Goal: Task Accomplishment & Management: Manage account settings

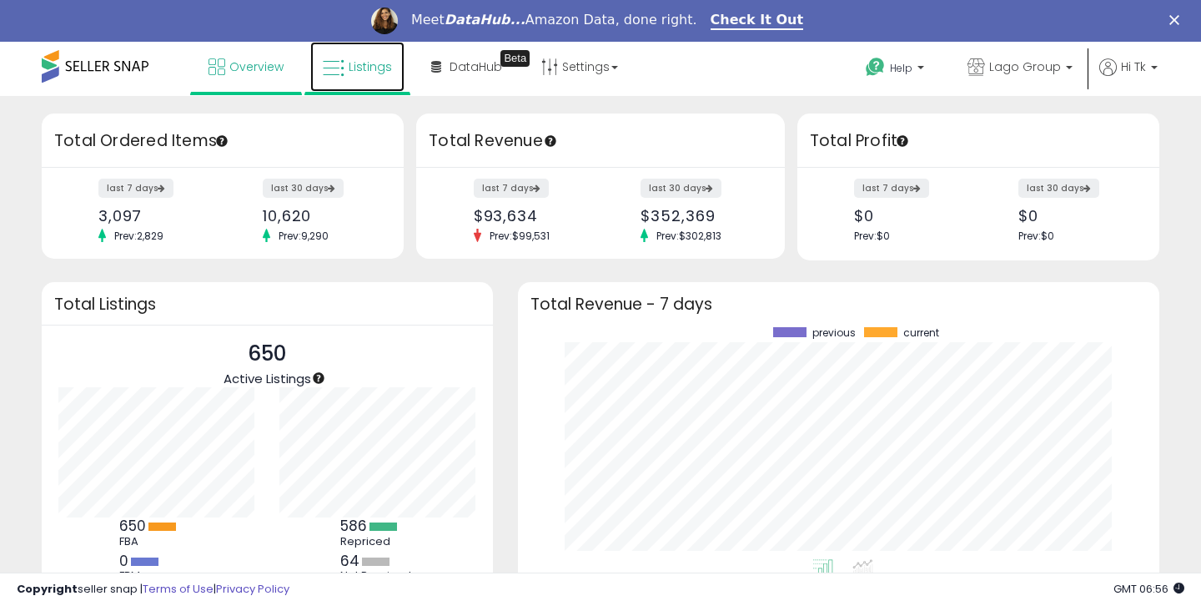
click at [349, 64] on span "Listings" at bounding box center [370, 66] width 43 height 17
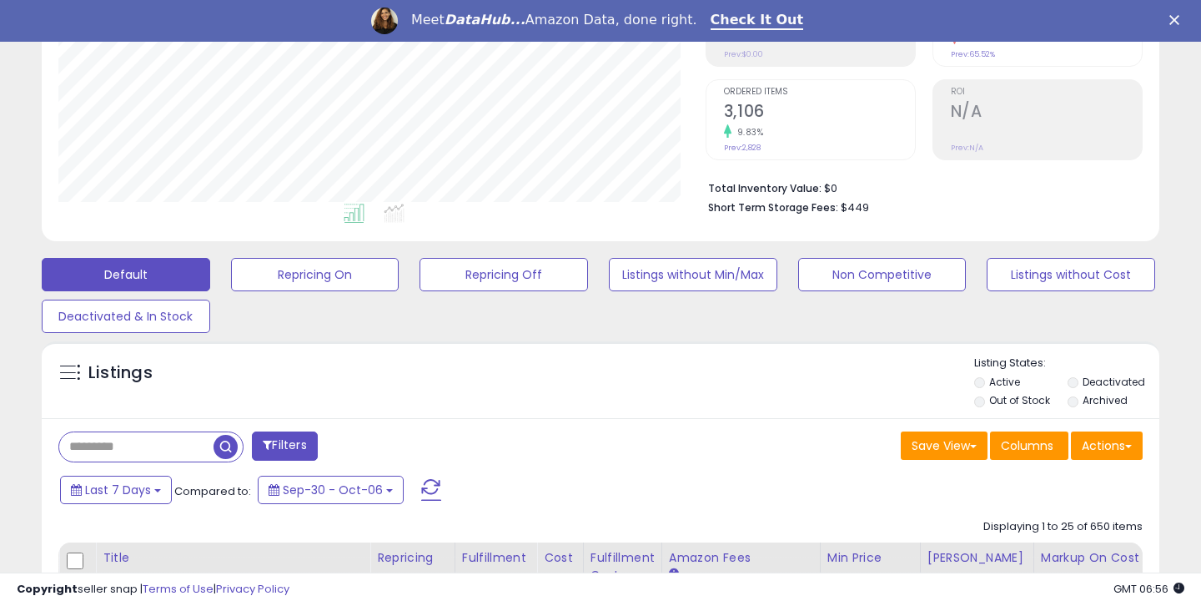
scroll to position [342, 647]
click at [183, 445] on input "text" at bounding box center [136, 446] width 154 height 29
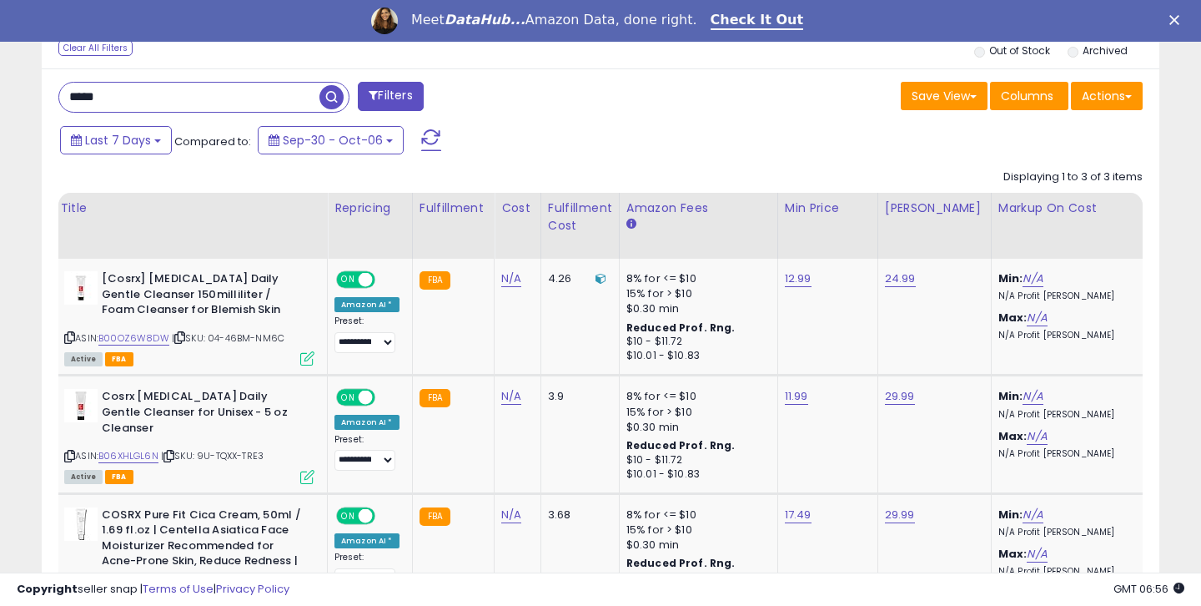
scroll to position [0, 41]
click at [137, 338] on link "B00OZ6W8DW" at bounding box center [135, 338] width 71 height 14
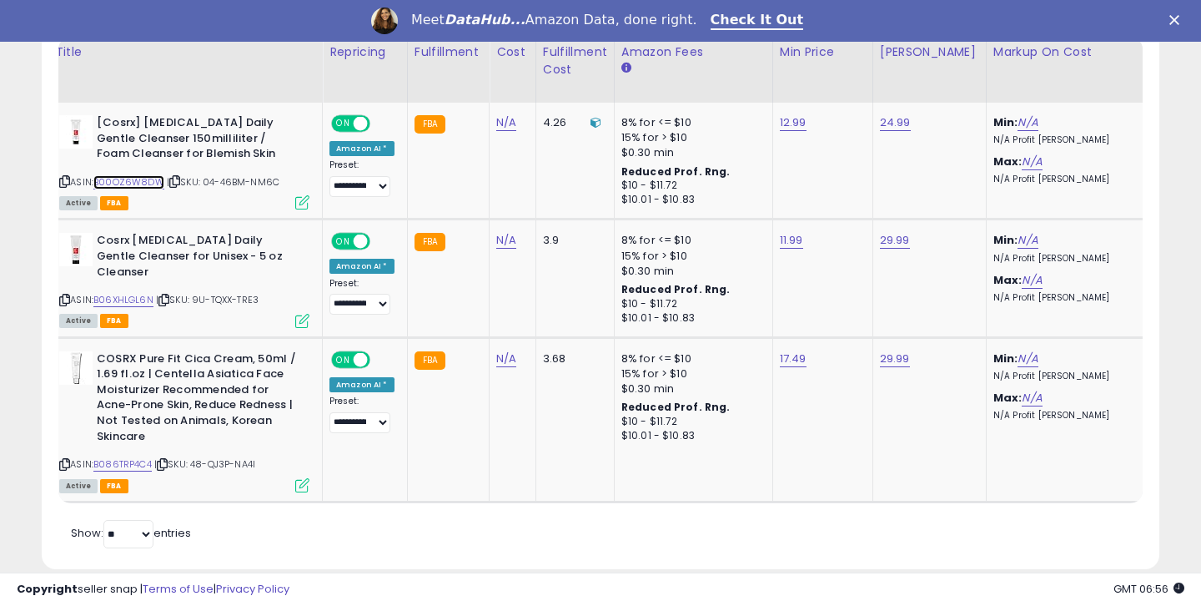
scroll to position [0, 47]
click at [136, 459] on link "B086TRP4C4" at bounding box center [123, 464] width 58 height 14
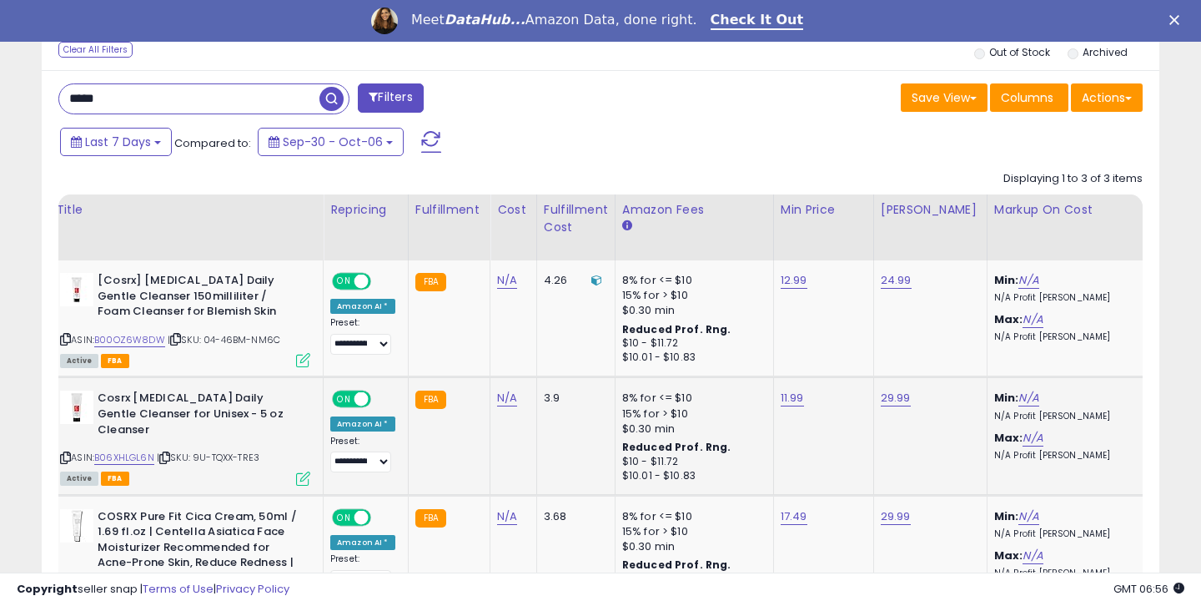
scroll to position [410, 0]
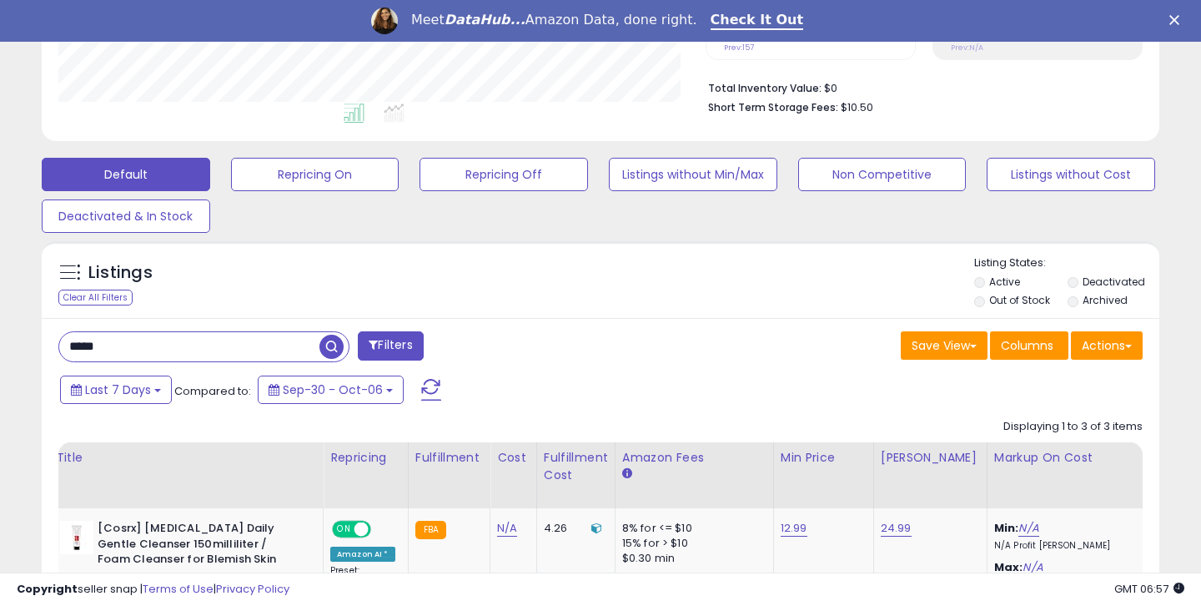
click at [106, 347] on input "*****" at bounding box center [189, 346] width 260 height 29
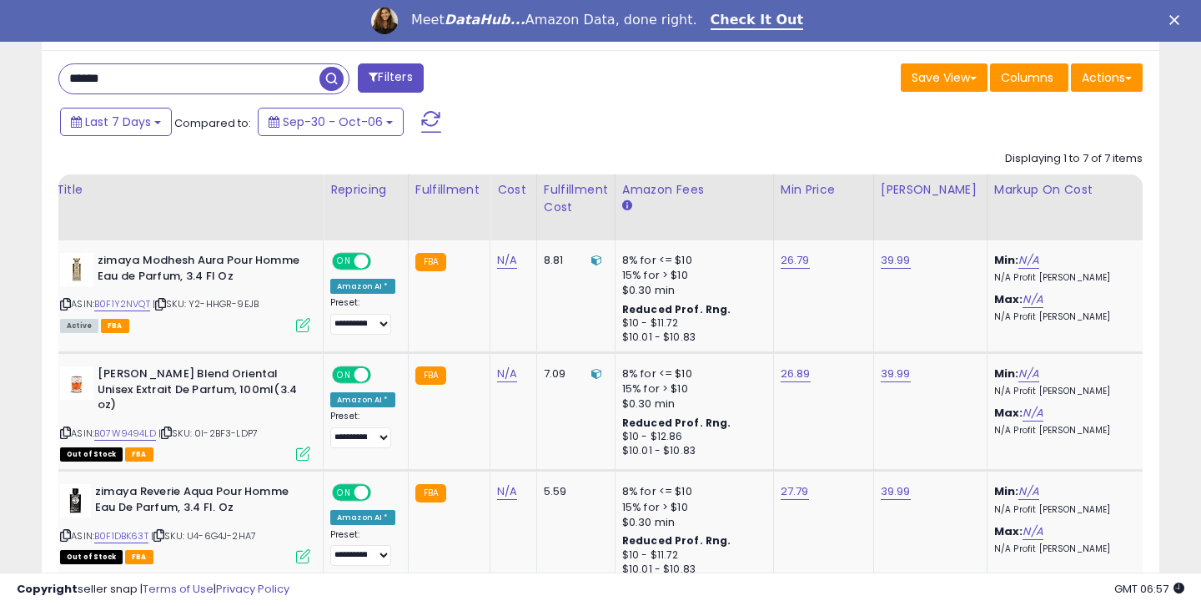
scroll to position [0, 0]
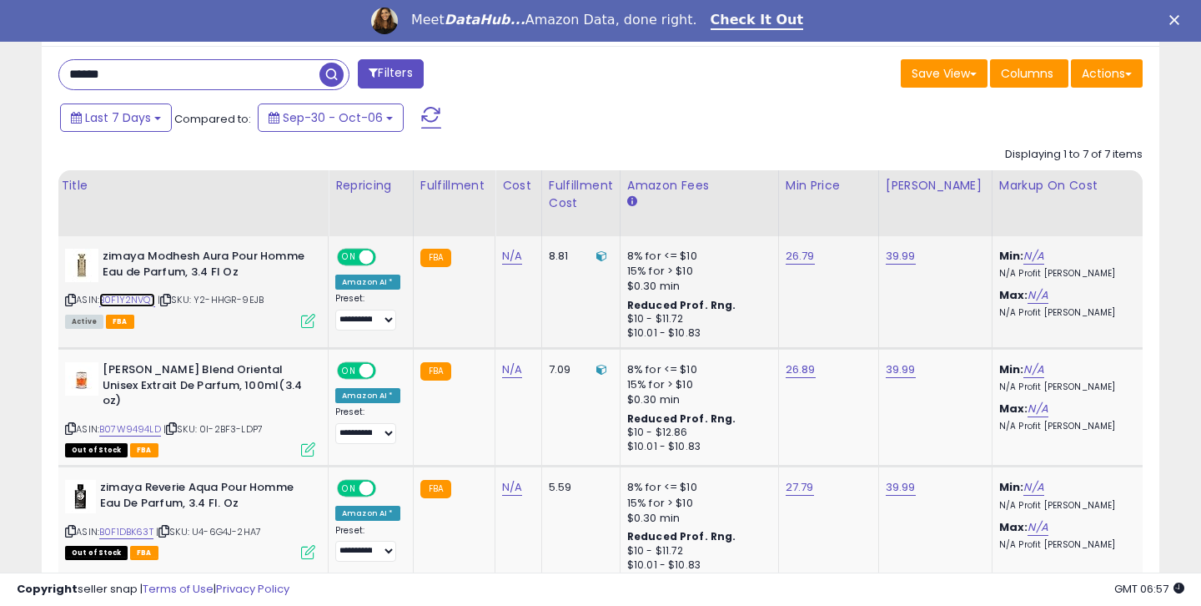
click at [133, 301] on link "B0F1Y2NVQT" at bounding box center [127, 300] width 56 height 14
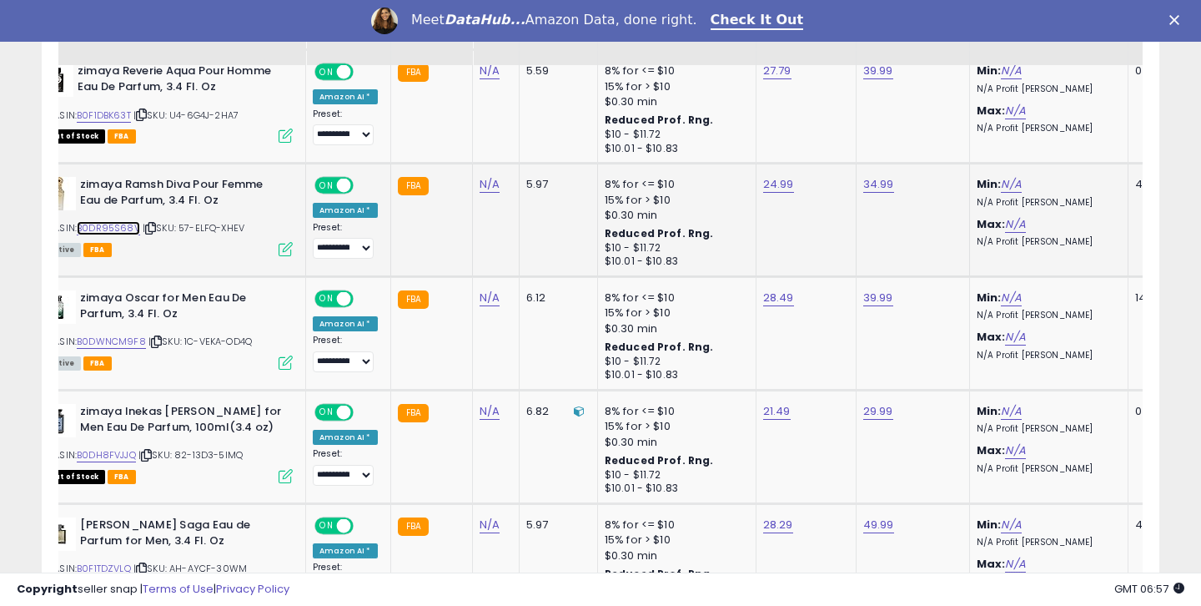
click at [96, 234] on link "B0DR95S68V" at bounding box center [108, 228] width 63 height 14
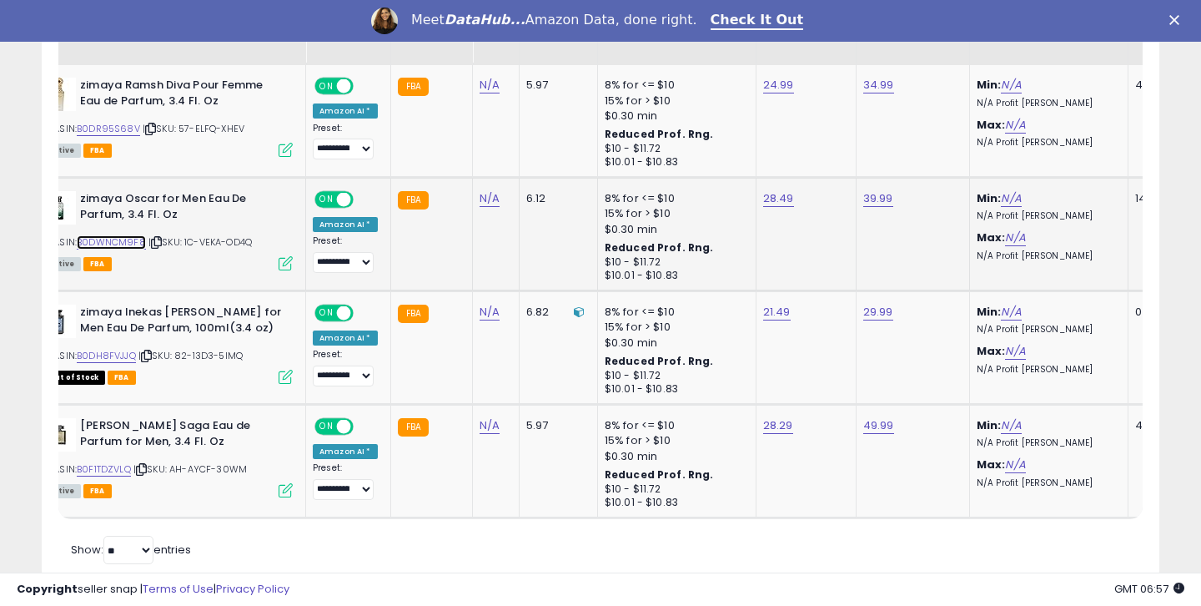
click at [125, 236] on link "B0DWNCM9F8" at bounding box center [111, 242] width 69 height 14
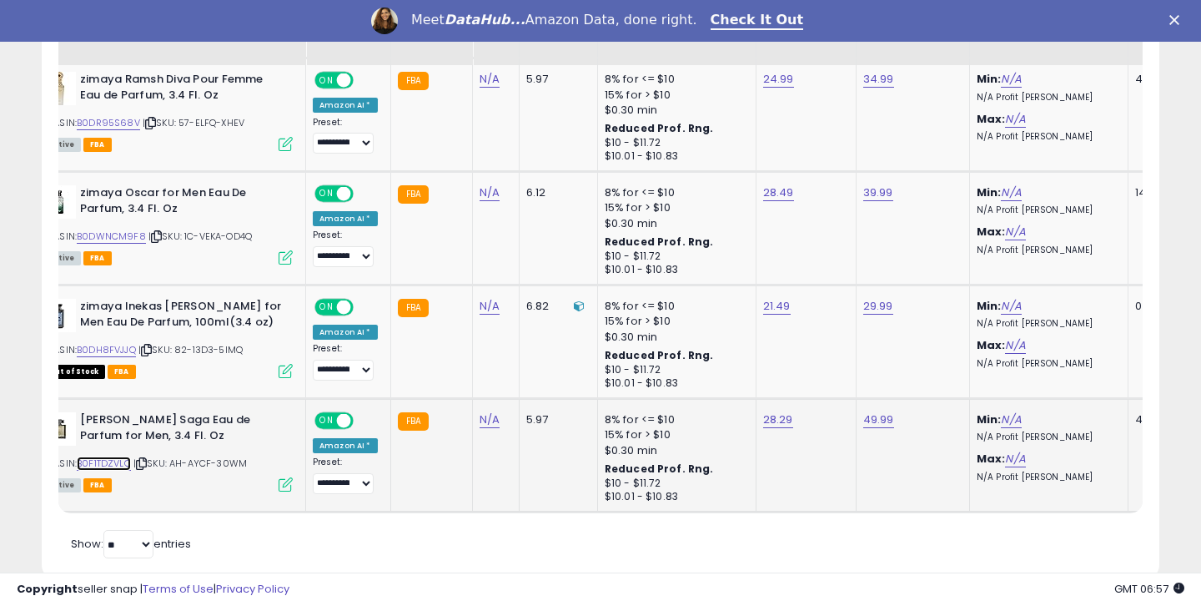
click at [106, 466] on link "B0F1TDZVLQ" at bounding box center [104, 463] width 54 height 14
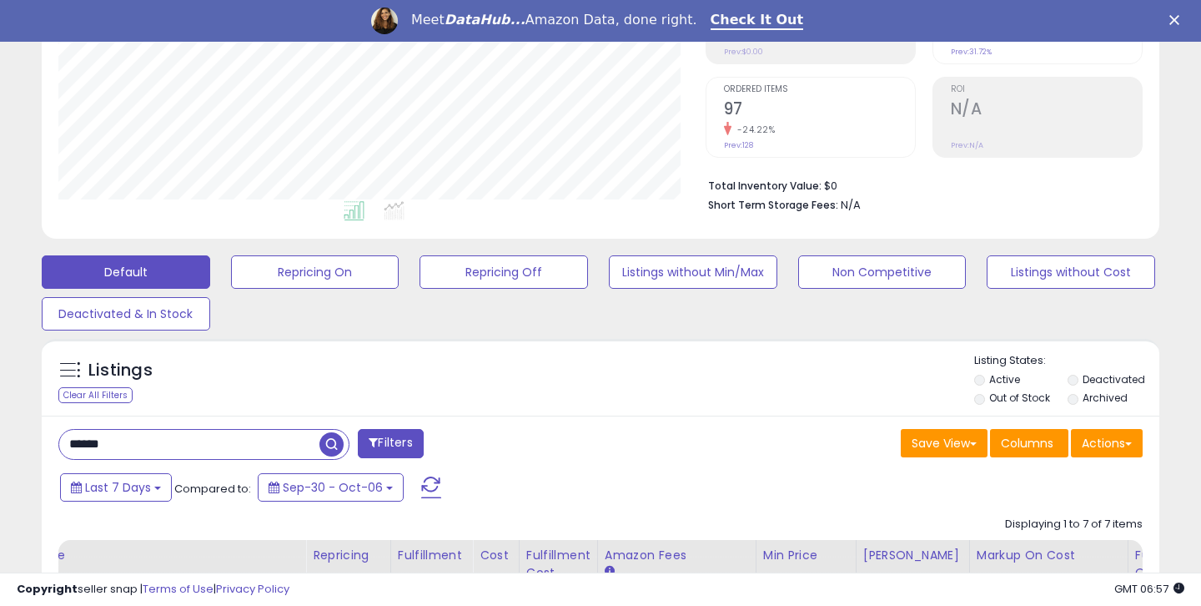
click at [132, 447] on input "******" at bounding box center [189, 444] width 260 height 29
type input "*****"
click at [324, 440] on span "button" at bounding box center [332, 444] width 24 height 24
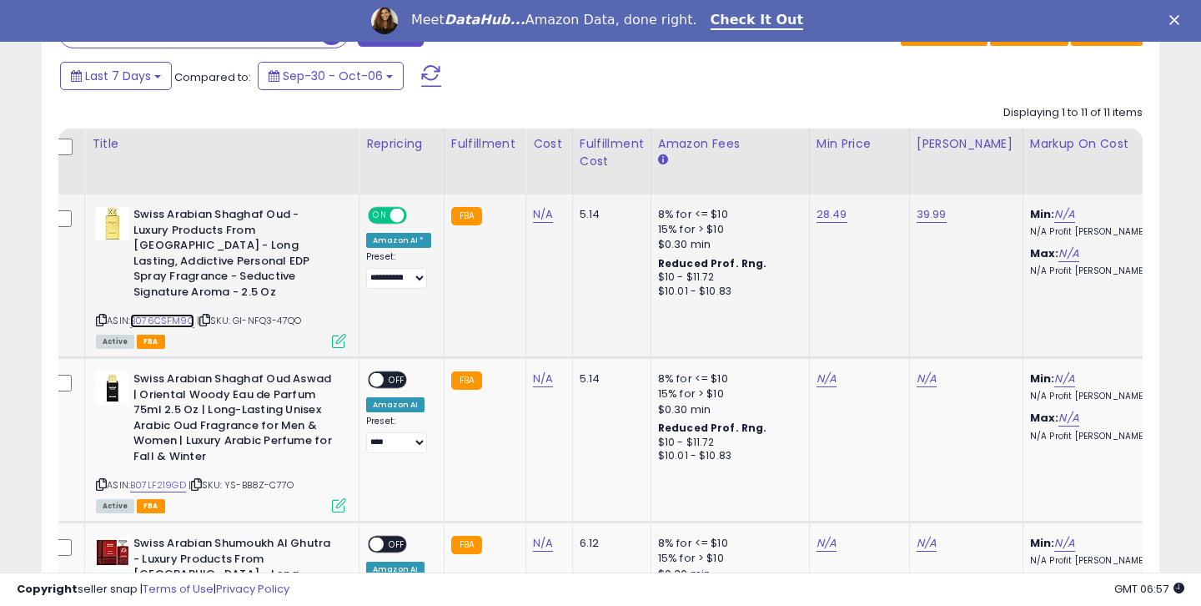
click at [143, 314] on link "B076CSFM9C" at bounding box center [162, 321] width 64 height 14
click at [818, 212] on link "28.49" at bounding box center [832, 214] width 31 height 17
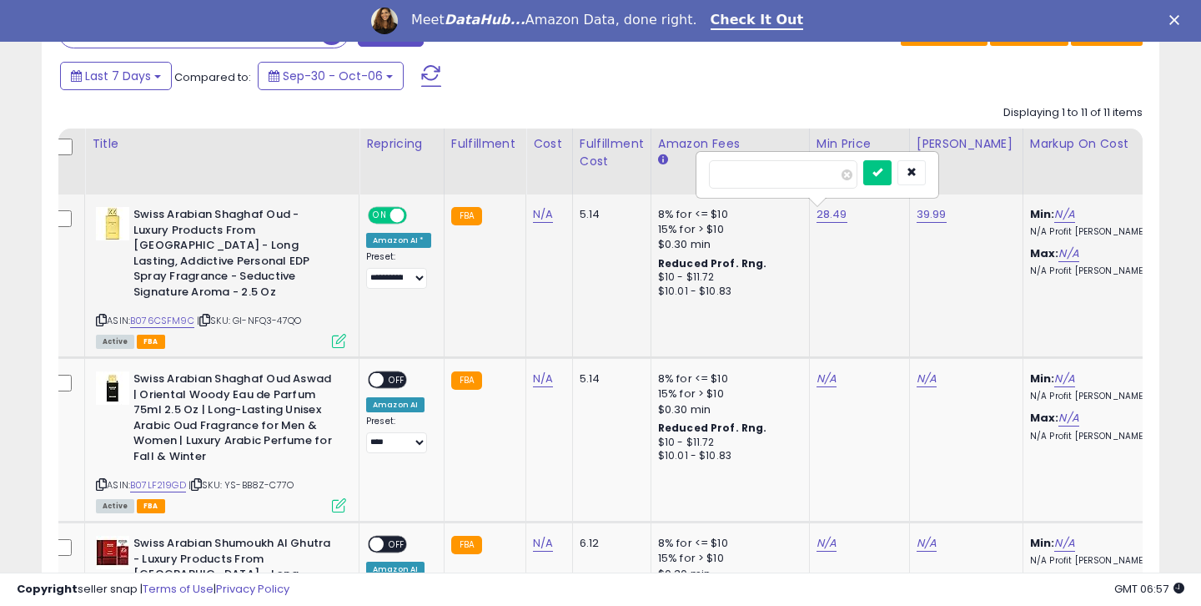
drag, startPoint x: 733, startPoint y: 174, endPoint x: 787, endPoint y: 171, distance: 53.5
click at [774, 174] on input "*****" at bounding box center [783, 174] width 149 height 28
type input "*****"
click button "submit" at bounding box center [877, 172] width 28 height 25
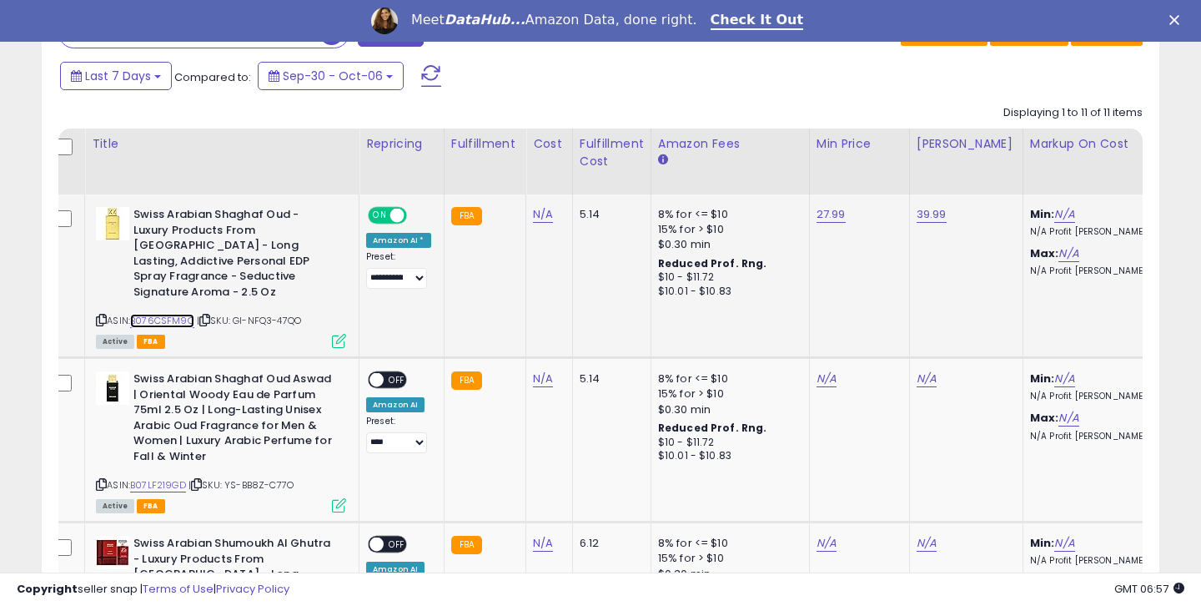
click at [182, 314] on link "B076CSFM9C" at bounding box center [162, 321] width 64 height 14
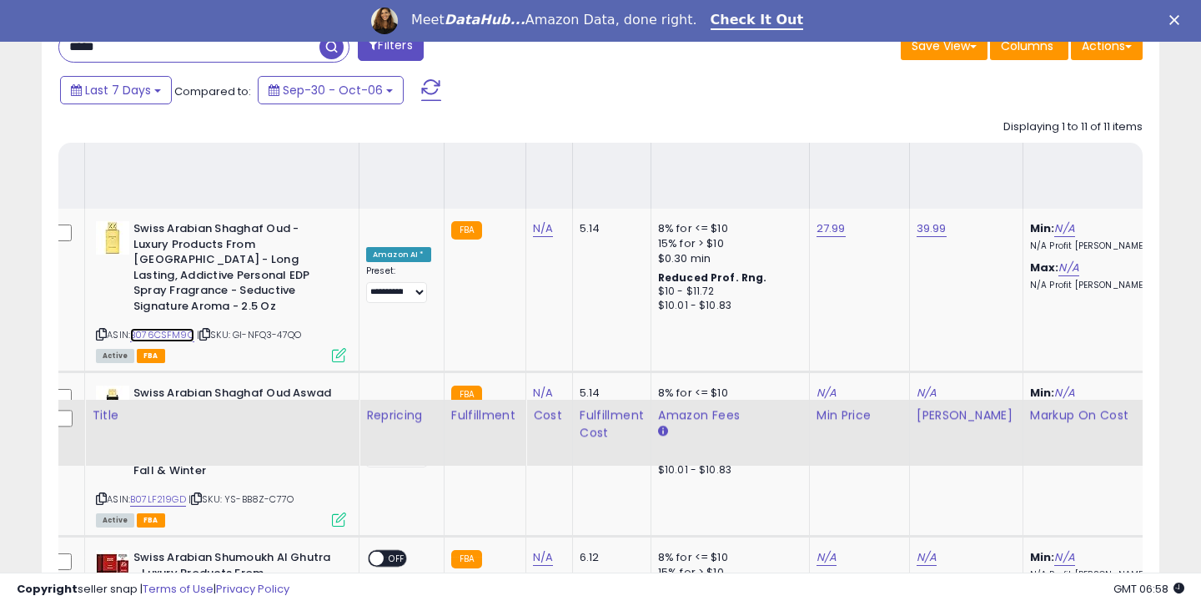
scroll to position [524, 0]
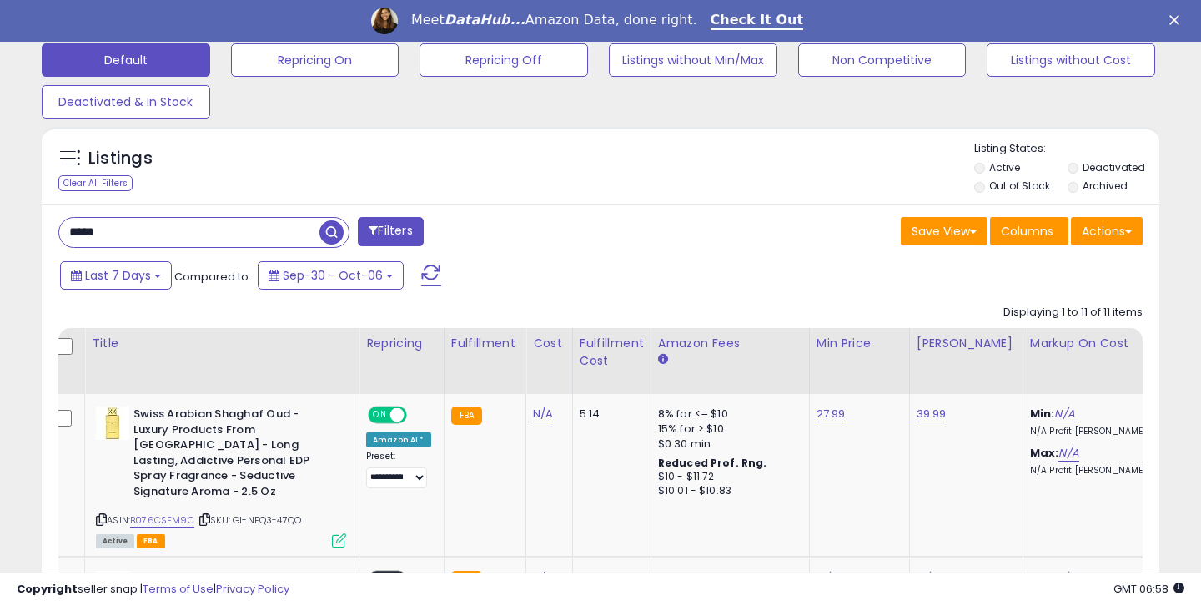
click at [248, 238] on input "*****" at bounding box center [189, 232] width 260 height 29
type input "*"
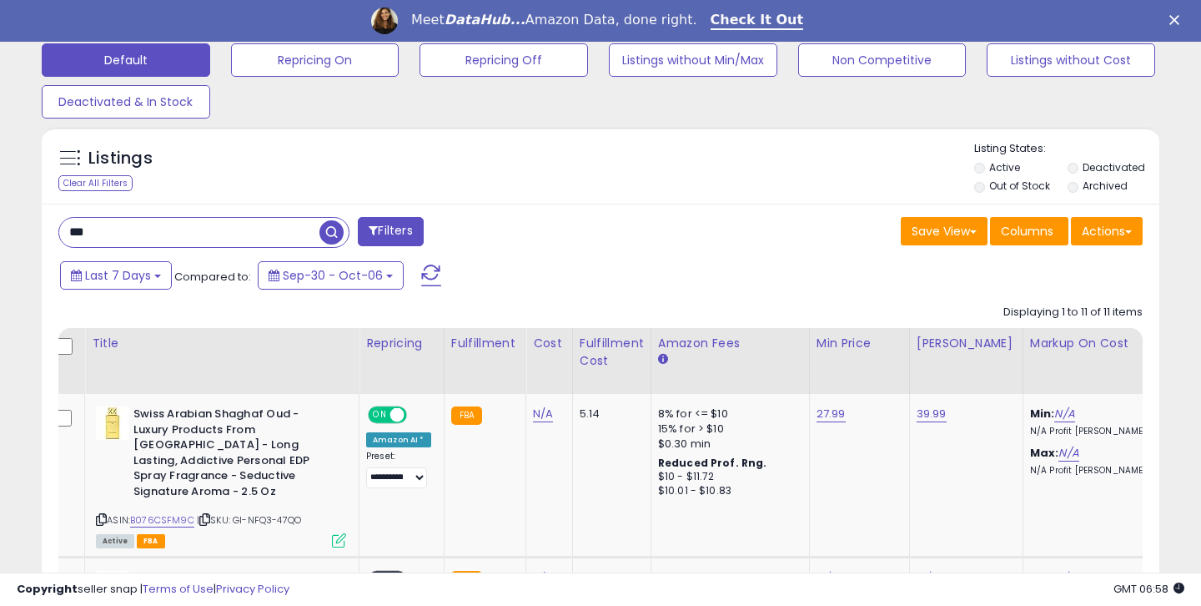
type input "***"
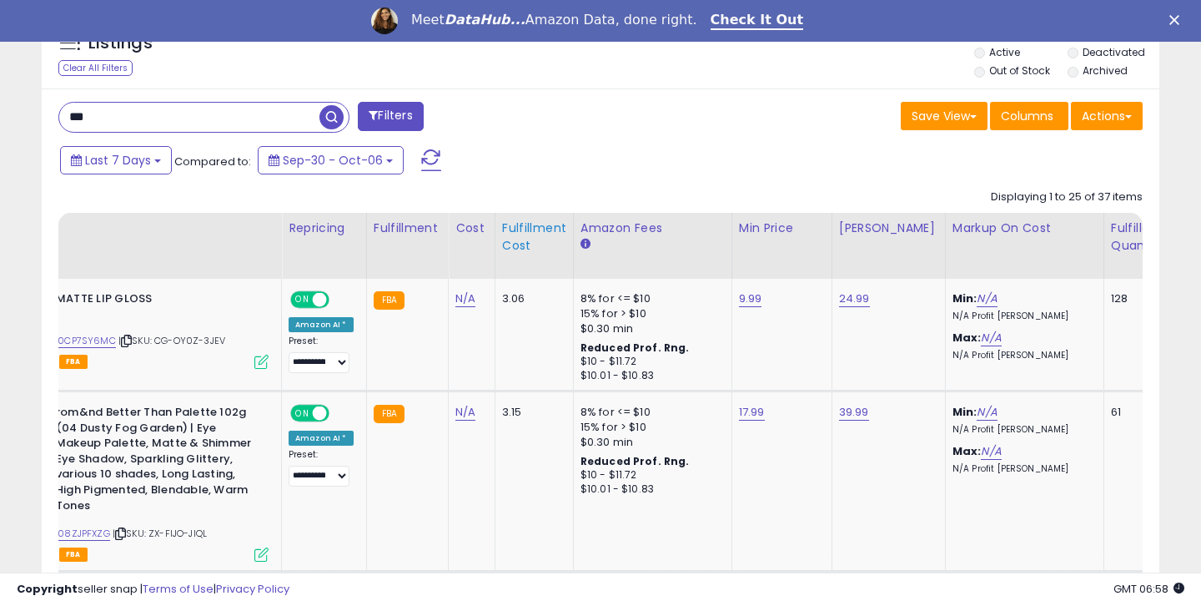
scroll to position [0, 38]
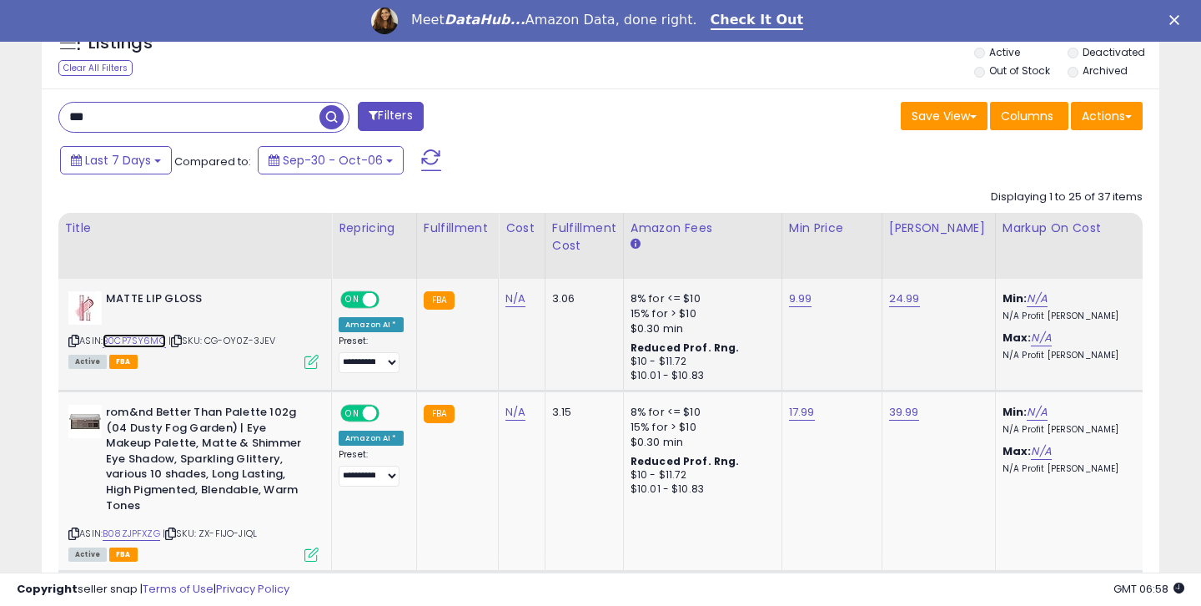
click at [150, 339] on link "B0CP7SY6MC" at bounding box center [134, 341] width 63 height 14
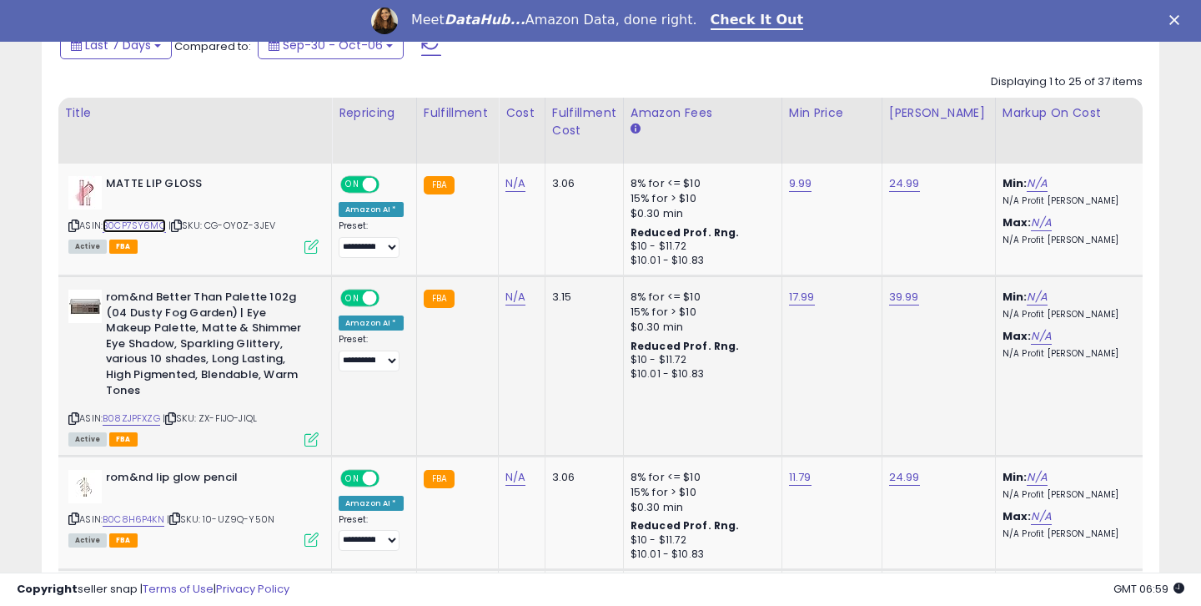
scroll to position [0, 73]
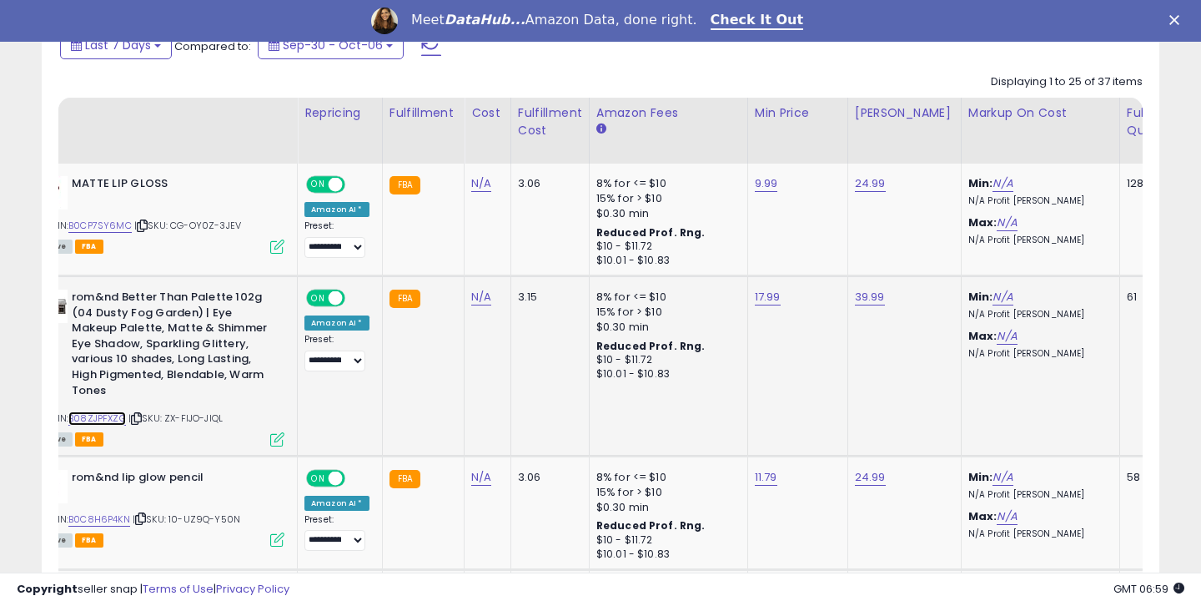
click at [115, 422] on link "B08ZJPFXZG" at bounding box center [97, 418] width 58 height 14
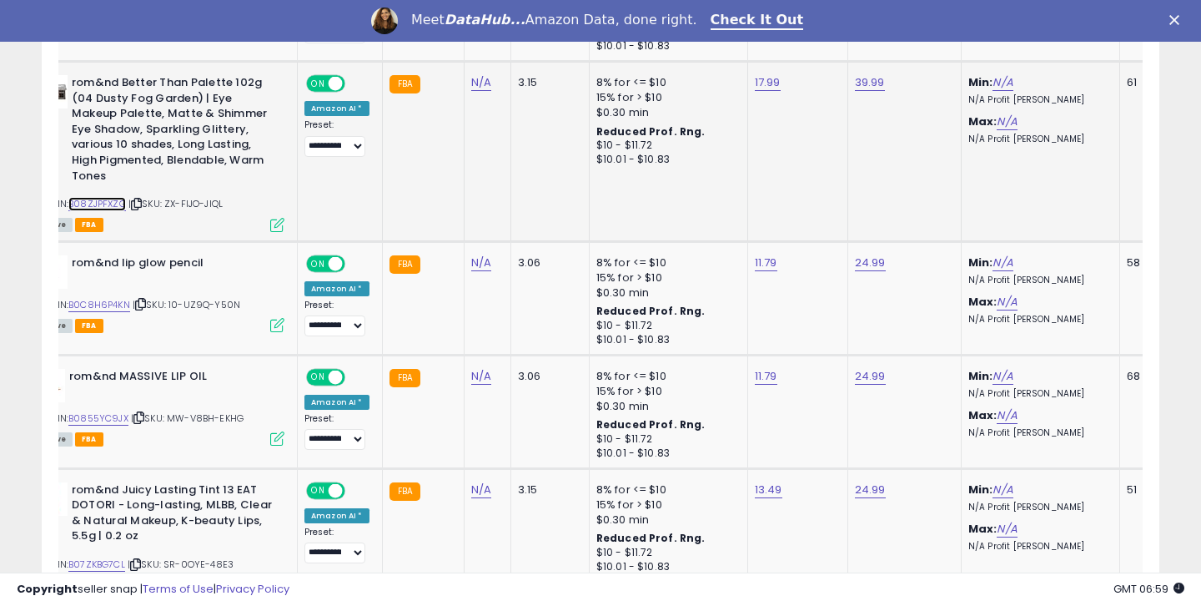
scroll to position [992, 0]
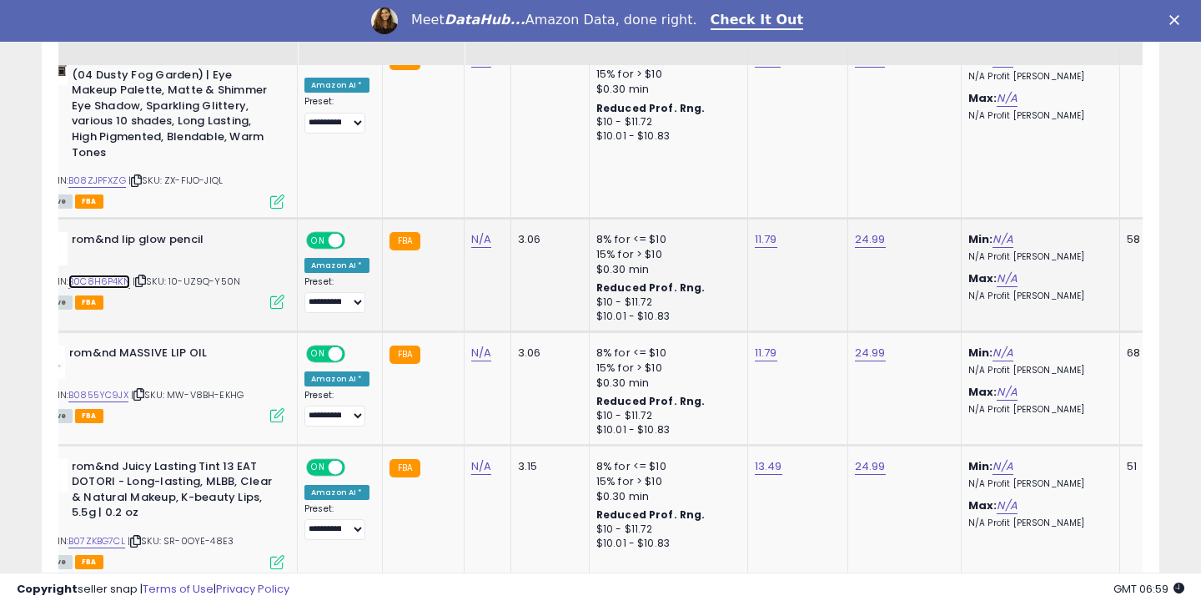
click at [114, 279] on link "B0C8H6P4KN" at bounding box center [99, 281] width 62 height 14
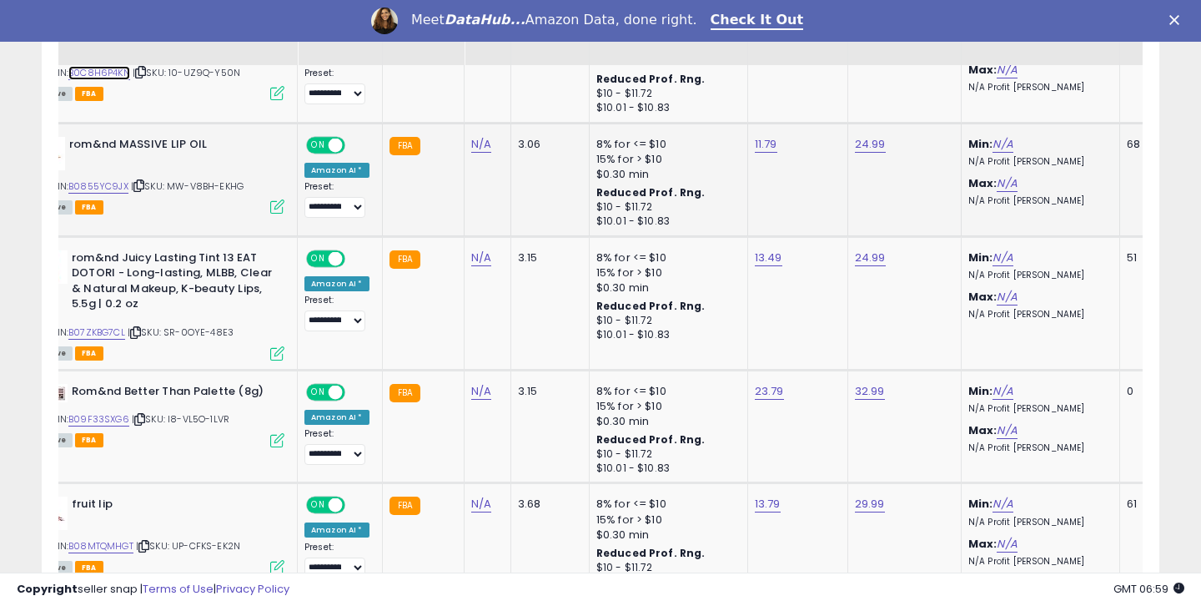
scroll to position [1217, 0]
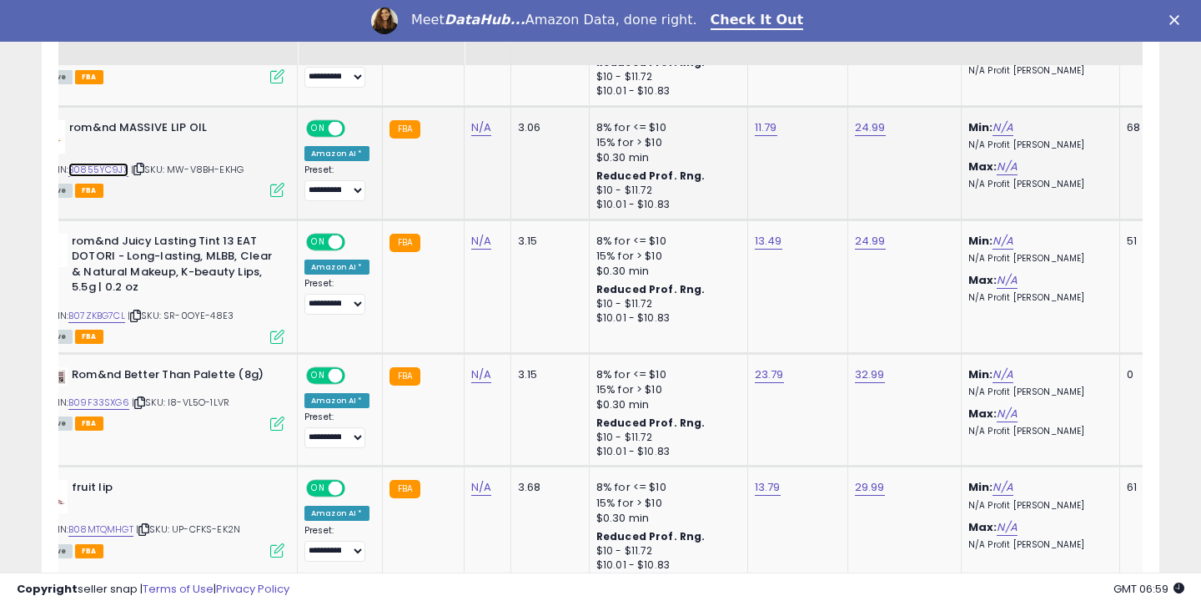
click at [117, 166] on link "B0855YC9JX" at bounding box center [98, 170] width 60 height 14
click at [103, 175] on link "B0855YC9JX" at bounding box center [98, 170] width 60 height 14
click at [748, 133] on td "11.79" at bounding box center [798, 162] width 100 height 113
click at [755, 131] on link "11.79" at bounding box center [766, 127] width 23 height 17
drag, startPoint x: 674, startPoint y: 88, endPoint x: 642, endPoint y: 84, distance: 32.8
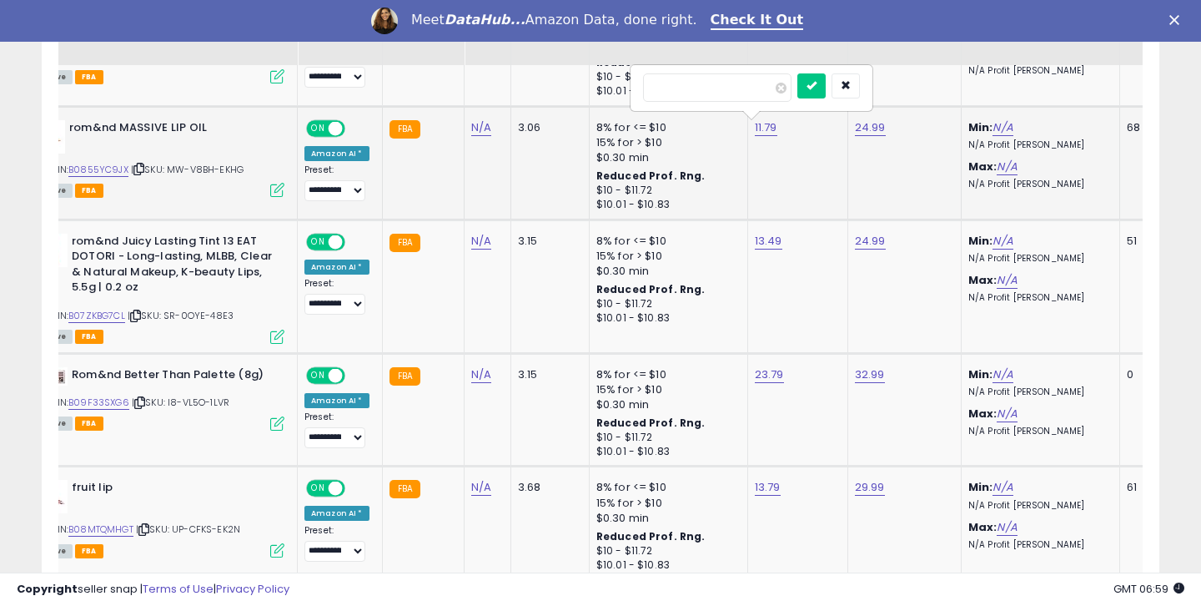
click at [643, 86] on input "*****" at bounding box center [717, 87] width 149 height 28
type input "****"
click button "submit" at bounding box center [812, 85] width 28 height 25
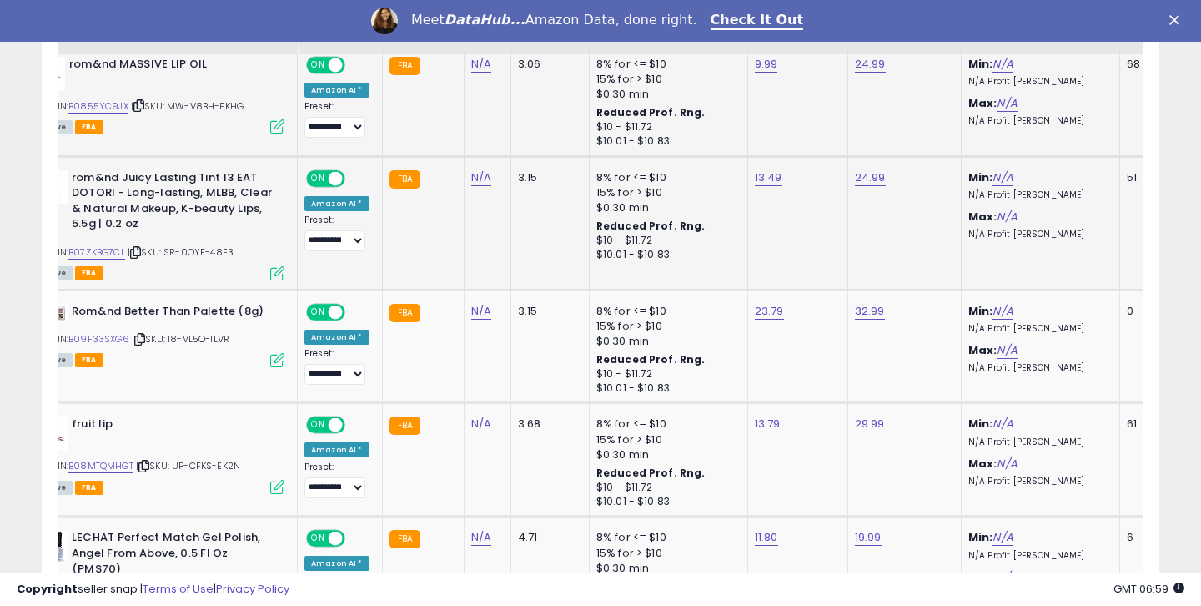
scroll to position [1296, 0]
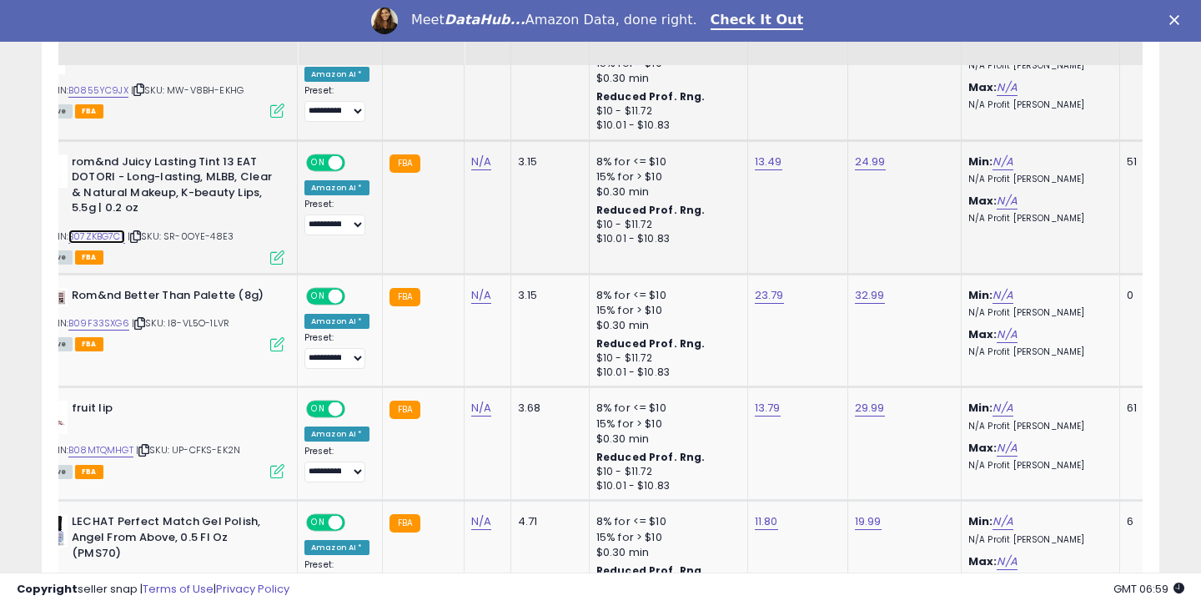
click at [117, 238] on link "B07ZKBG7CL" at bounding box center [96, 236] width 57 height 14
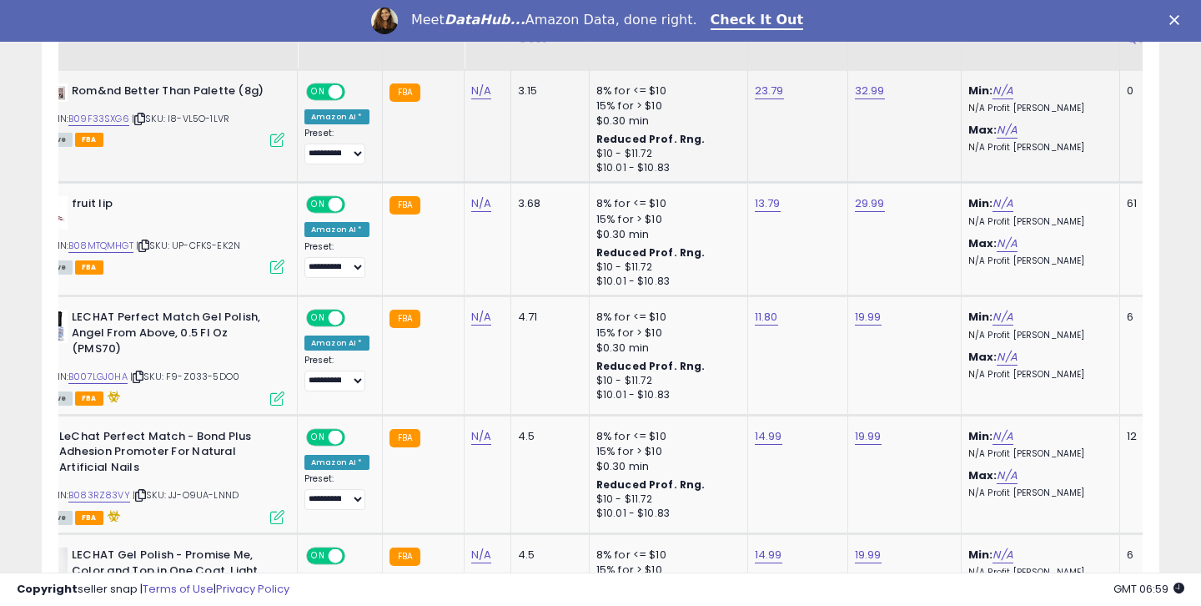
scroll to position [1507, 0]
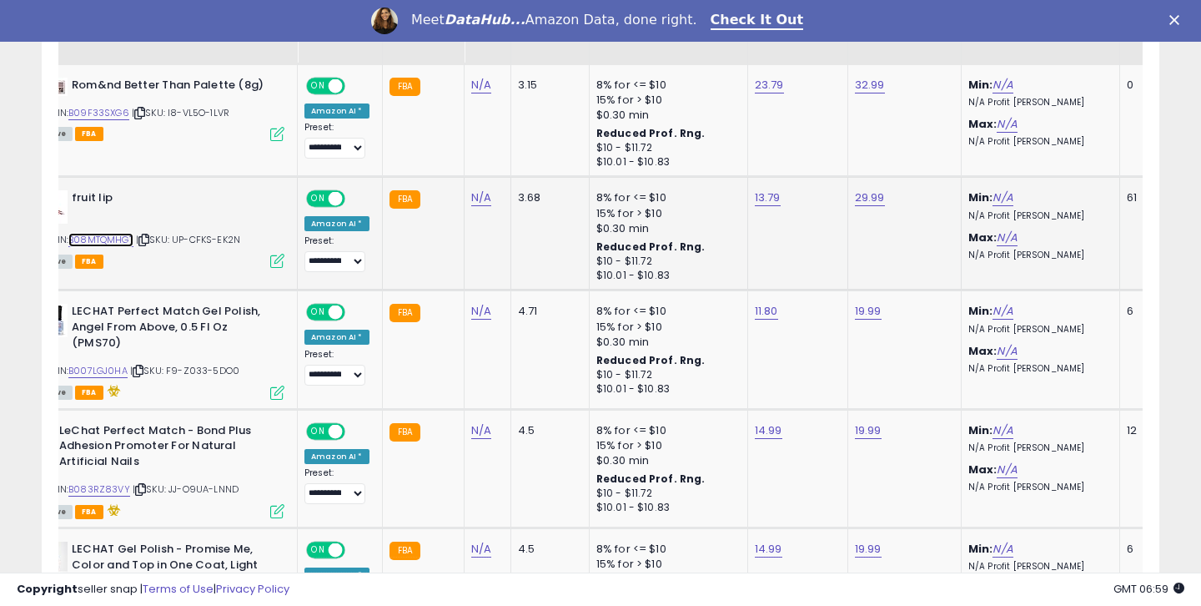
click at [120, 244] on link "B08MTQMHGT" at bounding box center [100, 240] width 65 height 14
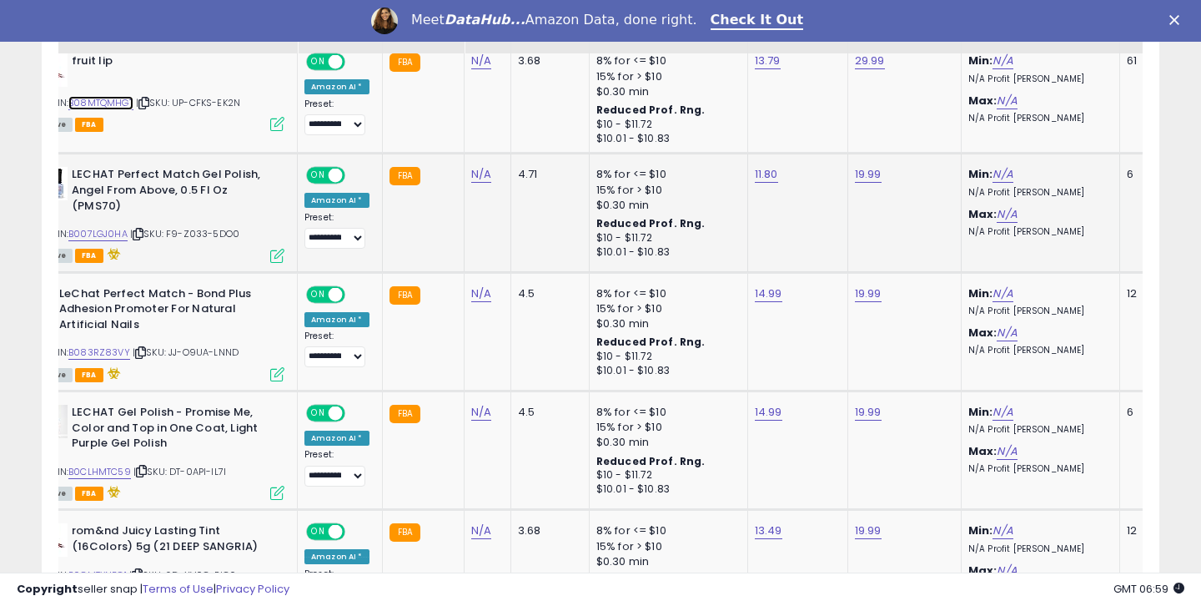
scroll to position [1650, 0]
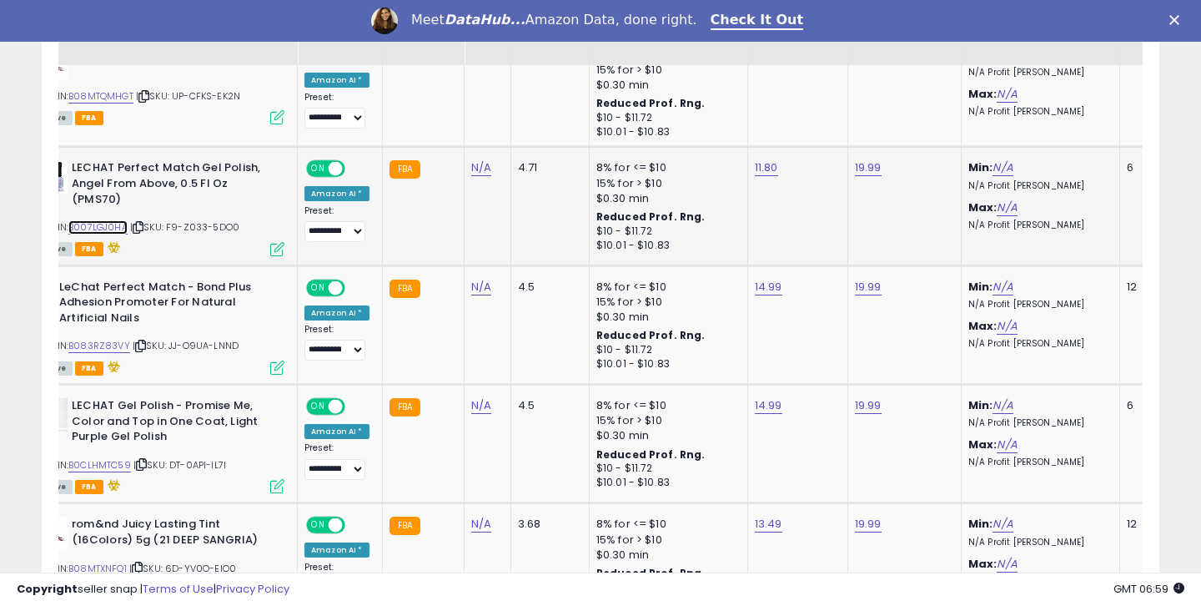
click at [118, 234] on link "B007LGJ0HA" at bounding box center [97, 227] width 59 height 14
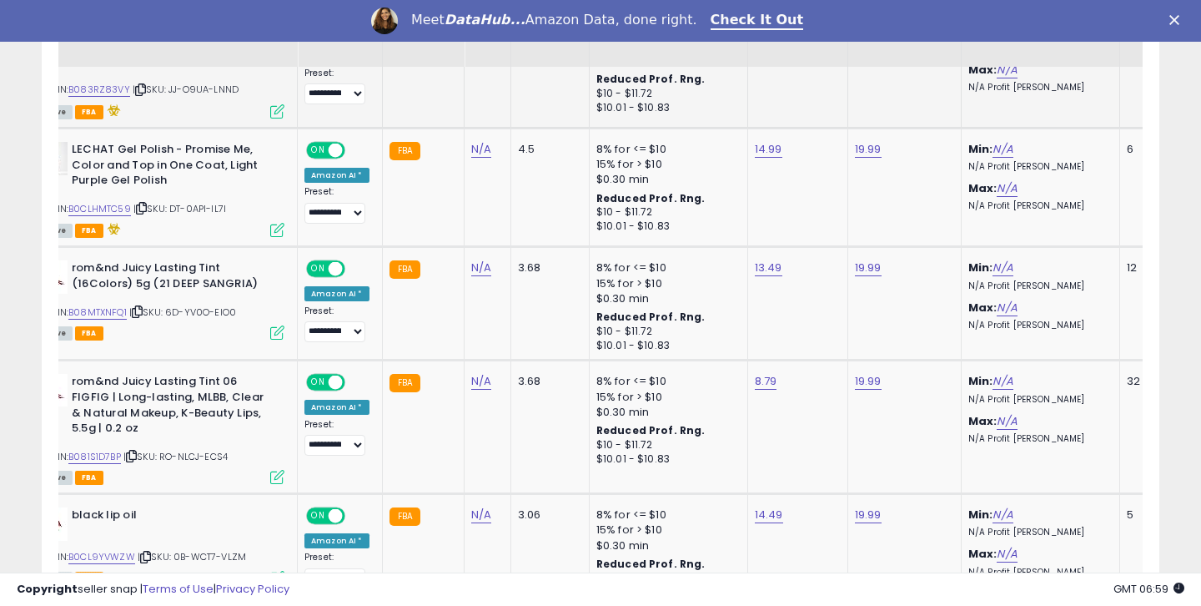
scroll to position [1909, 0]
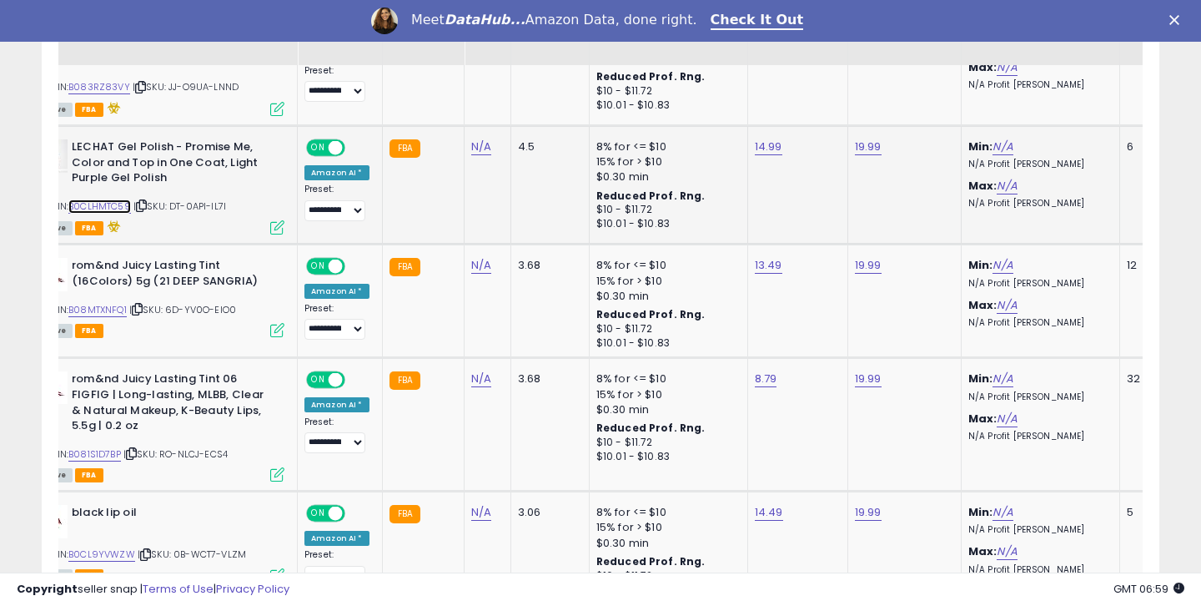
click at [123, 203] on link "B0CLHMTC59" at bounding box center [99, 206] width 63 height 14
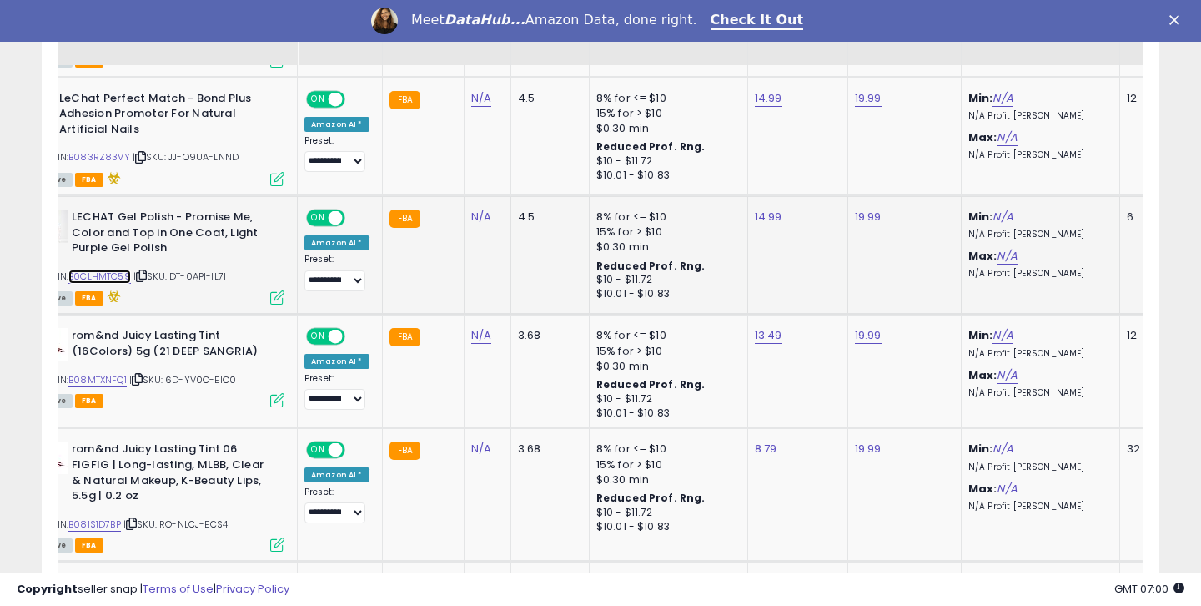
scroll to position [1821, 0]
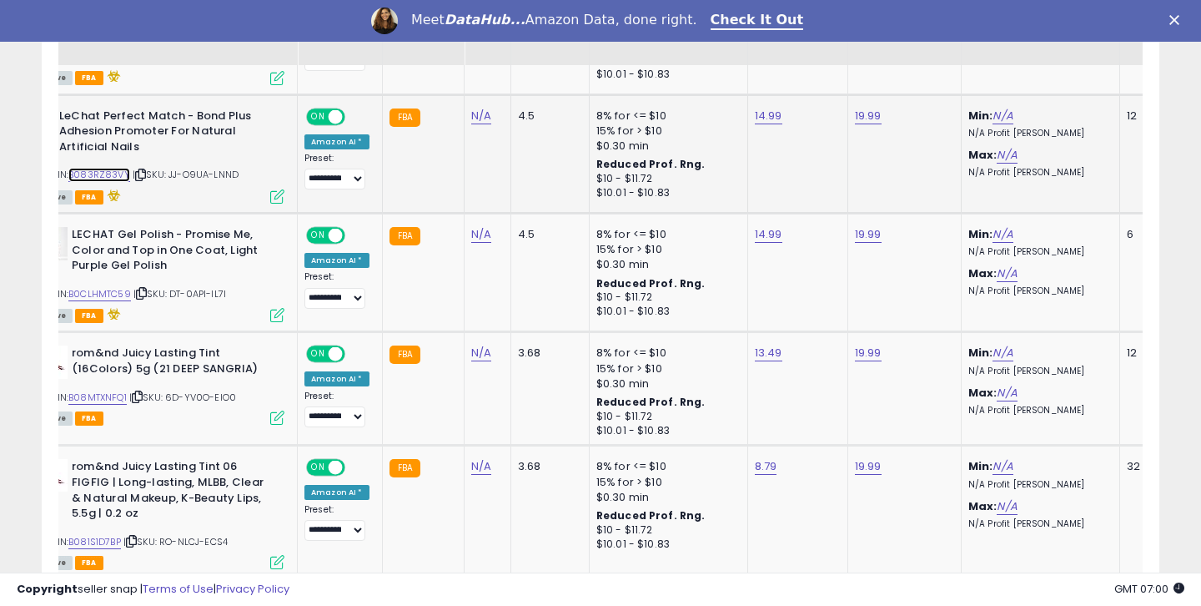
click at [107, 174] on link "B083RZ83VY" at bounding box center [99, 175] width 62 height 14
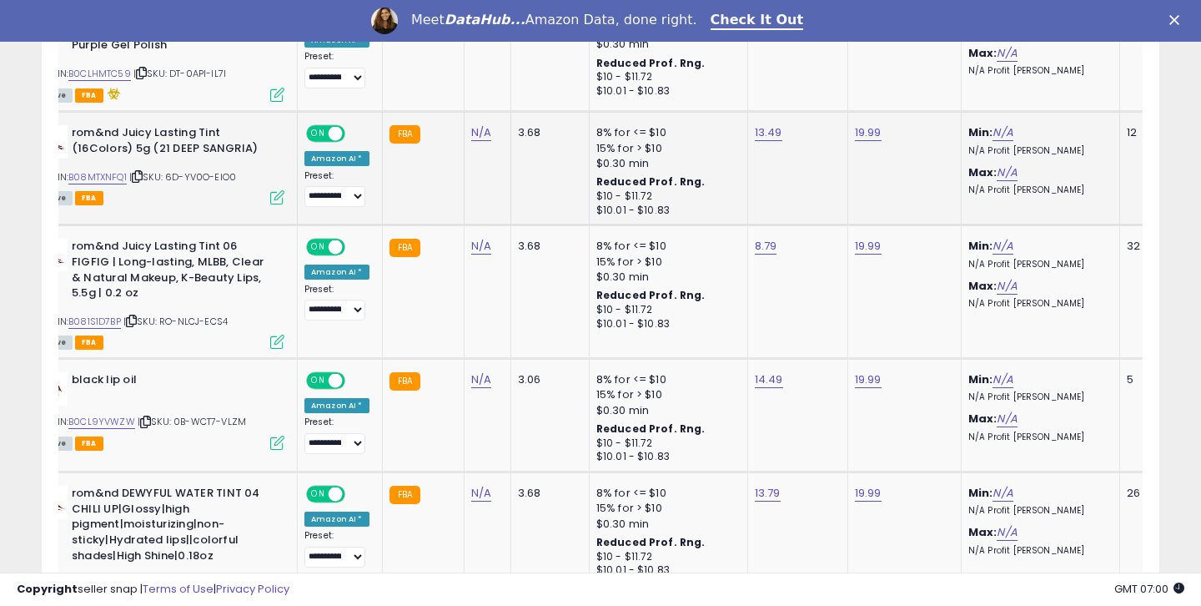
scroll to position [2046, 0]
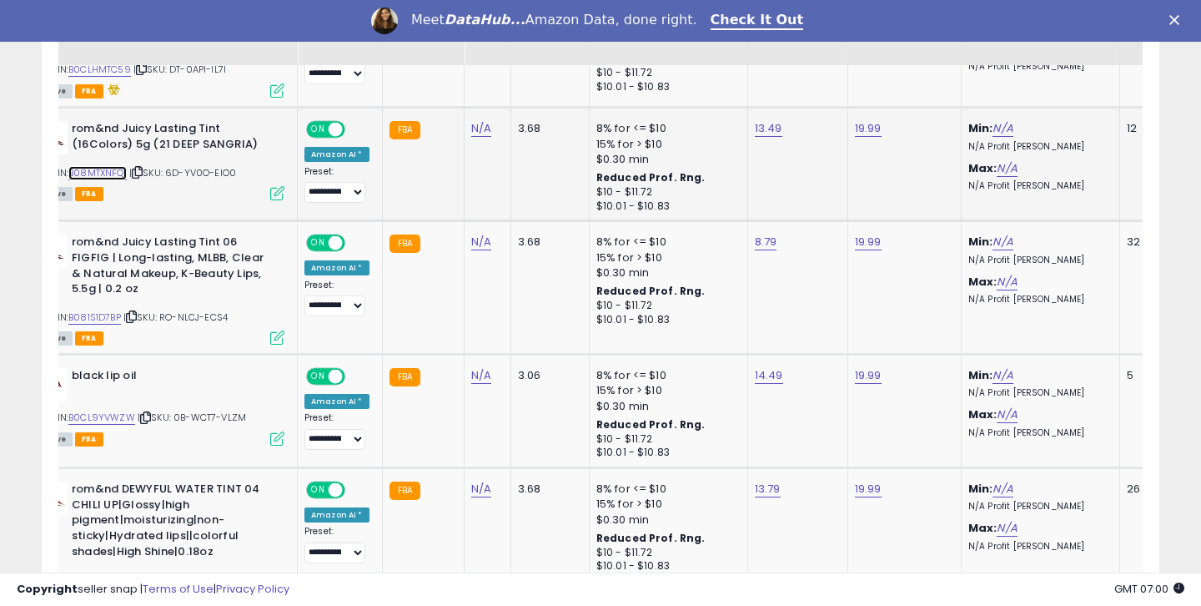
click at [119, 175] on link "B08MTXNFQ1" at bounding box center [97, 173] width 58 height 14
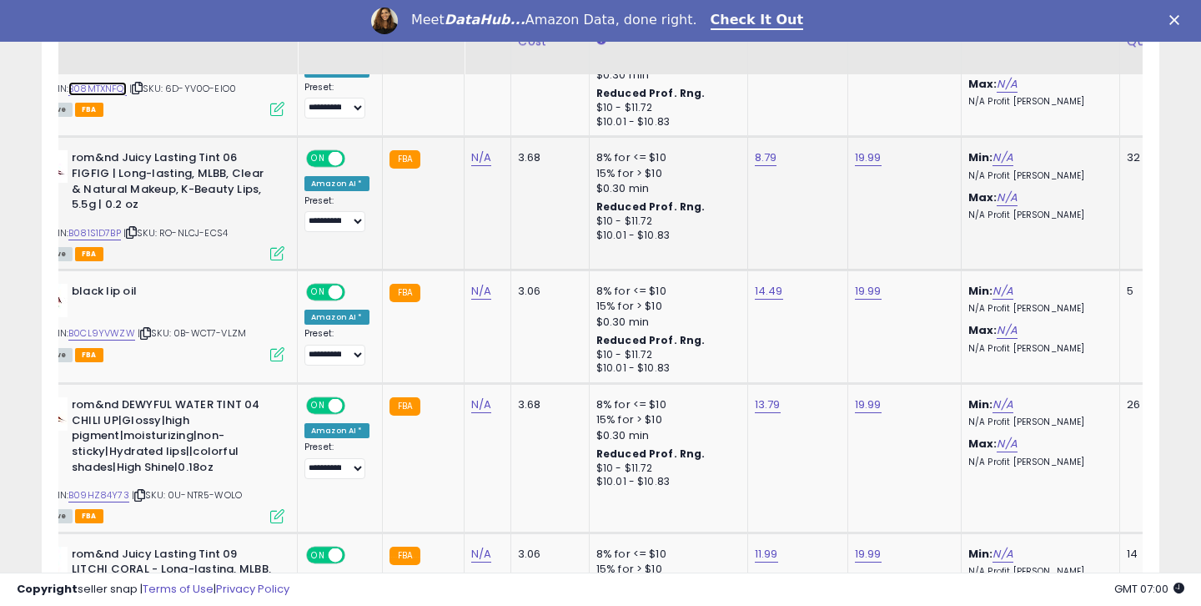
scroll to position [2139, 0]
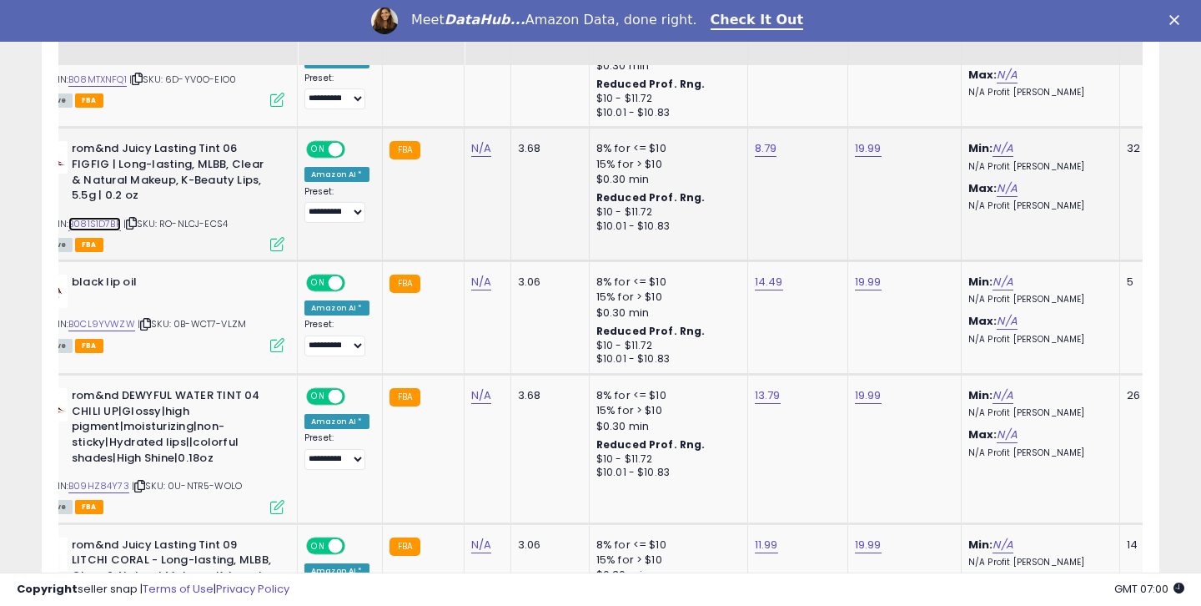
click at [113, 225] on link "B081S1D7BP" at bounding box center [94, 224] width 53 height 14
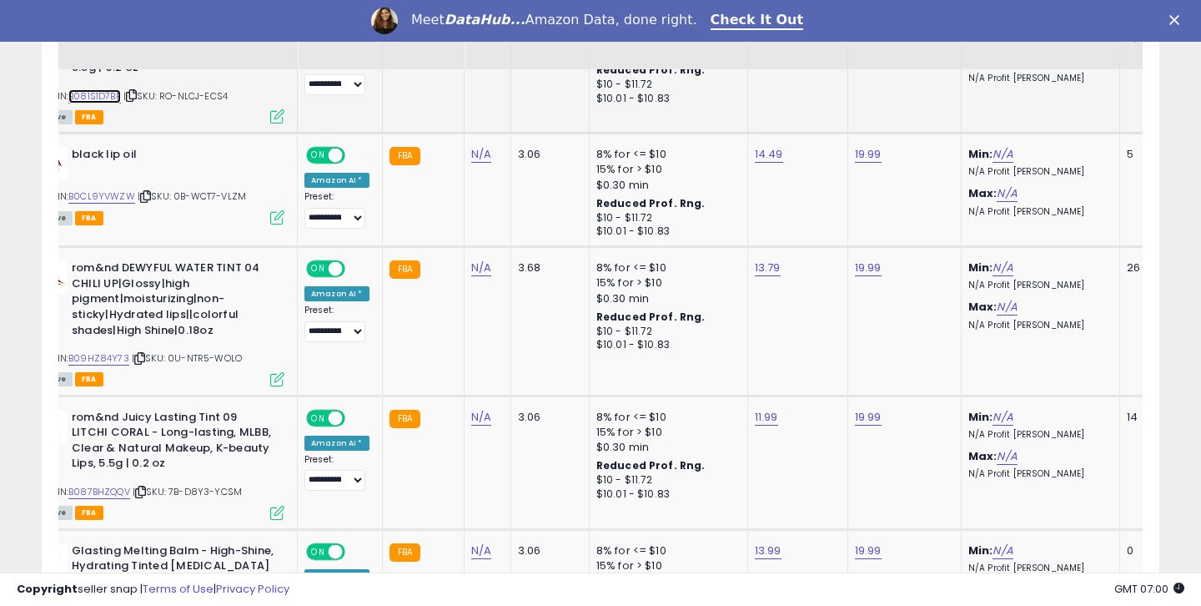
scroll to position [2271, 0]
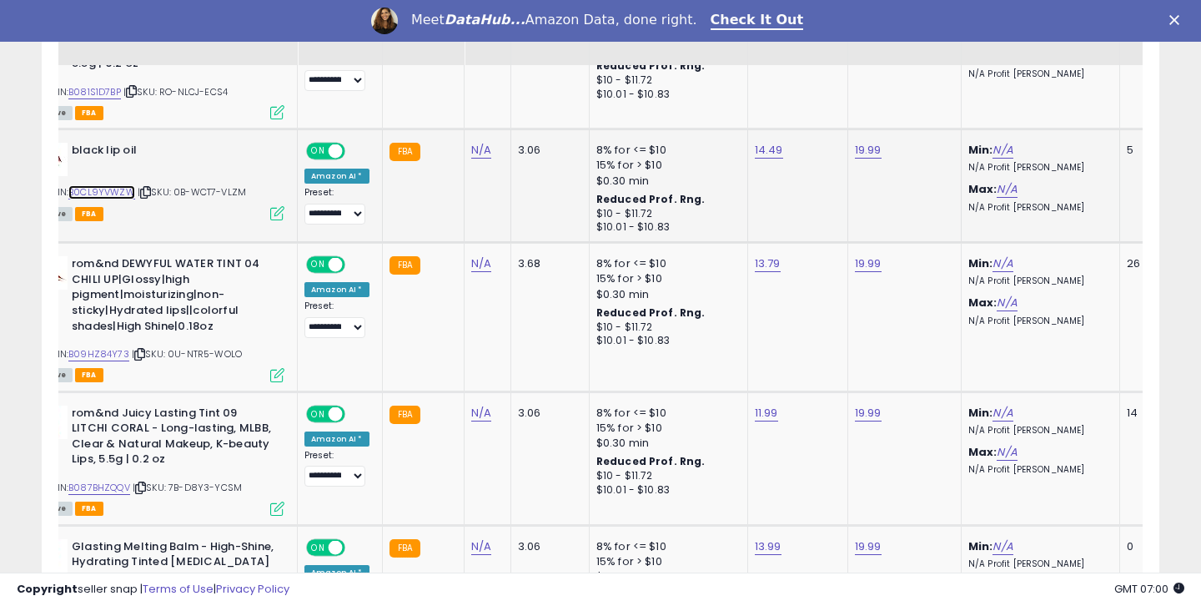
click at [112, 197] on link "B0CL9YVWZW" at bounding box center [101, 192] width 67 height 14
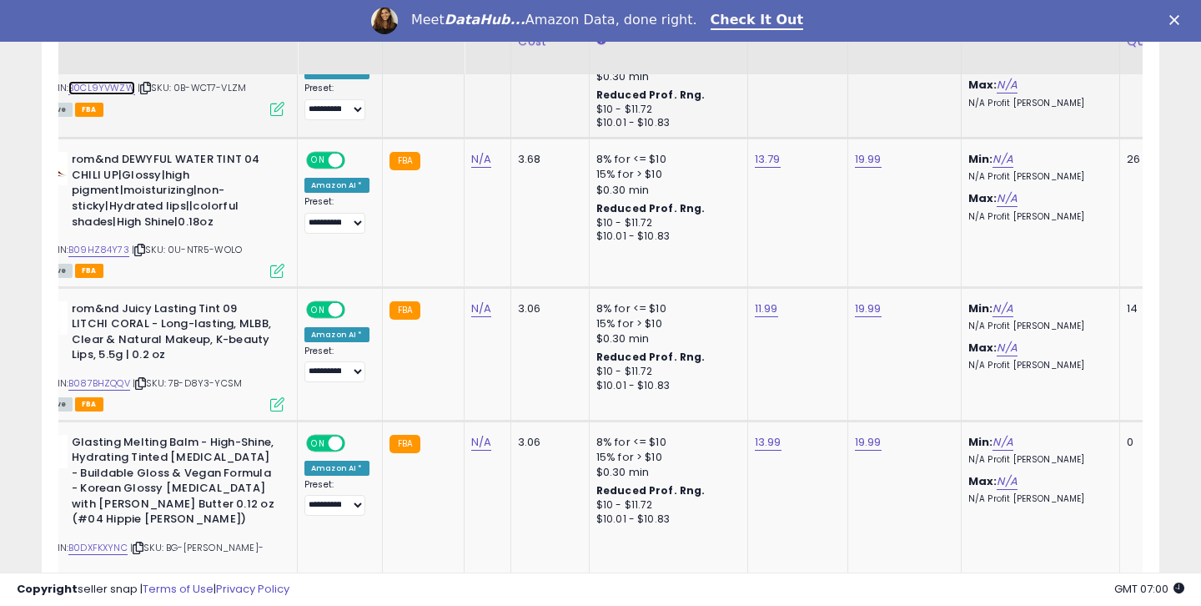
scroll to position [2384, 0]
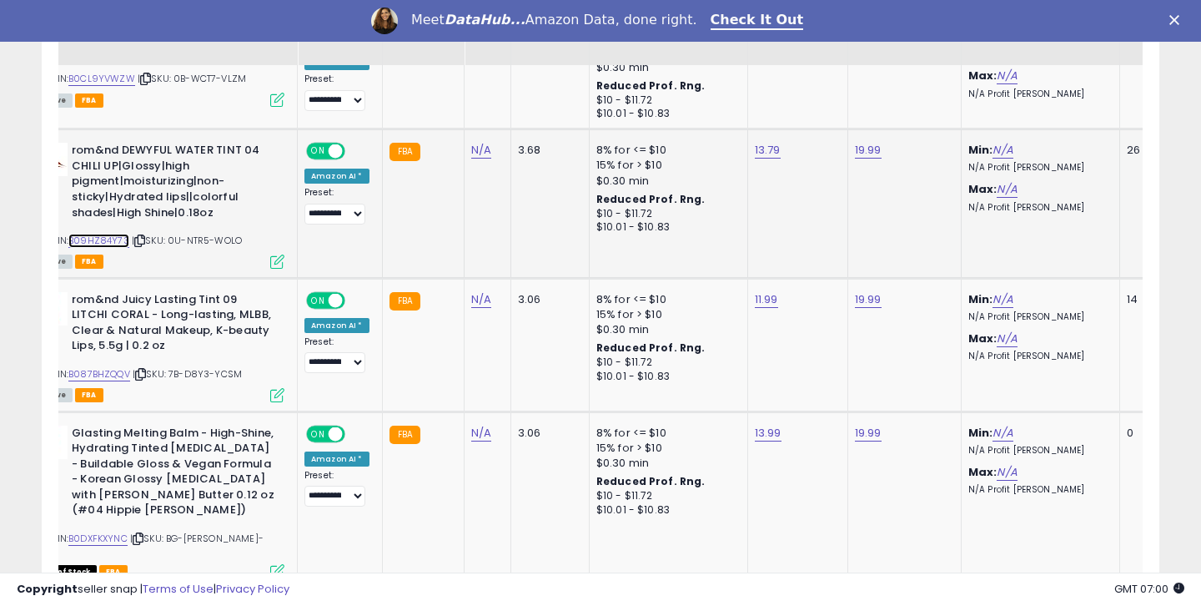
click at [119, 237] on link "B09HZ84Y73" at bounding box center [98, 241] width 61 height 14
click at [762, 151] on link "13.79" at bounding box center [768, 150] width 26 height 17
click at [677, 114] on input "*****" at bounding box center [719, 112] width 149 height 28
type input "*****"
click button "submit" at bounding box center [813, 110] width 28 height 25
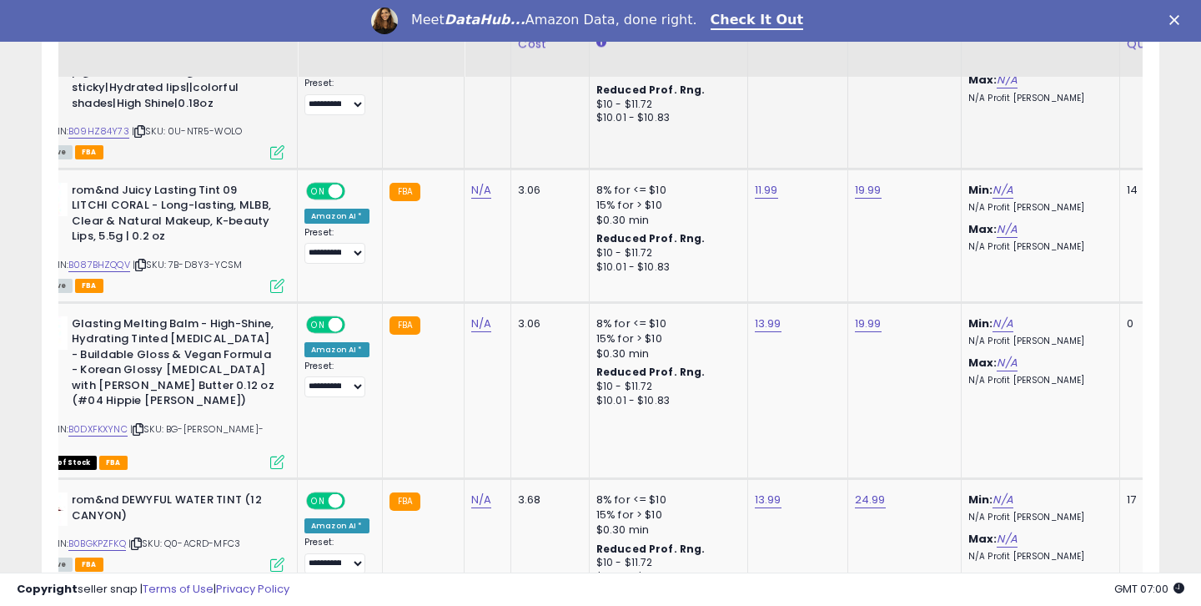
scroll to position [2513, 0]
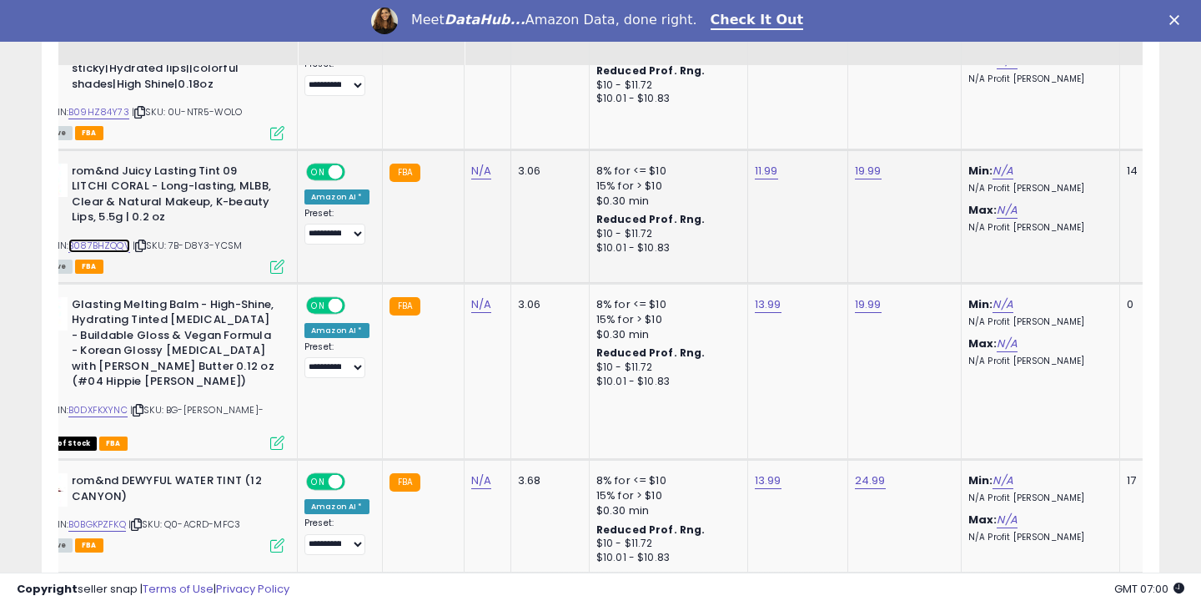
click at [88, 249] on link "B087BHZQQV" at bounding box center [99, 246] width 62 height 14
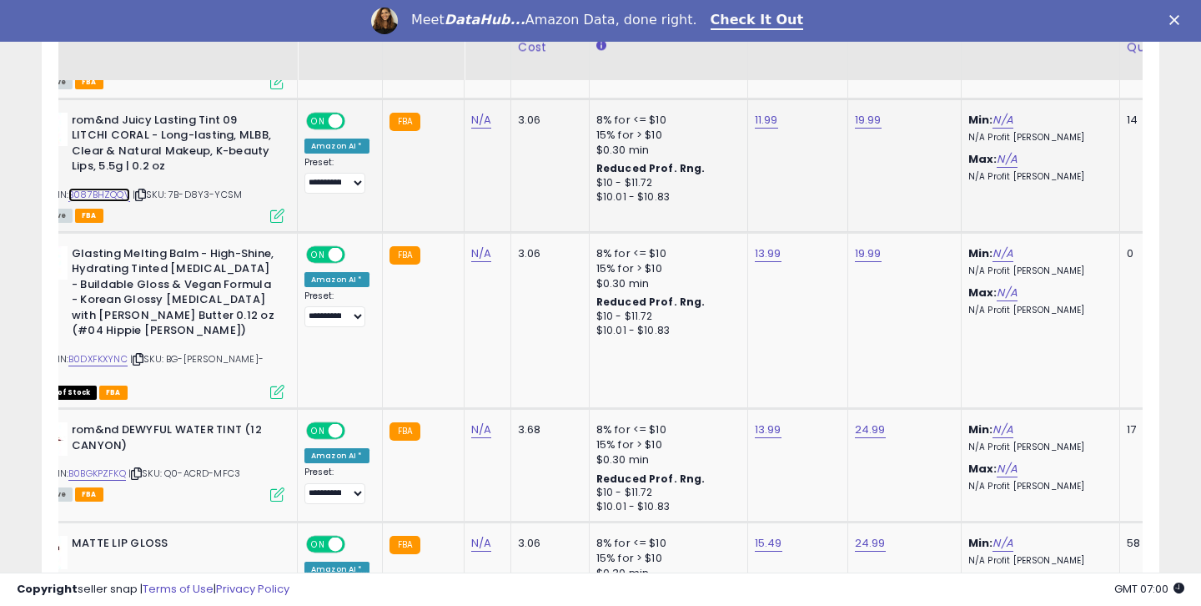
scroll to position [2584, 0]
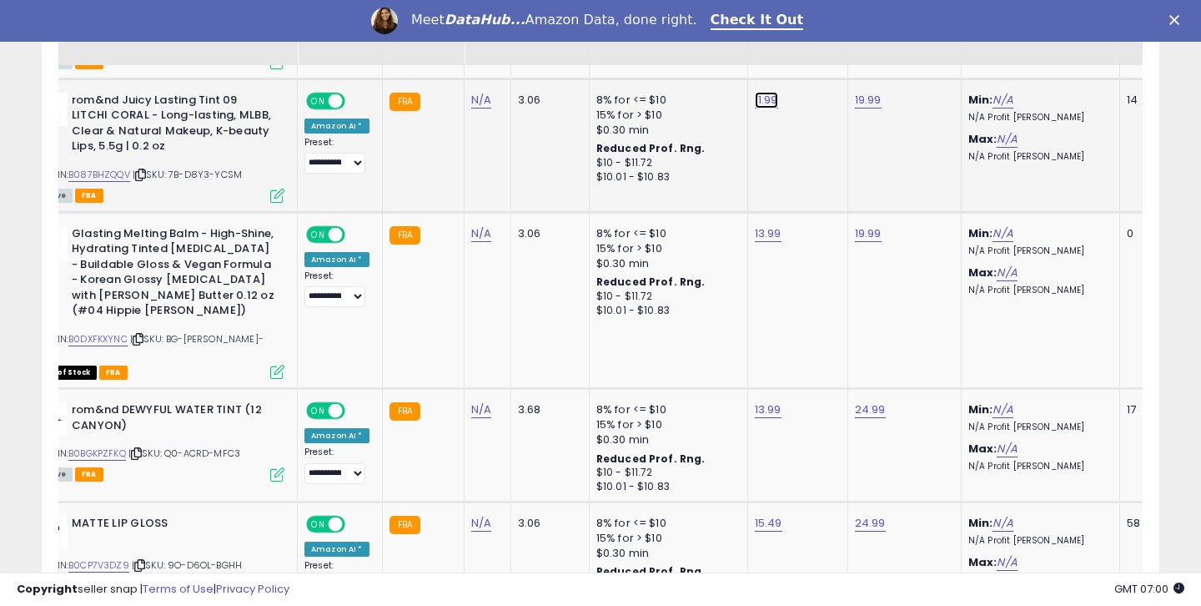
click at [758, 103] on link "11.99" at bounding box center [766, 100] width 23 height 17
click at [678, 63] on input "*****" at bounding box center [718, 62] width 149 height 28
type input "*****"
click button "submit" at bounding box center [812, 60] width 28 height 25
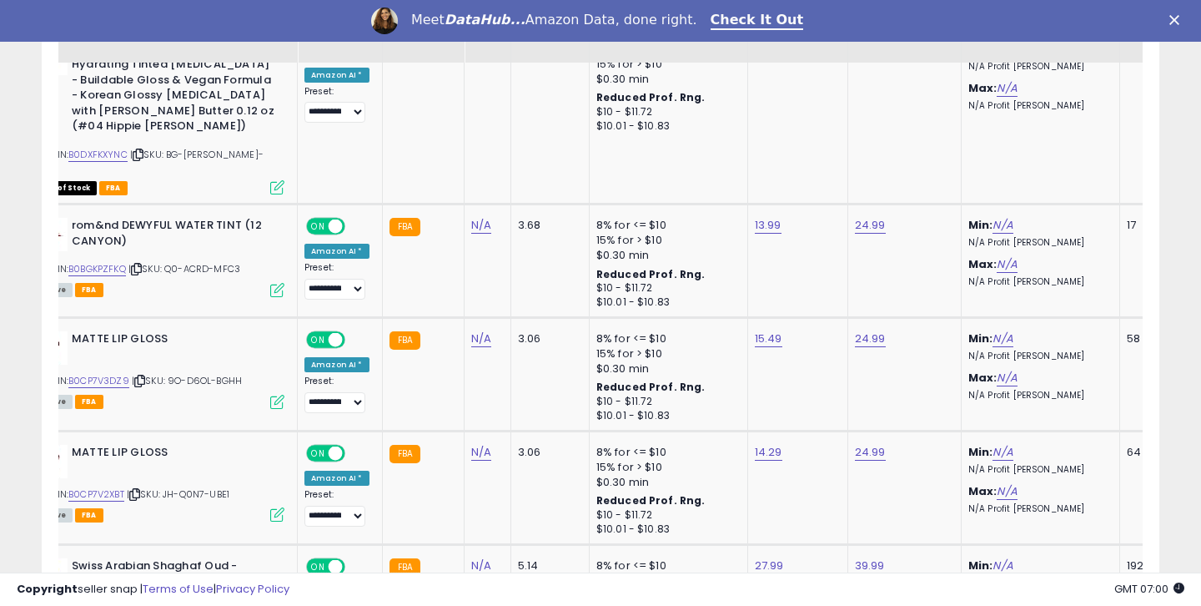
scroll to position [2769, 0]
click at [121, 261] on link "B0BGKPZFKQ" at bounding box center [97, 268] width 58 height 14
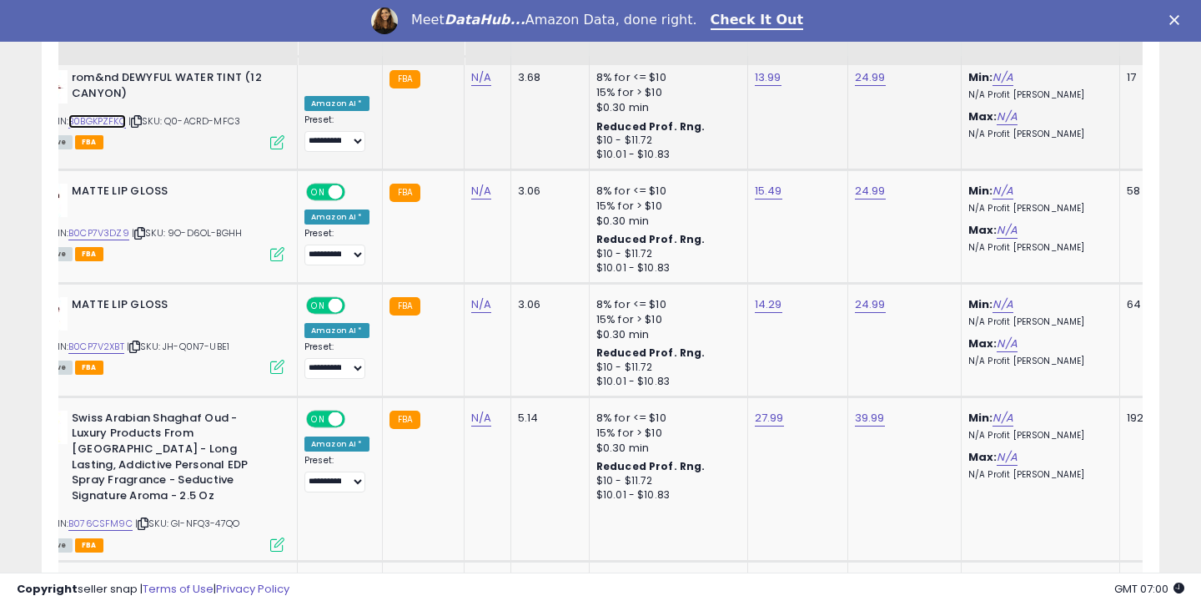
scroll to position [2917, 0]
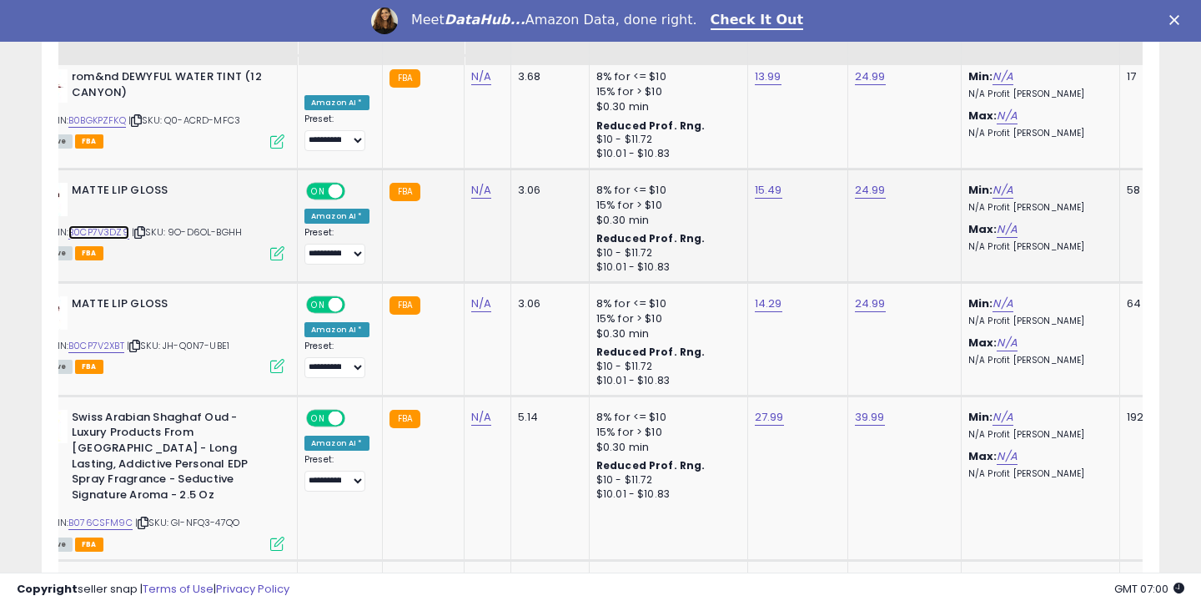
click at [89, 225] on link "B0CP7V3DZ9" at bounding box center [98, 232] width 61 height 14
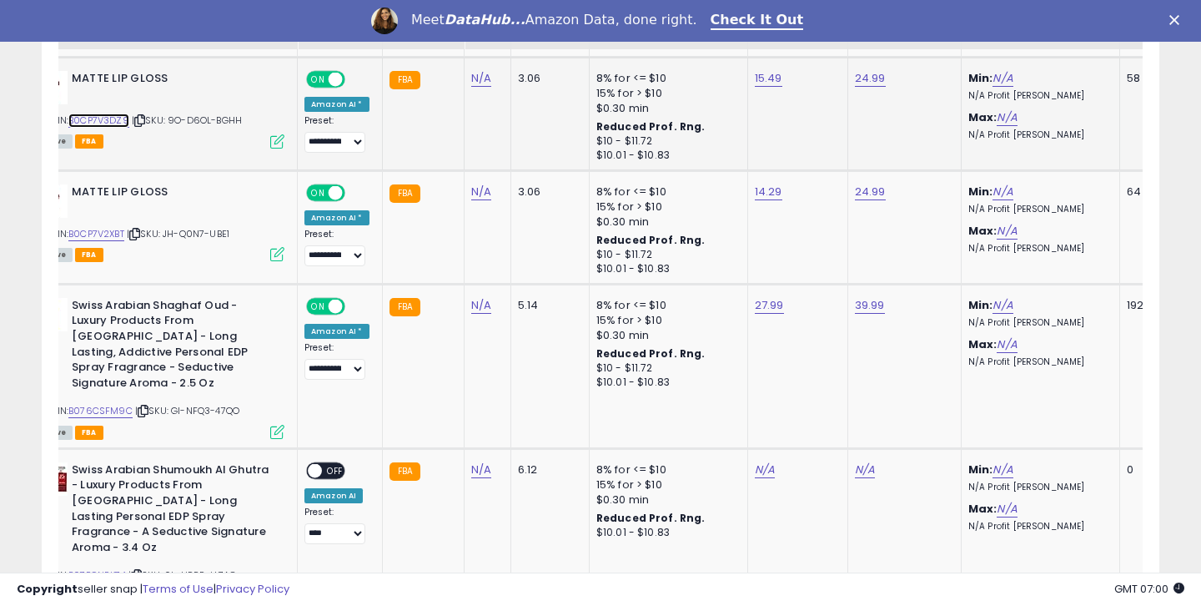
scroll to position [3036, 0]
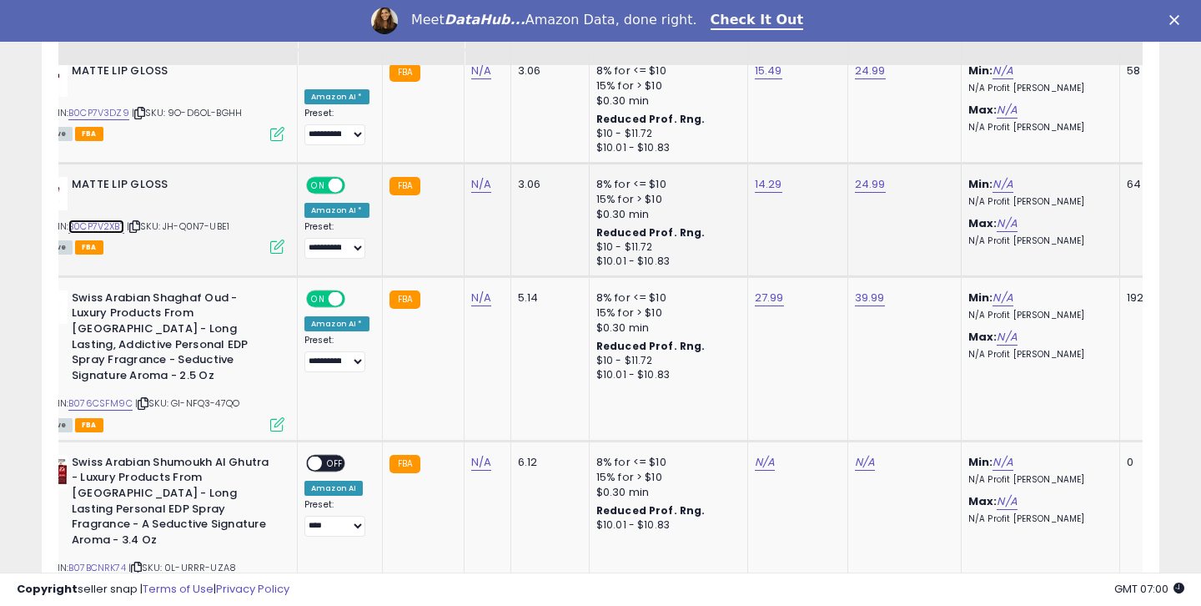
click at [119, 219] on link "B0CP7V2XBT" at bounding box center [96, 226] width 56 height 14
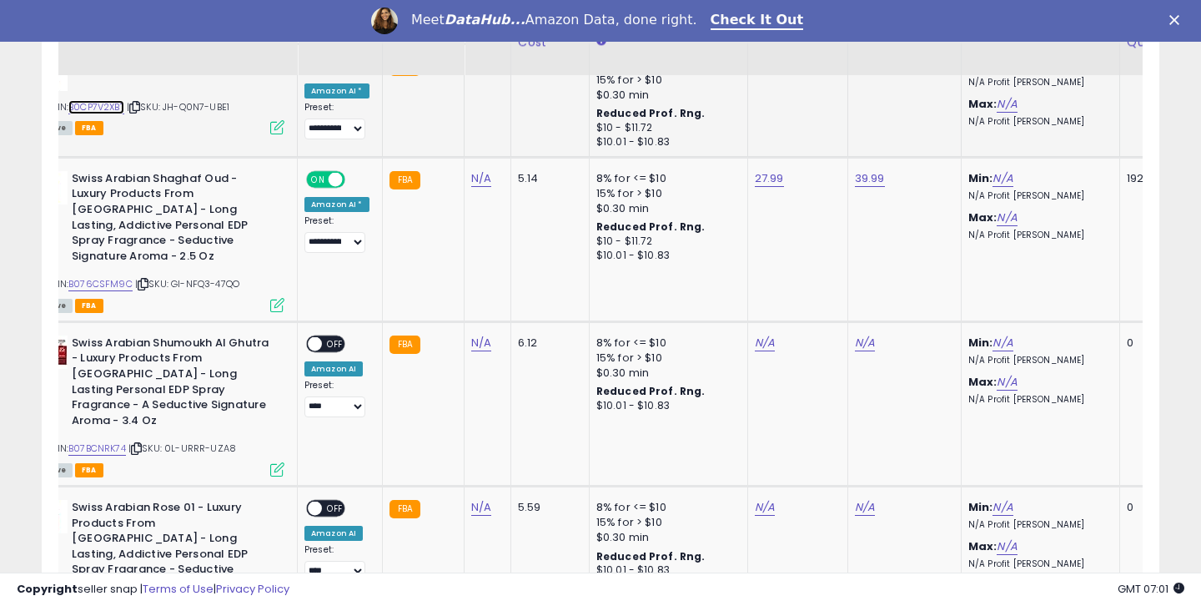
scroll to position [3165, 0]
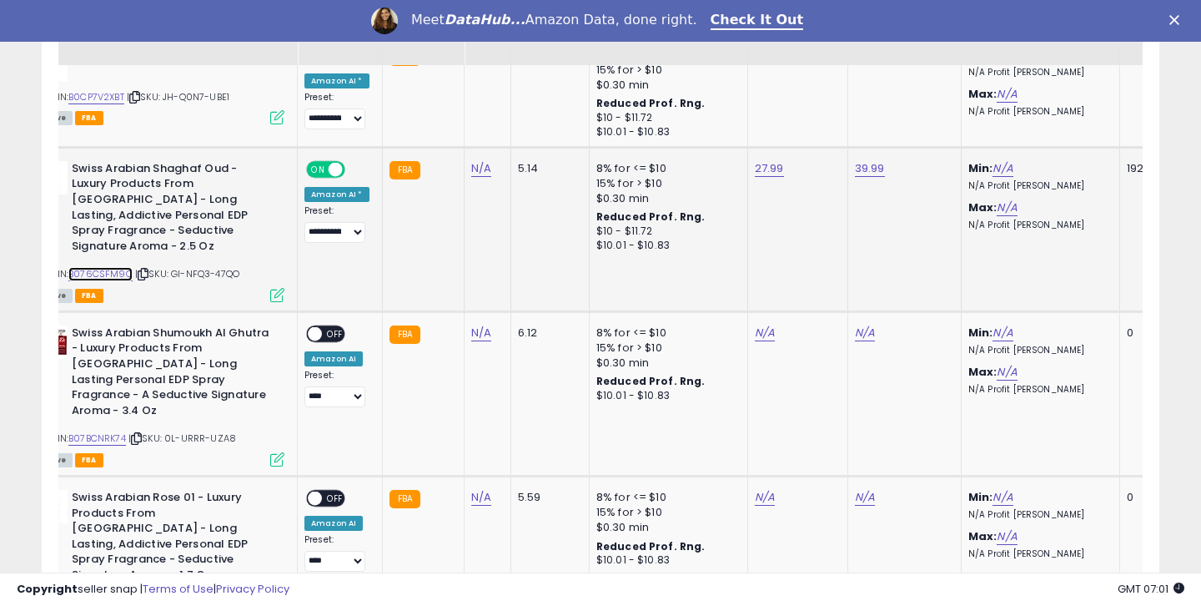
click at [118, 267] on link "B076CSFM9C" at bounding box center [100, 274] width 64 height 14
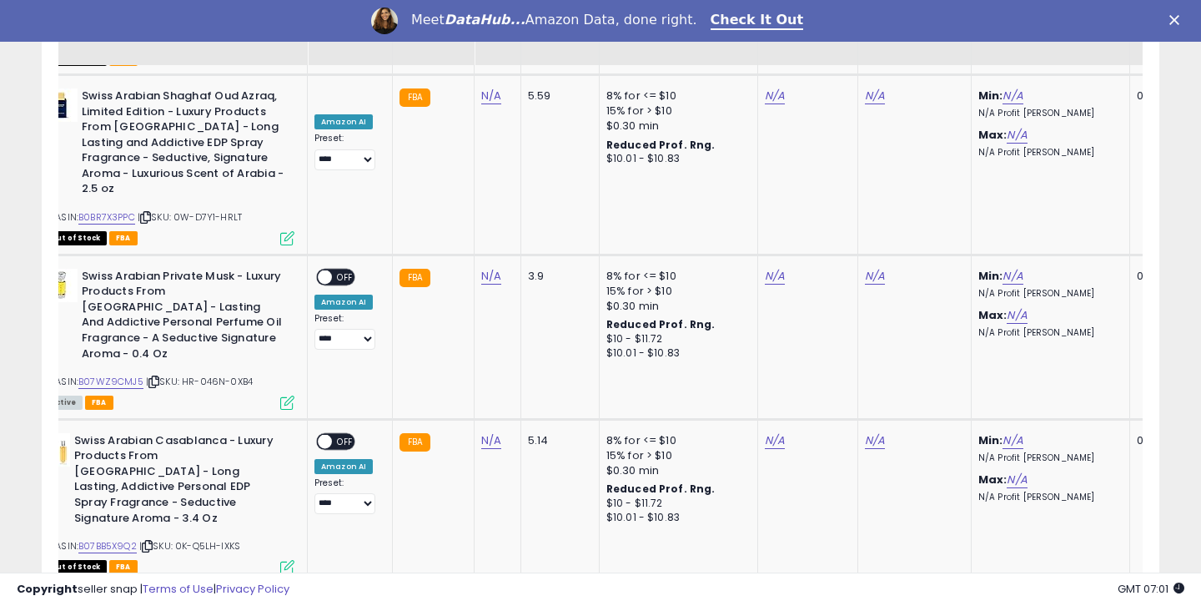
scroll to position [3737, 0]
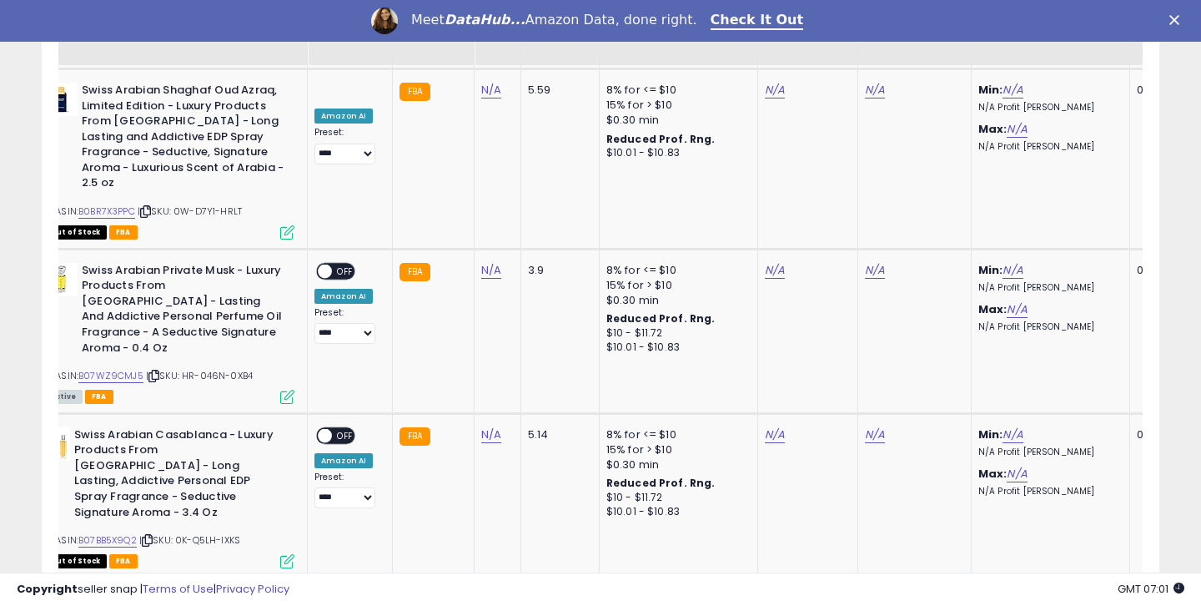
click at [1080, 596] on link "2" at bounding box center [1072, 610] width 28 height 28
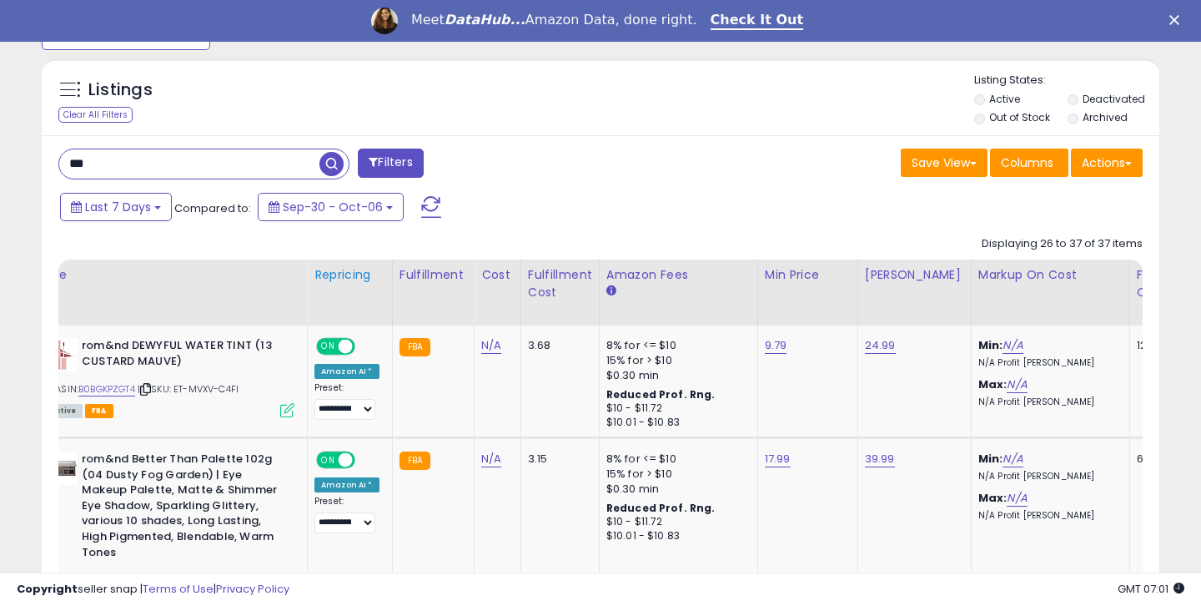
scroll to position [606, 0]
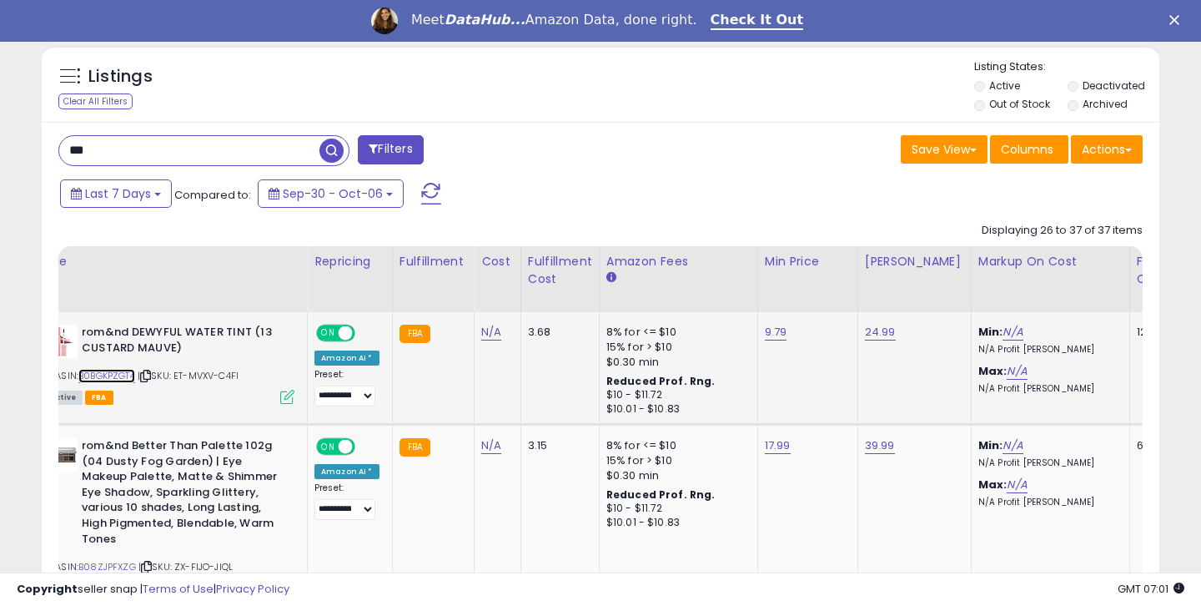
click at [125, 377] on link "B0BGKPZGT4" at bounding box center [106, 376] width 57 height 14
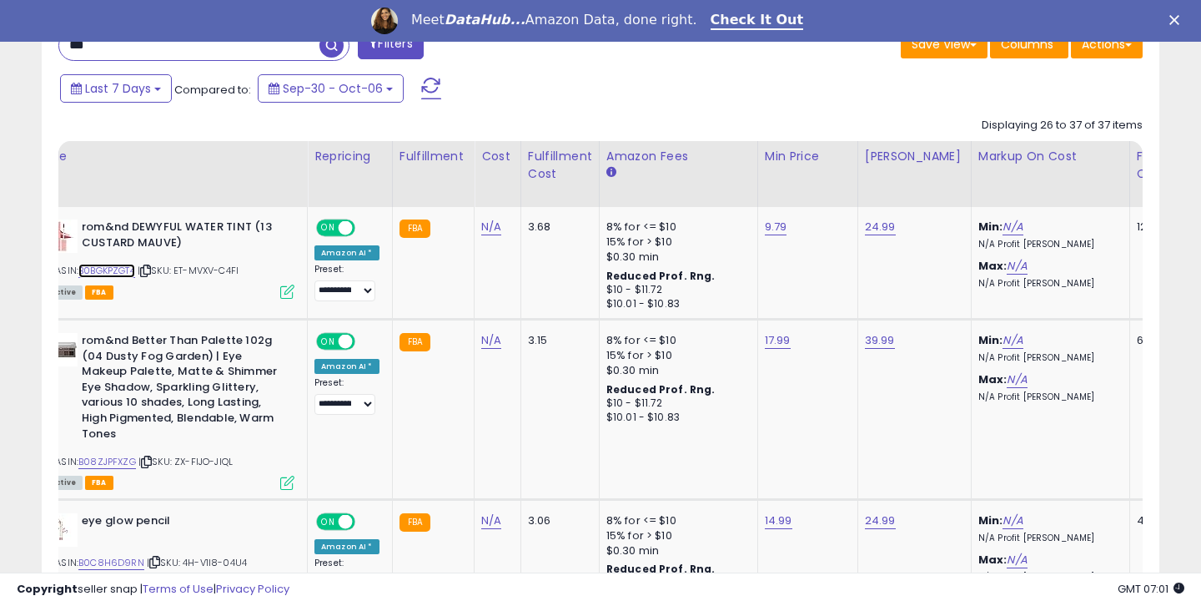
scroll to position [714, 0]
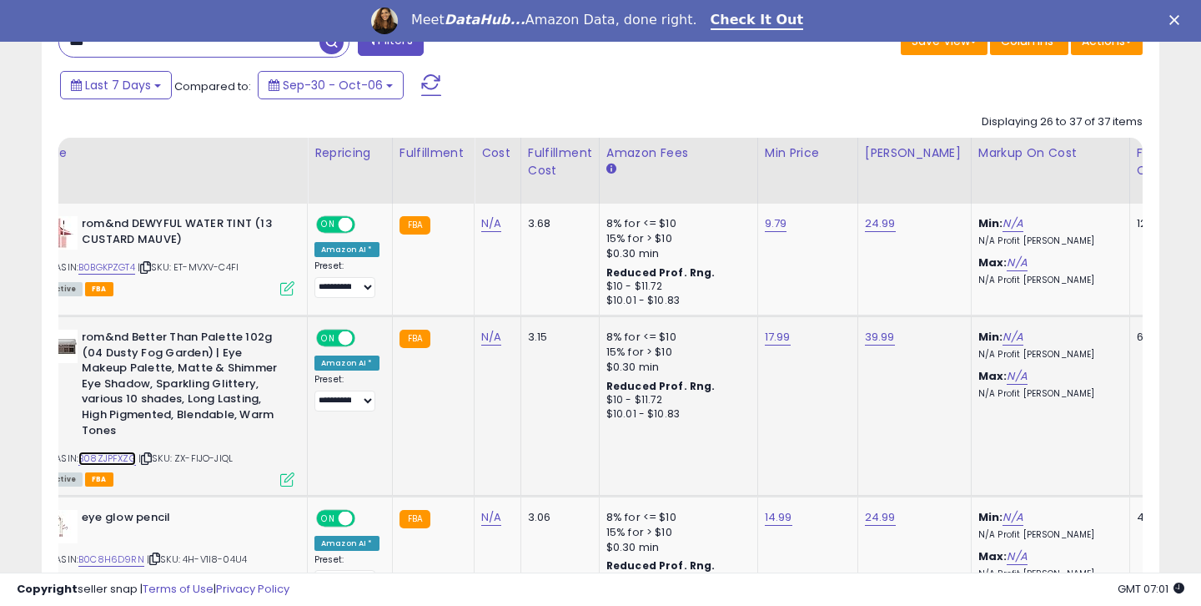
click at [91, 459] on link "B08ZJPFXZG" at bounding box center [107, 458] width 58 height 14
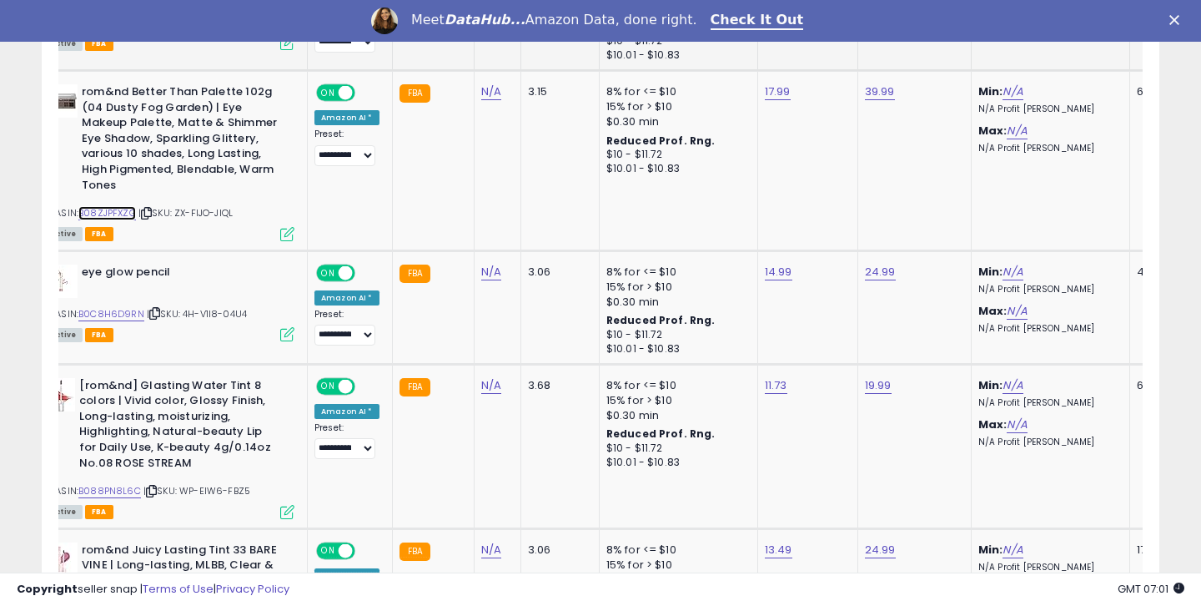
scroll to position [982, 0]
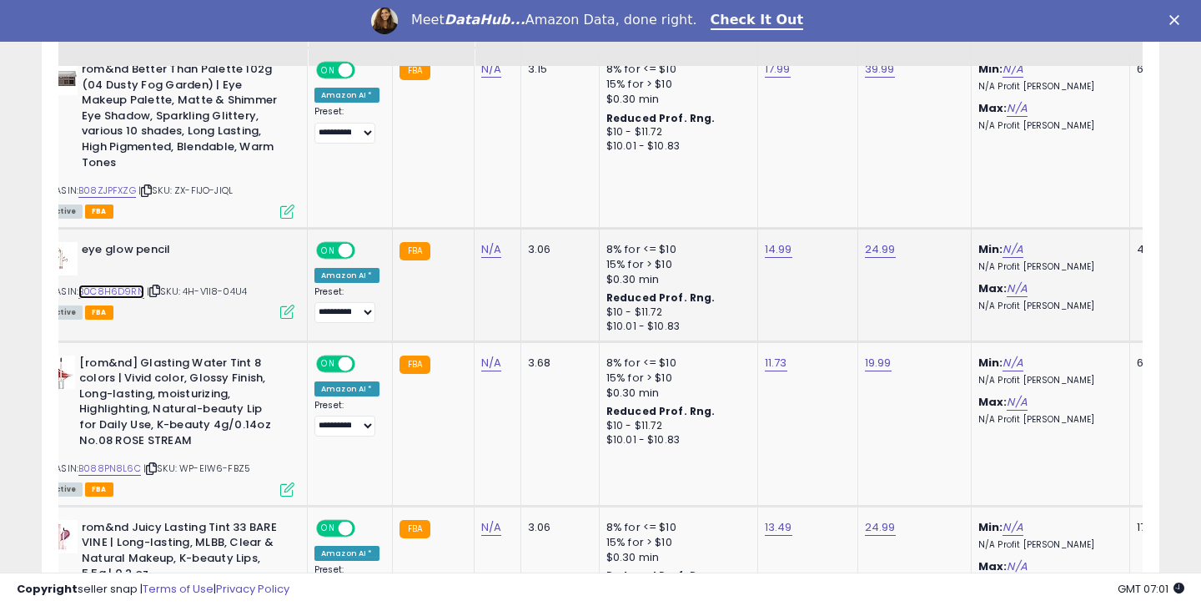
click at [133, 291] on link "B0C8H6D9RN" at bounding box center [111, 291] width 66 height 14
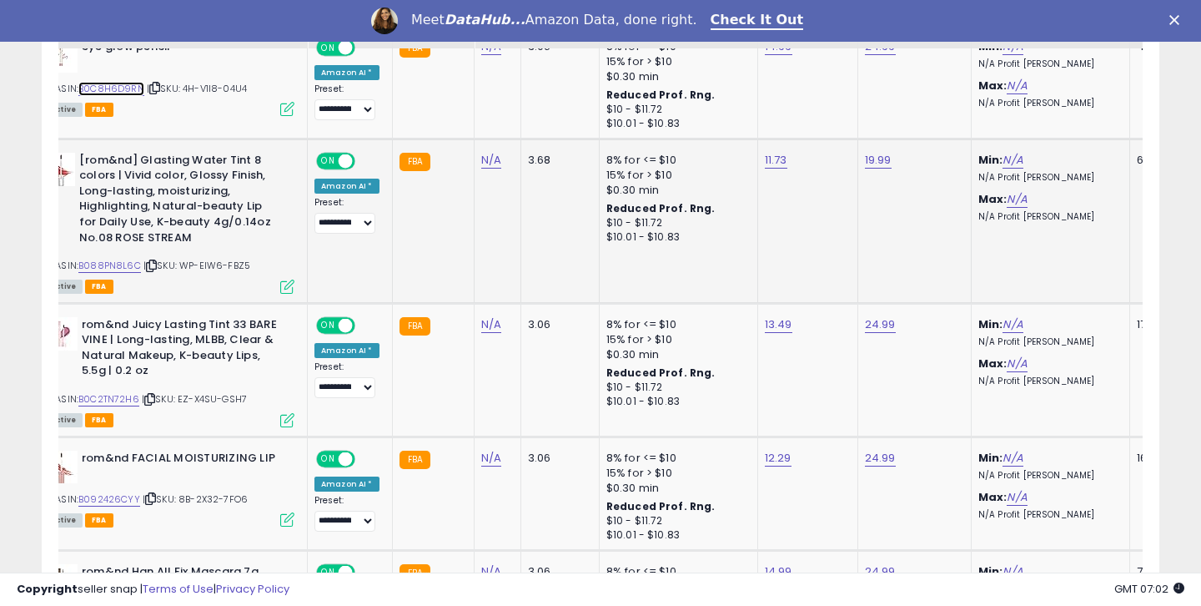
scroll to position [1212, 0]
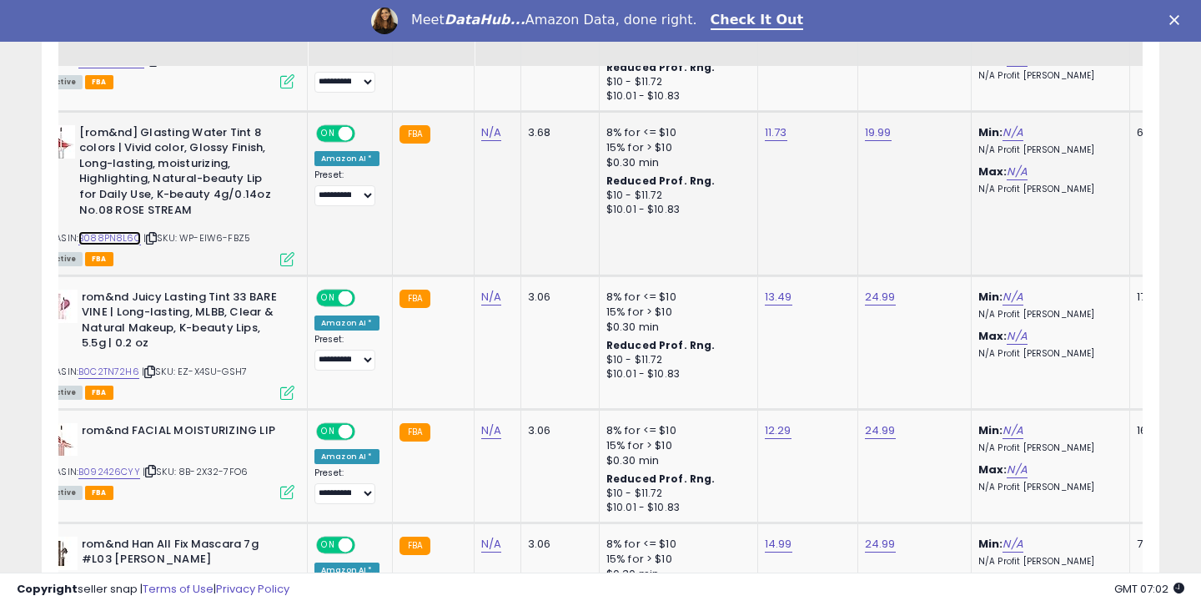
click at [108, 239] on link "B088PN8L6C" at bounding box center [109, 238] width 63 height 14
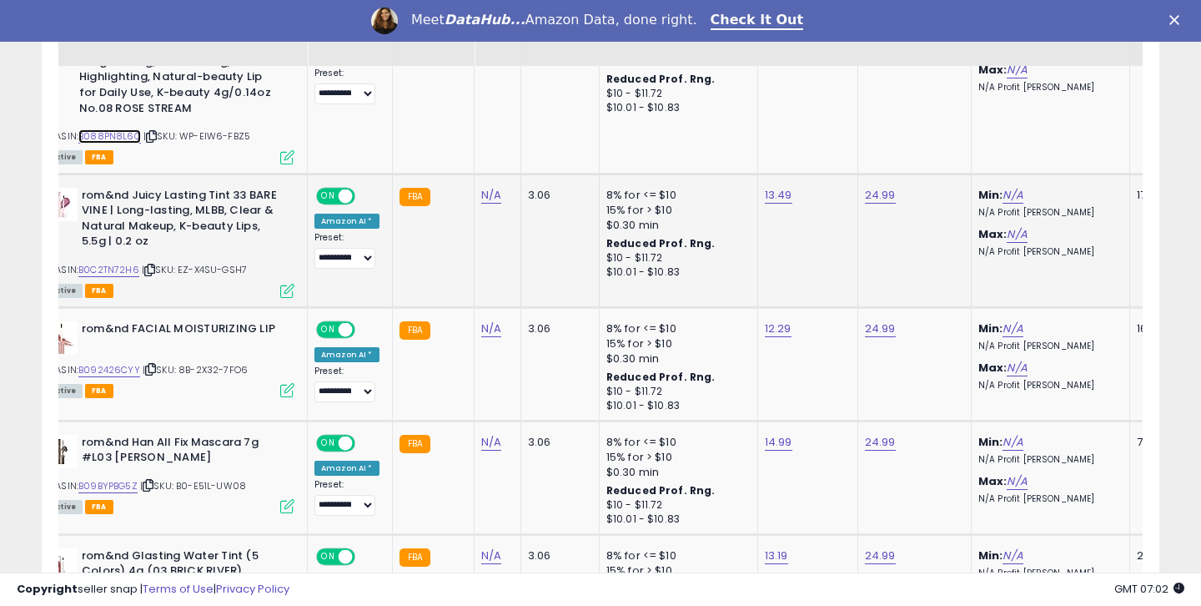
scroll to position [1339, 0]
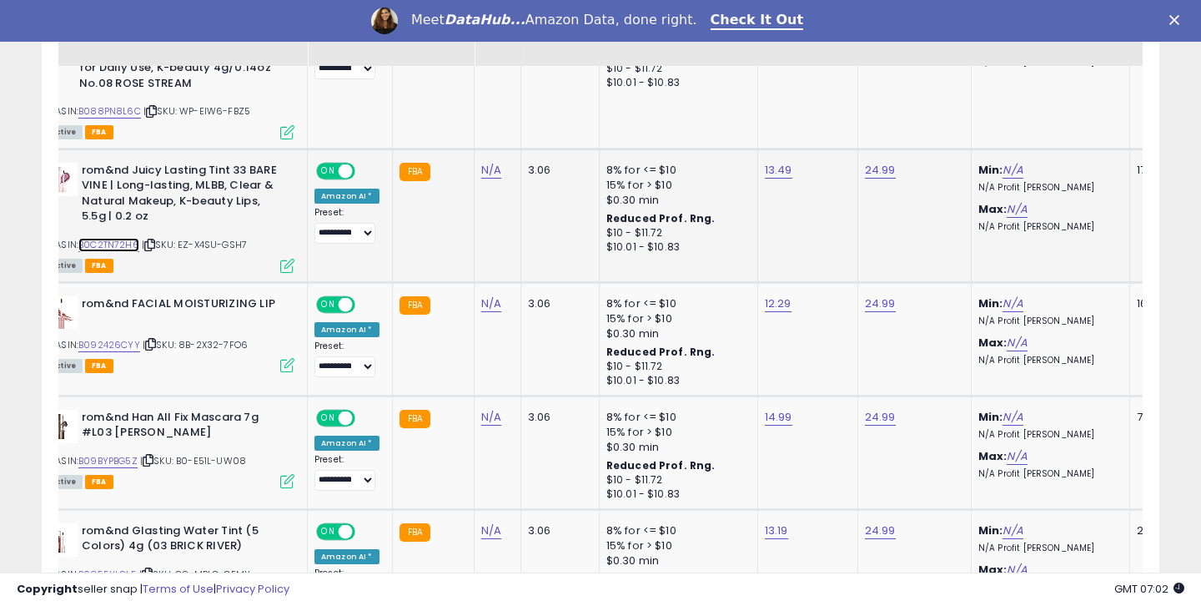
click at [112, 246] on link "B0C2TN72H6" at bounding box center [108, 245] width 61 height 14
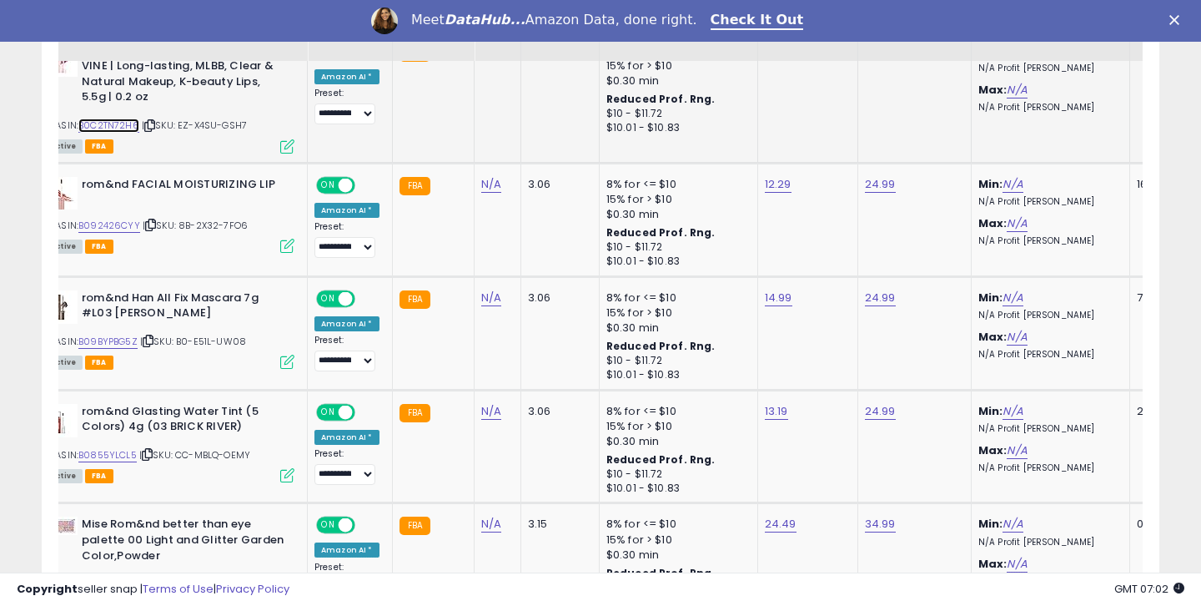
scroll to position [1459, 0]
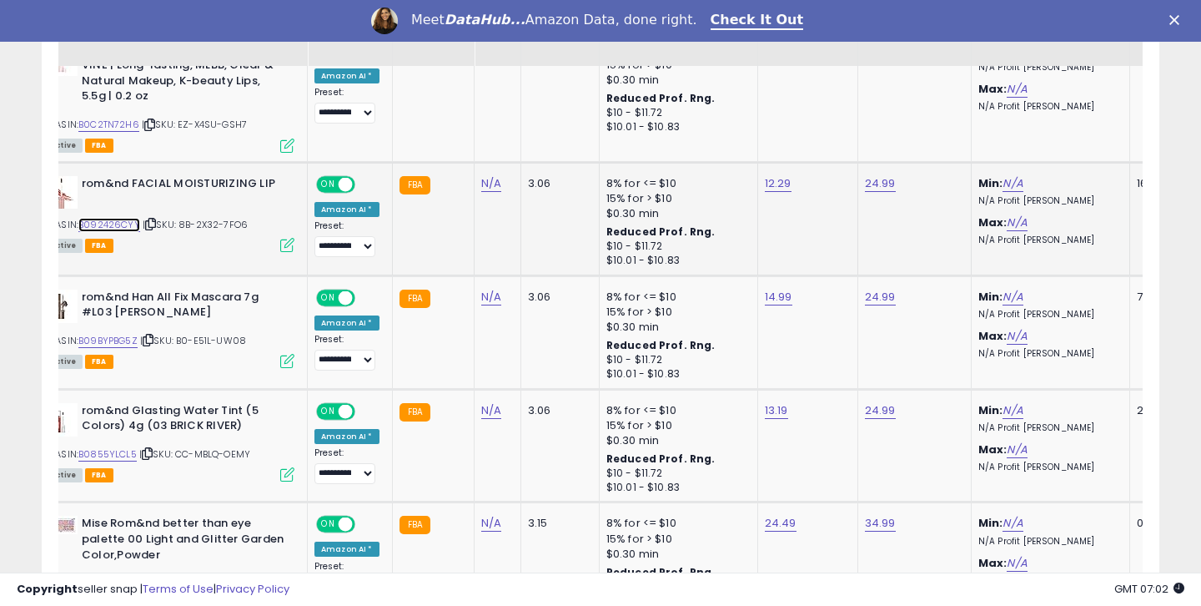
click at [112, 224] on link "B092426CYY" at bounding box center [109, 225] width 62 height 14
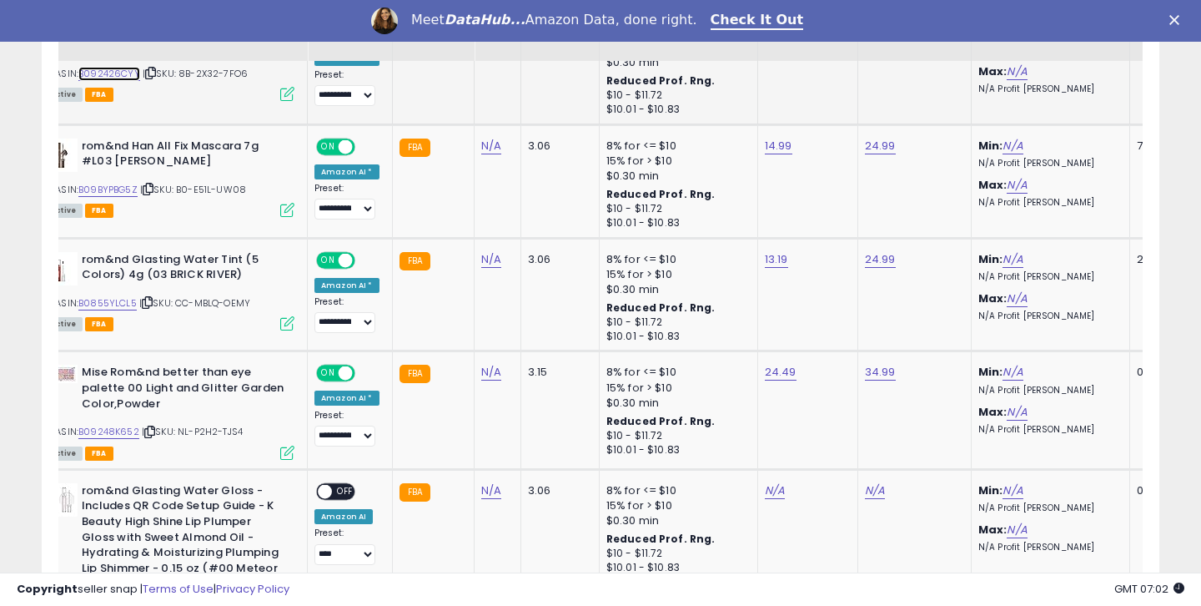
scroll to position [1613, 0]
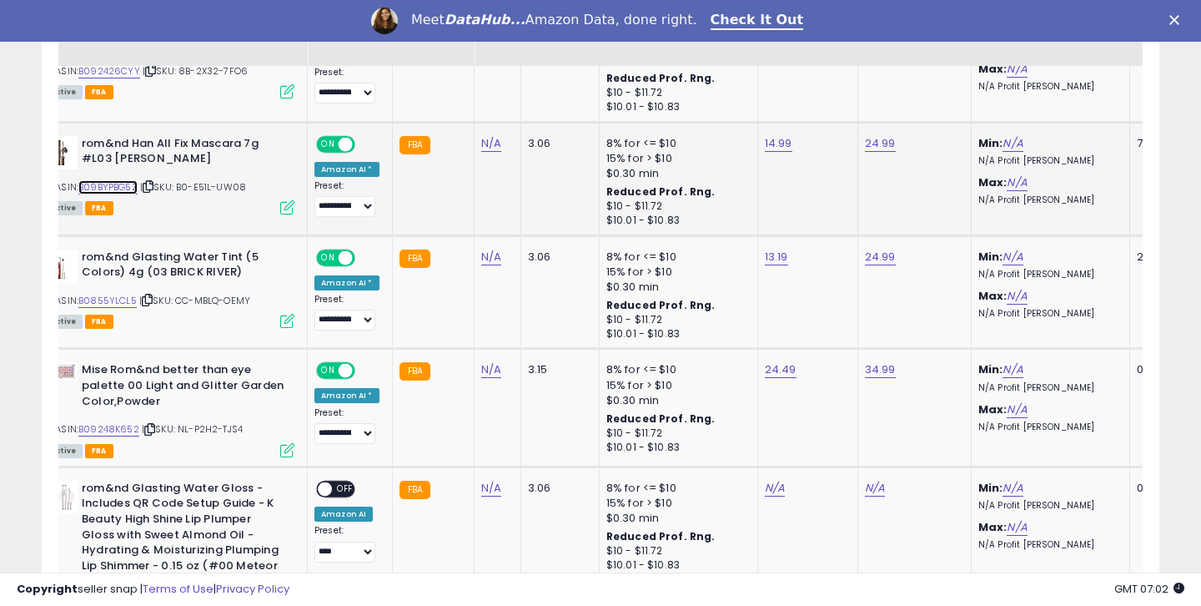
click at [119, 187] on link "B09BYPBG5Z" at bounding box center [107, 187] width 59 height 14
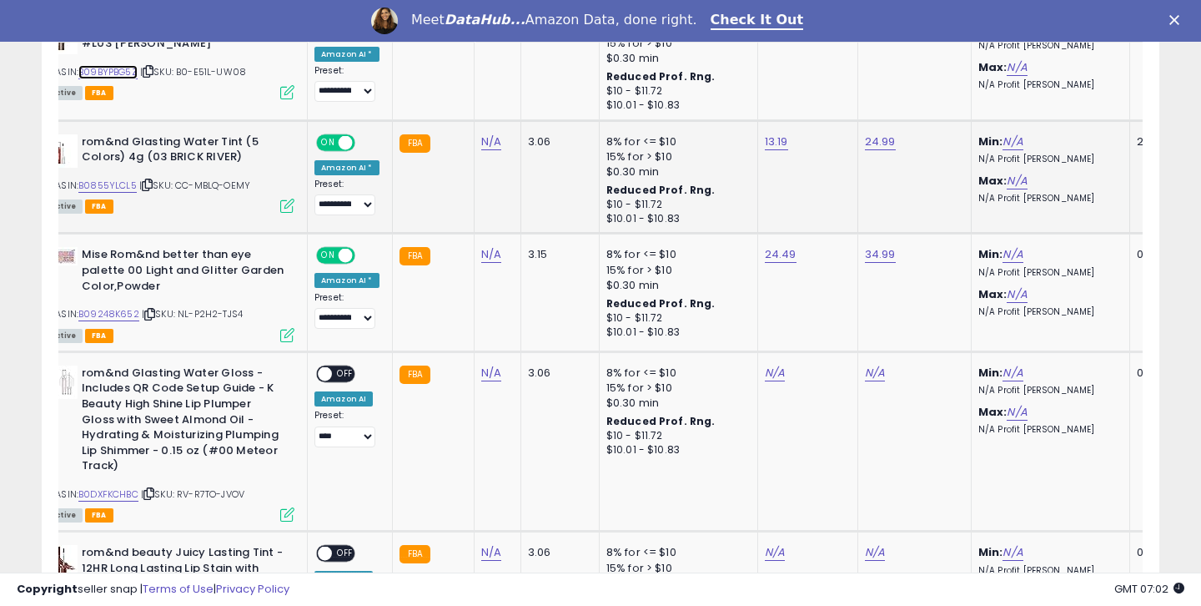
scroll to position [1751, 0]
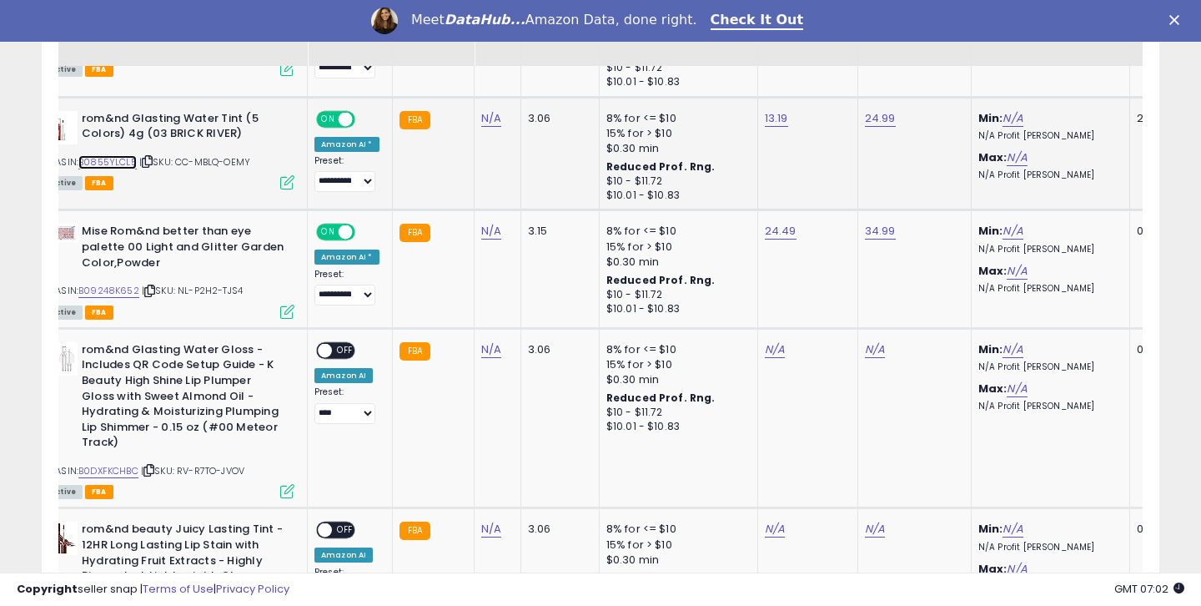
click at [120, 155] on link "B0855YLCL5" at bounding box center [107, 162] width 58 height 14
click at [775, 118] on link "13.19" at bounding box center [776, 118] width 23 height 17
drag, startPoint x: 670, startPoint y: 78, endPoint x: 724, endPoint y: 78, distance: 54.2
click at [724, 78] on input "*****" at bounding box center [728, 78] width 149 height 28
type input "*****"
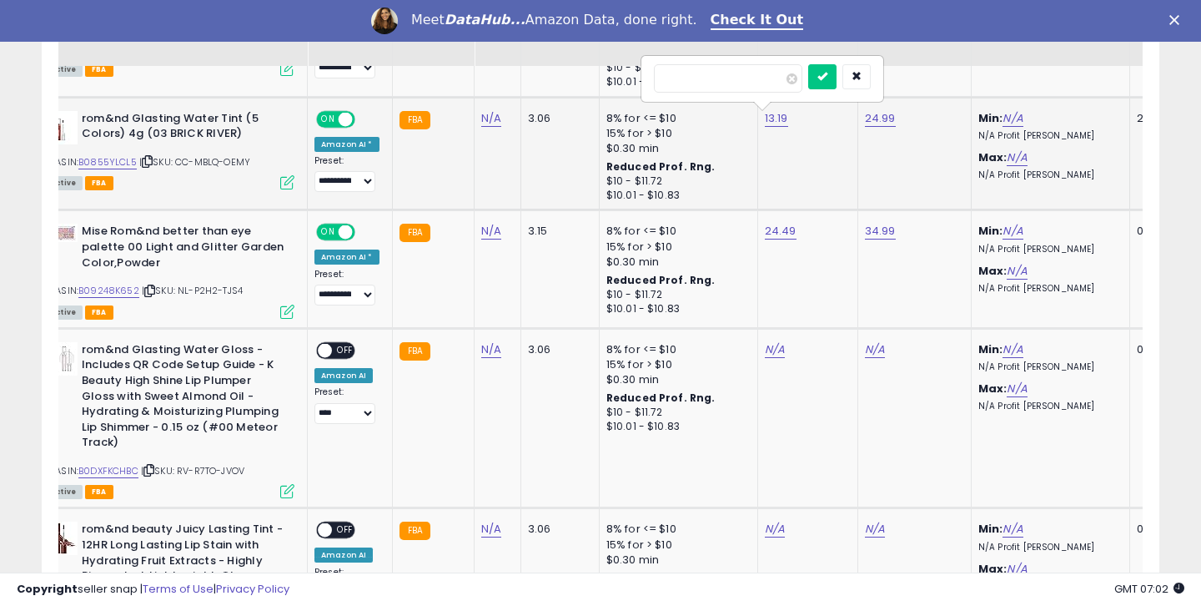
click button "submit" at bounding box center [822, 76] width 28 height 25
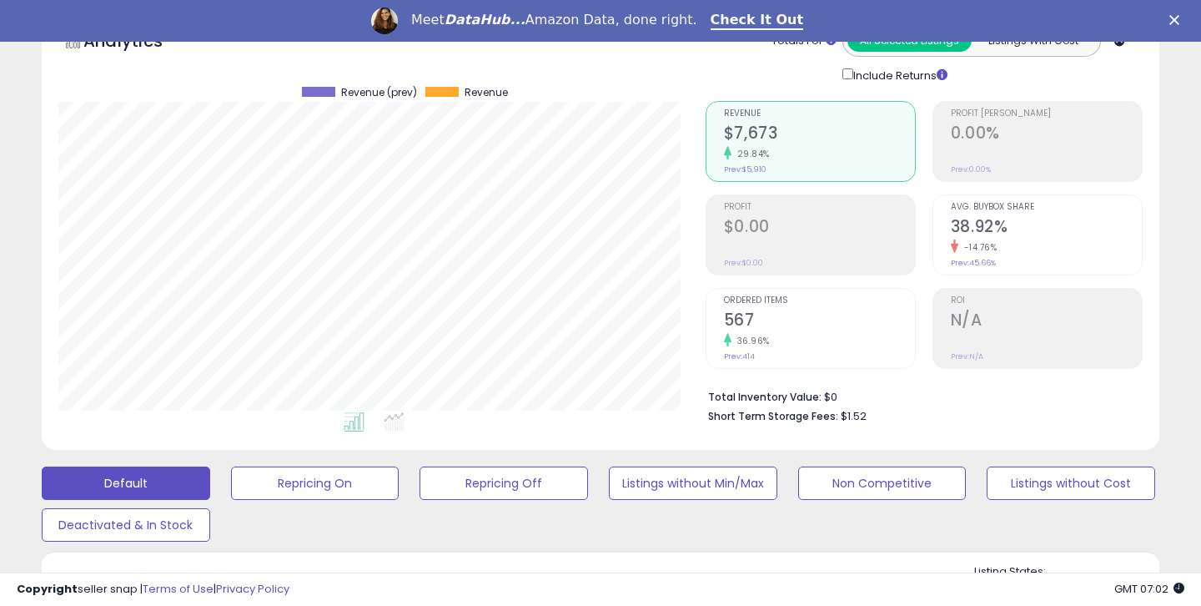
scroll to position [254, 0]
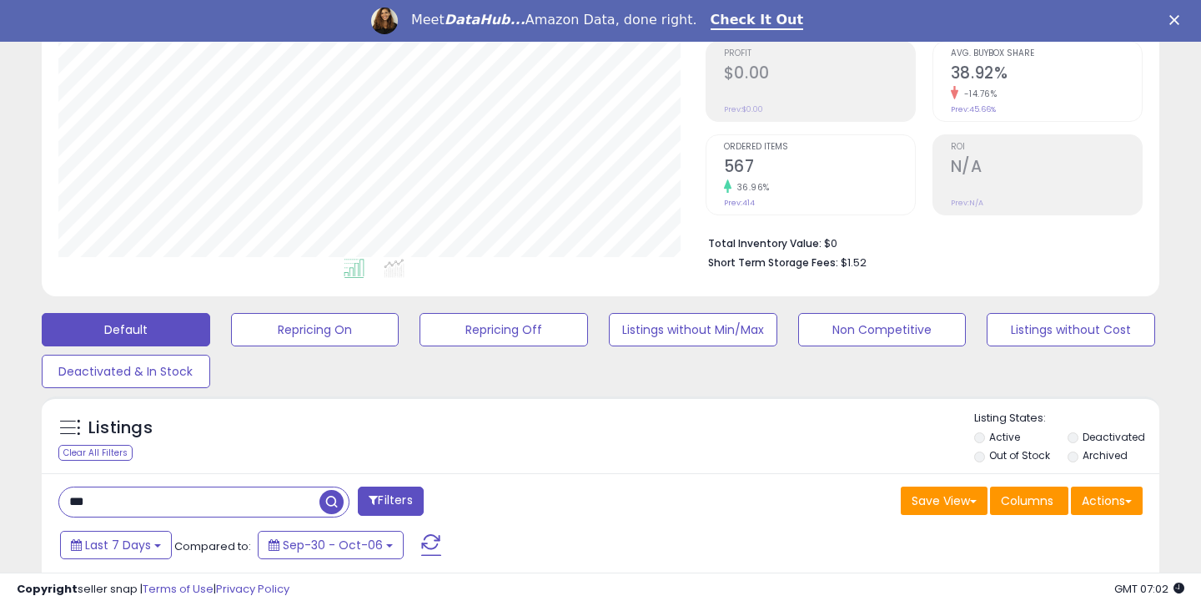
click at [119, 496] on input "***" at bounding box center [189, 501] width 260 height 29
type input "****"
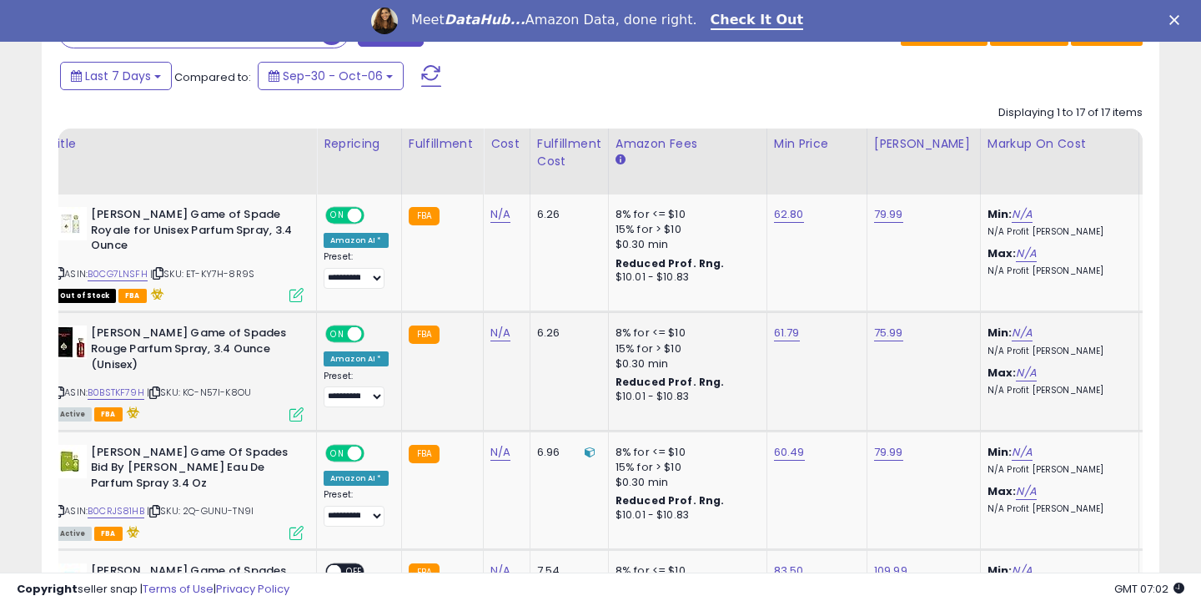
scroll to position [0, 46]
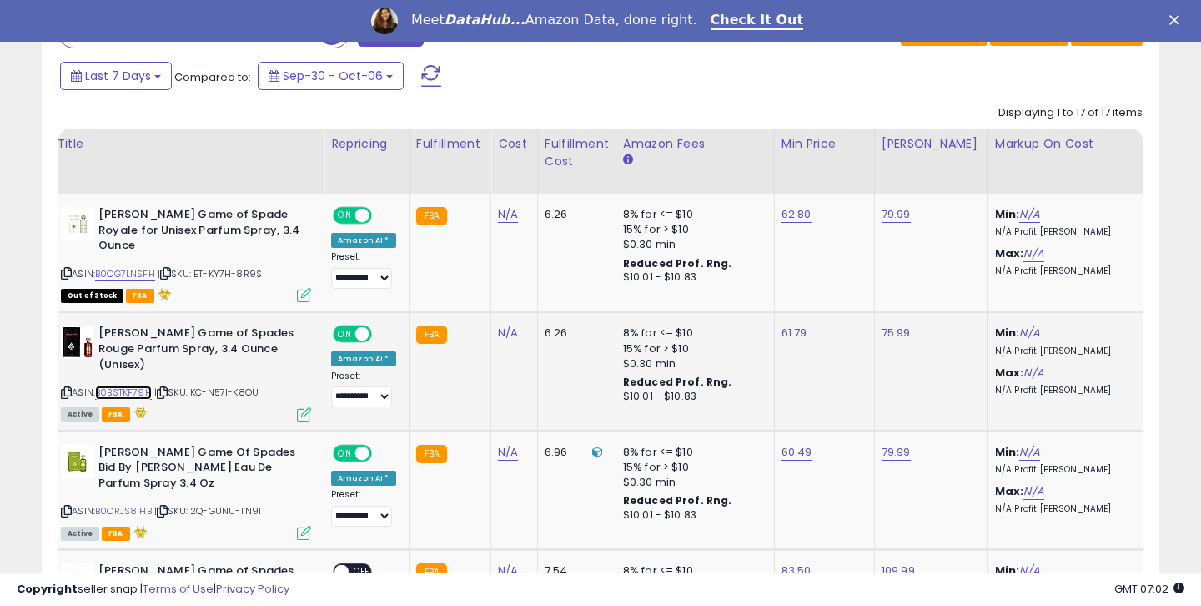
click at [135, 385] on link "B0BSTKF79H" at bounding box center [123, 392] width 57 height 14
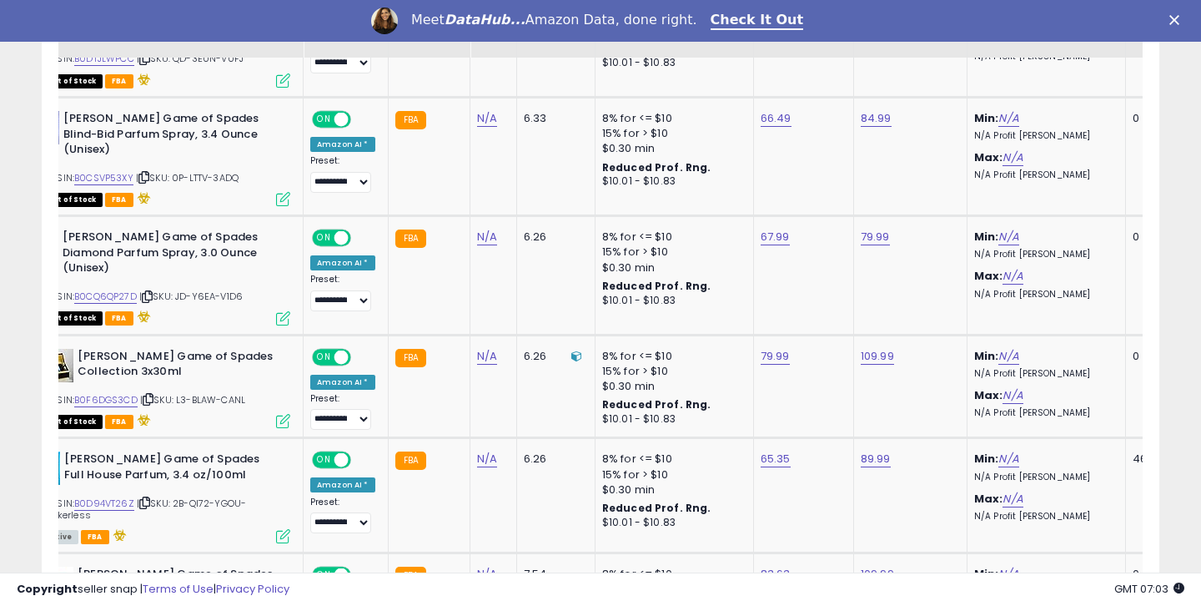
scroll to position [1613, 0]
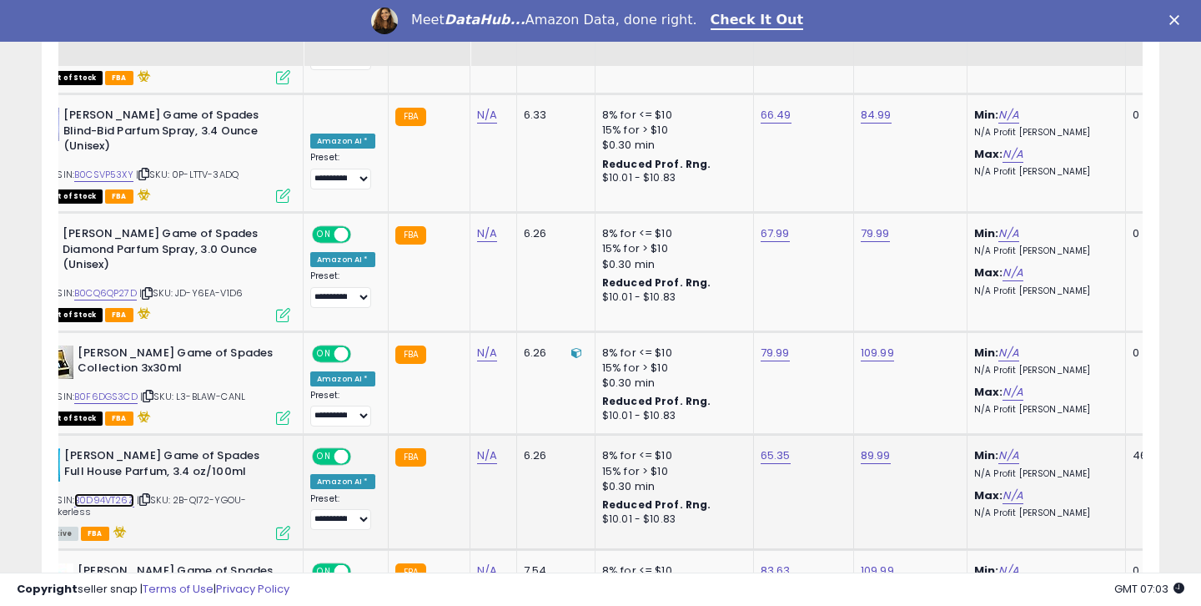
click at [120, 493] on link "B0D94VT26Z" at bounding box center [104, 500] width 60 height 14
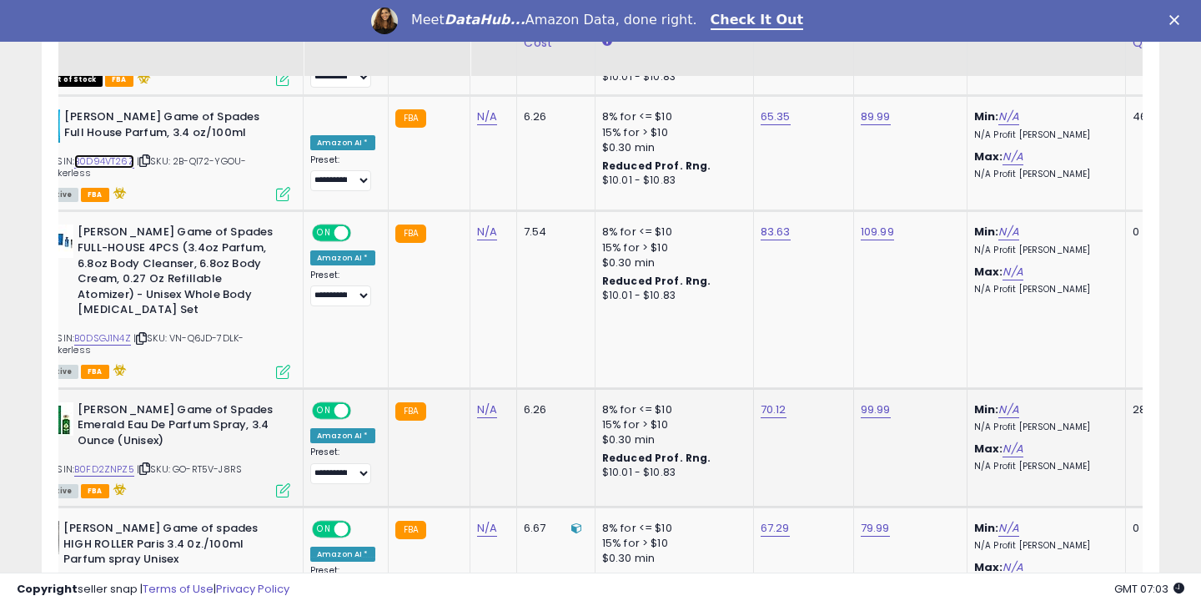
scroll to position [1961, 0]
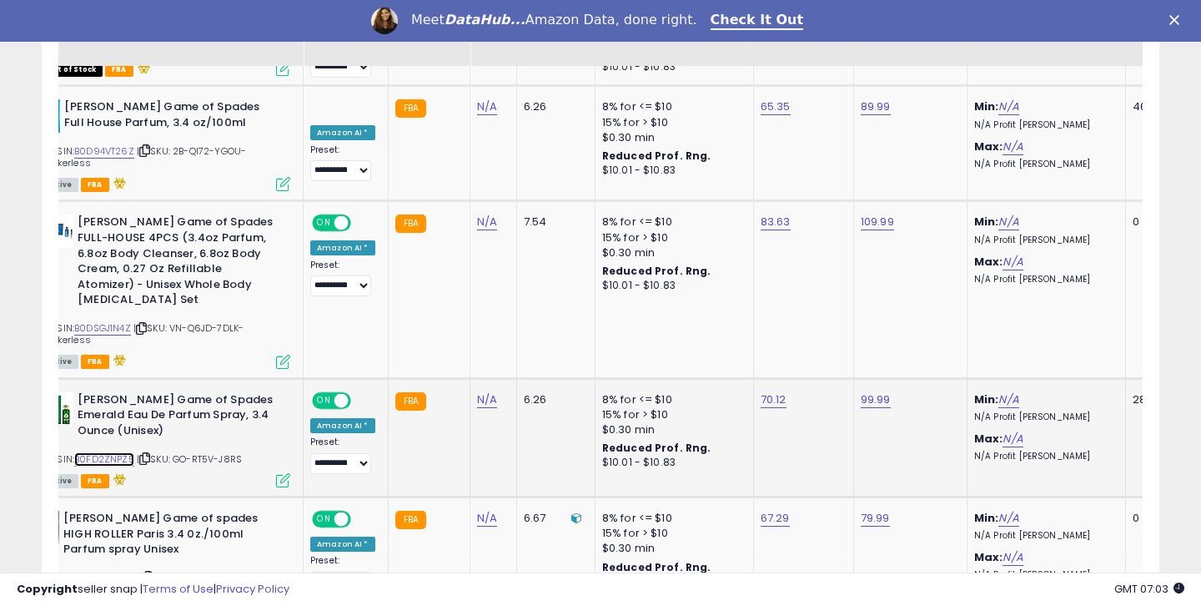
click at [108, 452] on link "B0FD2ZNPZ5" at bounding box center [104, 459] width 60 height 14
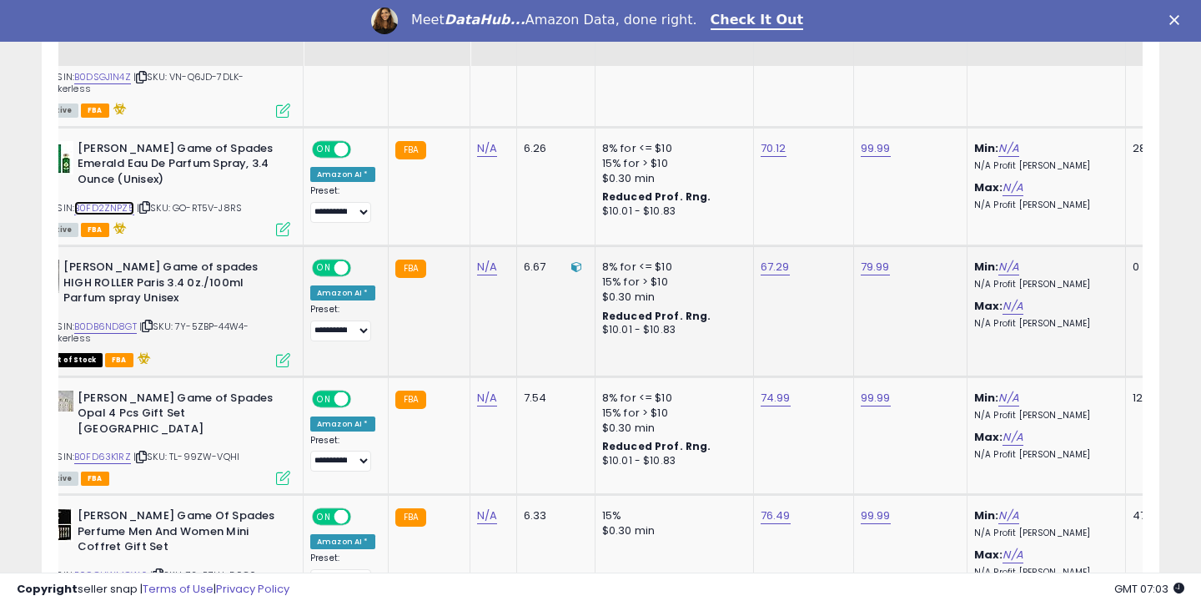
scroll to position [2214, 0]
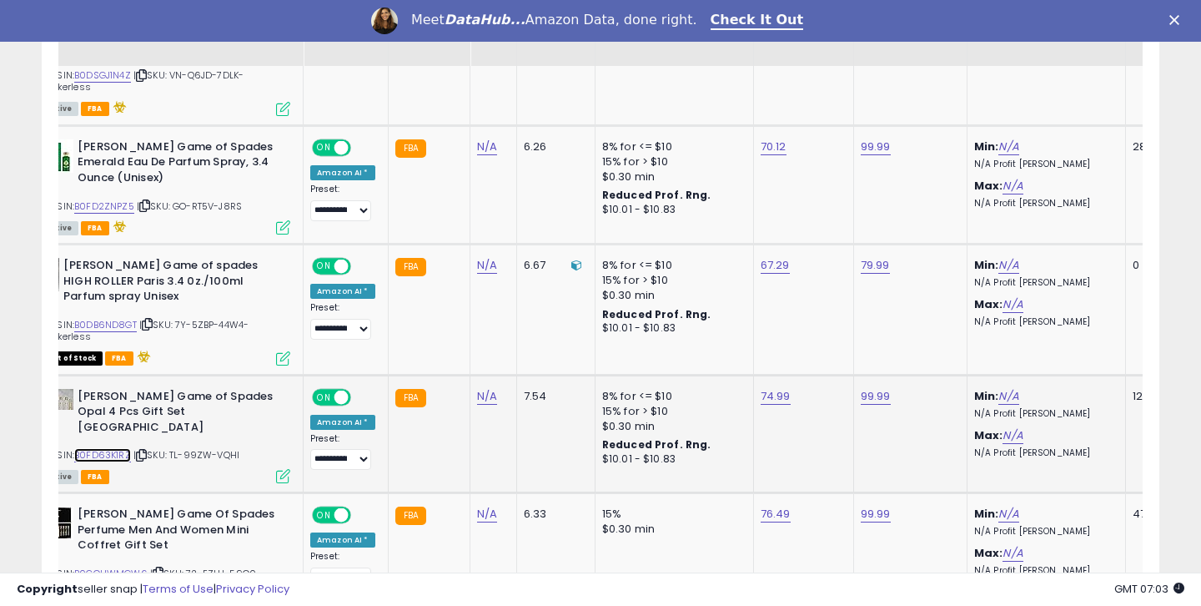
click at [119, 448] on link "B0FD63K1RZ" at bounding box center [102, 455] width 57 height 14
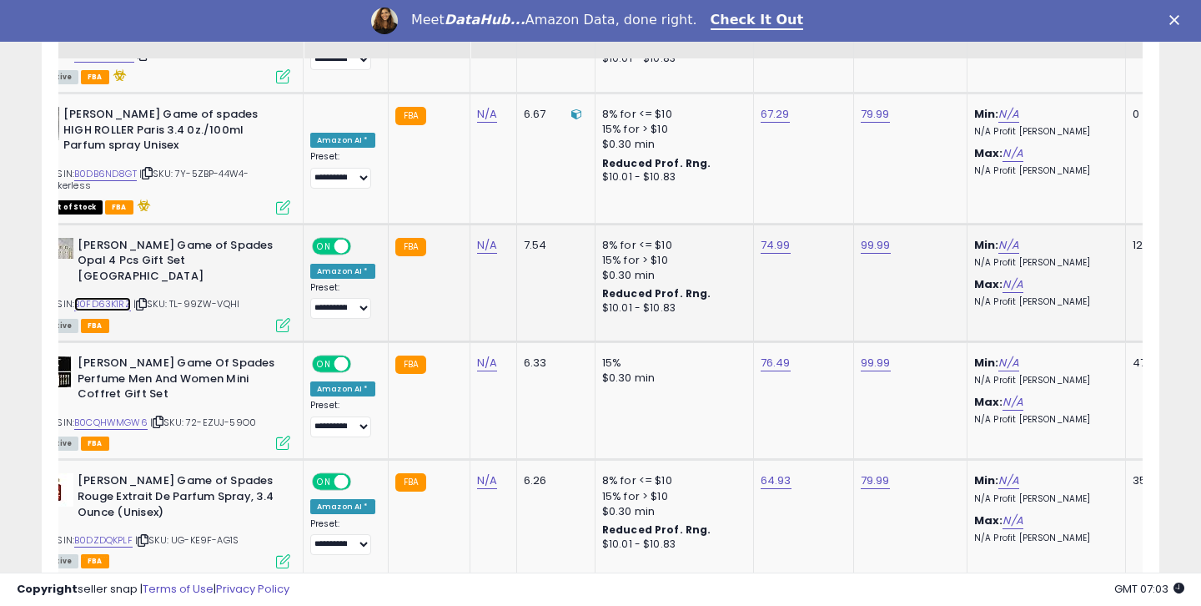
scroll to position [2397, 0]
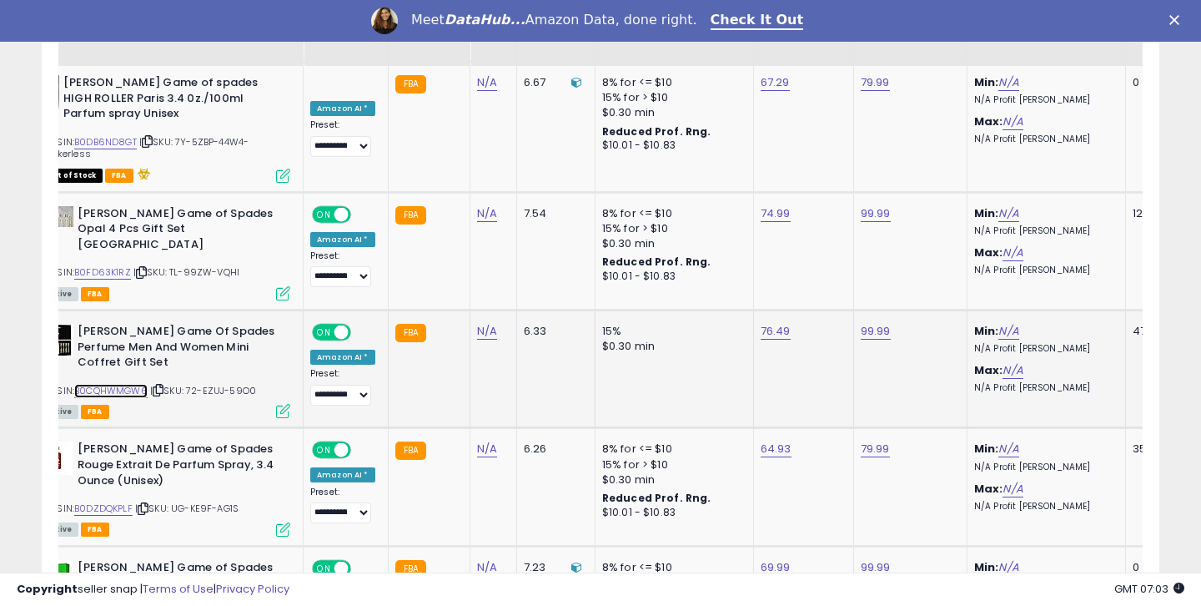
click at [122, 384] on link "B0CQHWMGW6" at bounding box center [110, 391] width 73 height 14
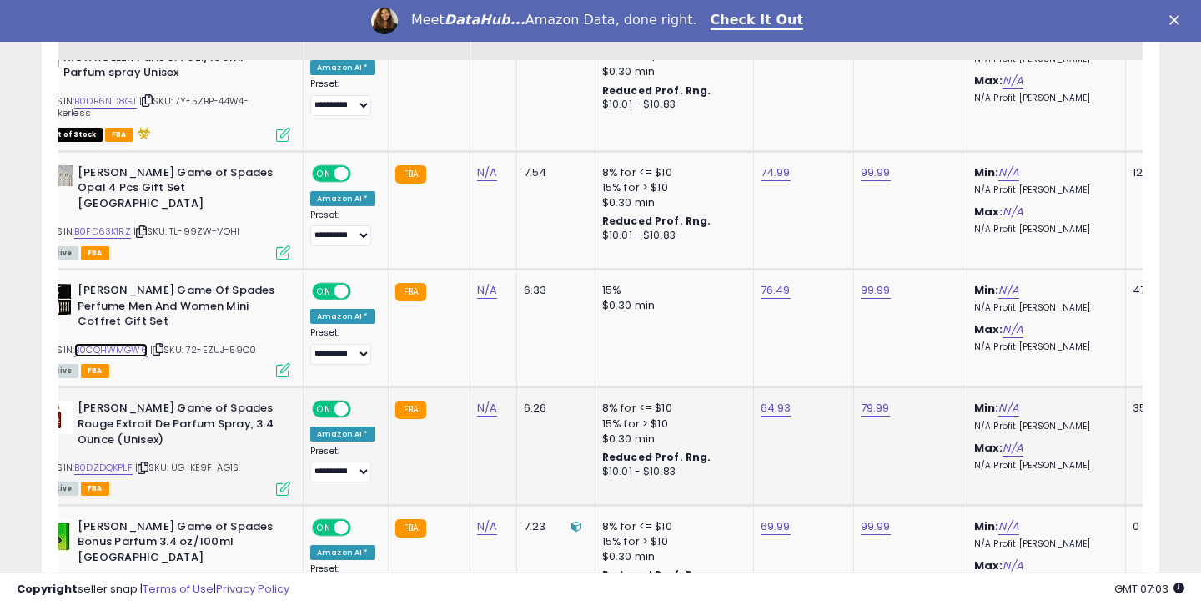
scroll to position [2442, 0]
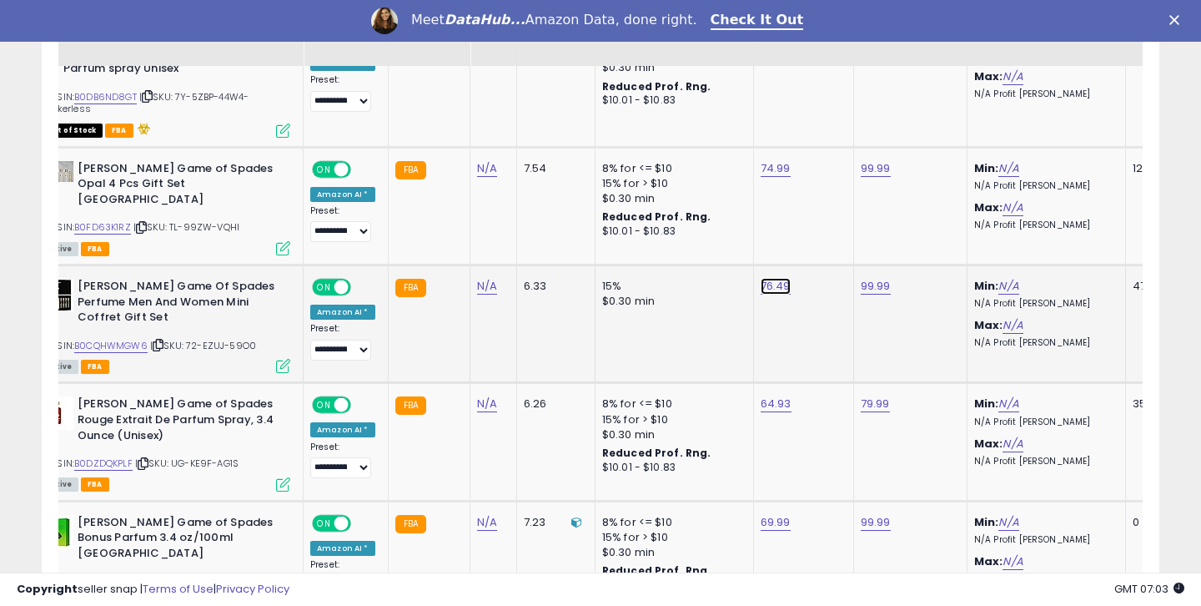
click at [765, 278] on link "76.49" at bounding box center [776, 286] width 30 height 17
drag, startPoint x: 672, startPoint y: 165, endPoint x: 703, endPoint y: 162, distance: 31.9
click at [700, 164] on input "*****" at bounding box center [727, 159] width 149 height 28
type input "*****"
click button "submit" at bounding box center [822, 157] width 28 height 25
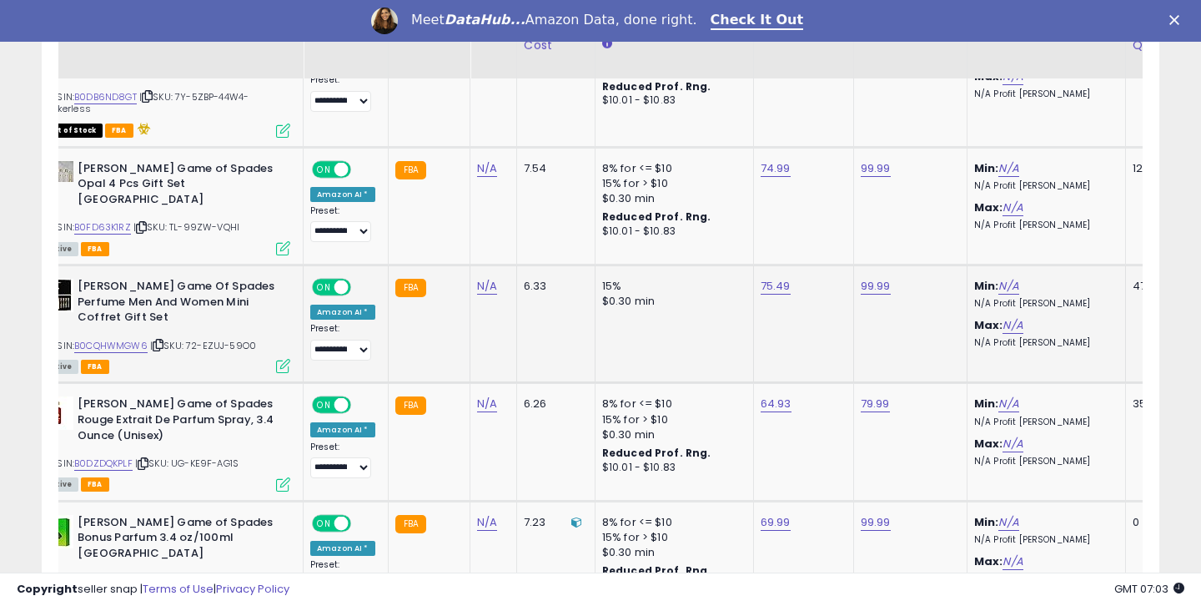
scroll to position [2484, 0]
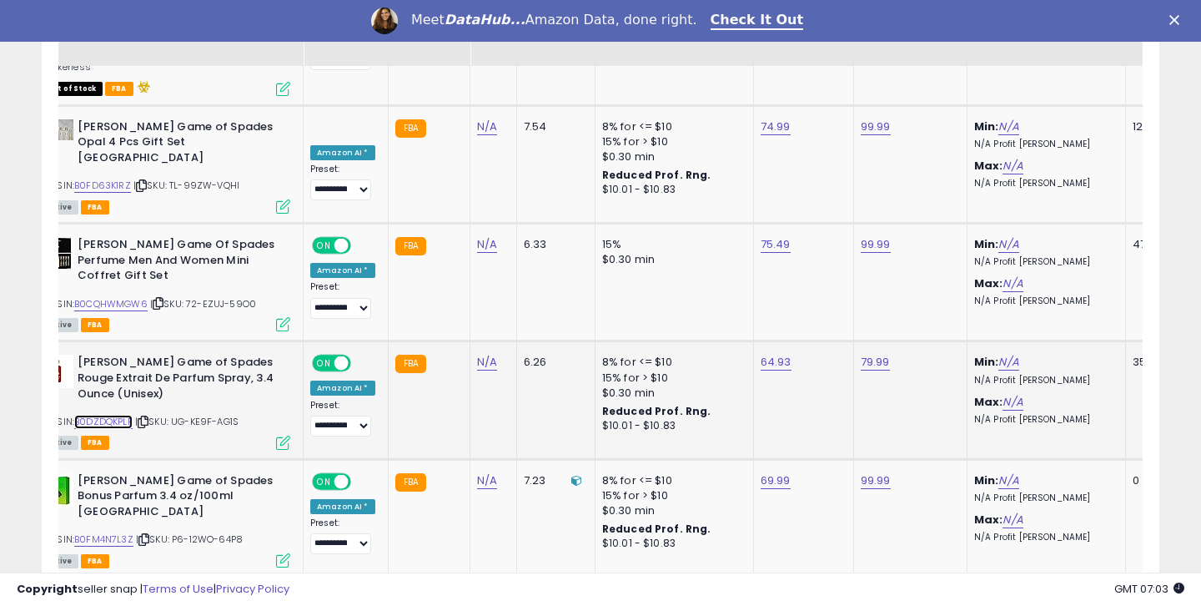
click at [118, 415] on link "B0DZDQKPLF" at bounding box center [103, 422] width 58 height 14
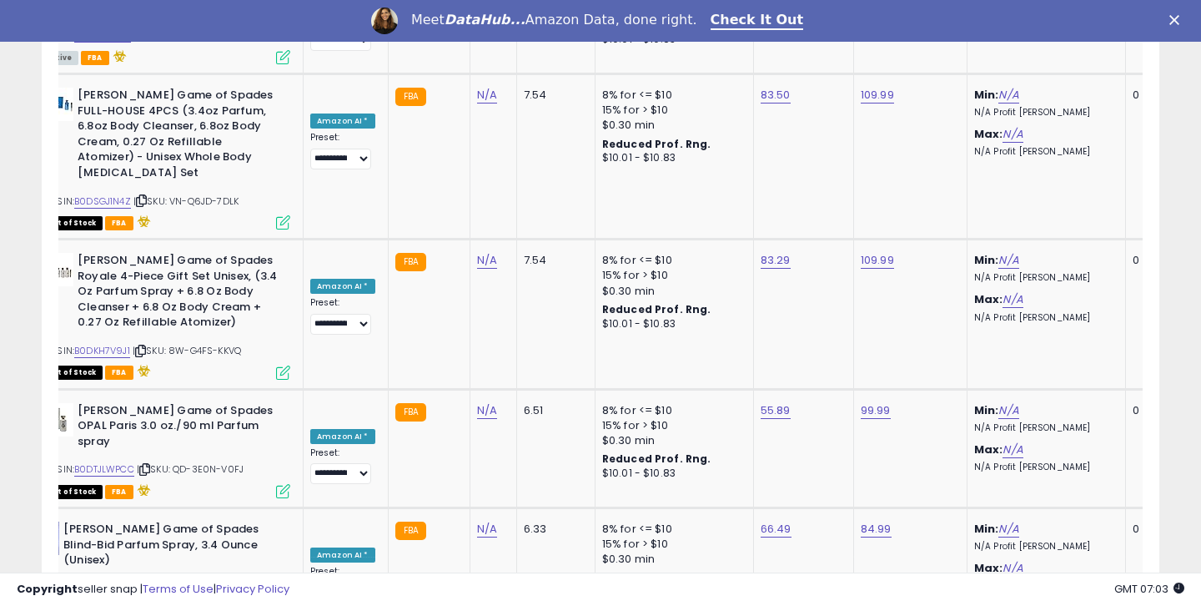
scroll to position [678, 0]
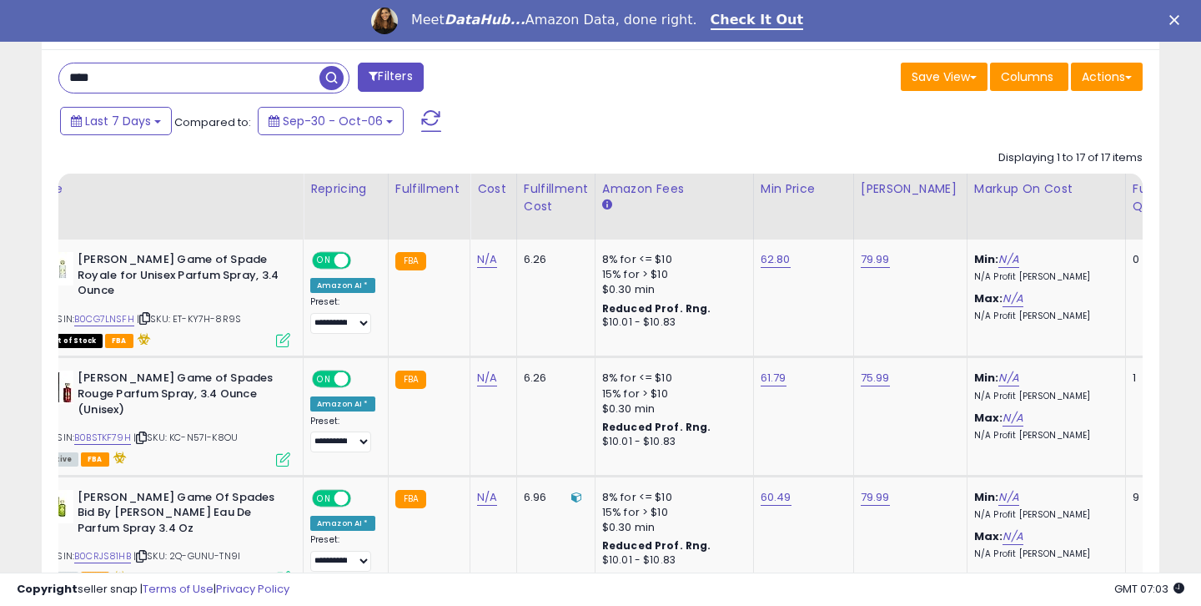
click at [129, 74] on input "****" at bounding box center [189, 77] width 260 height 29
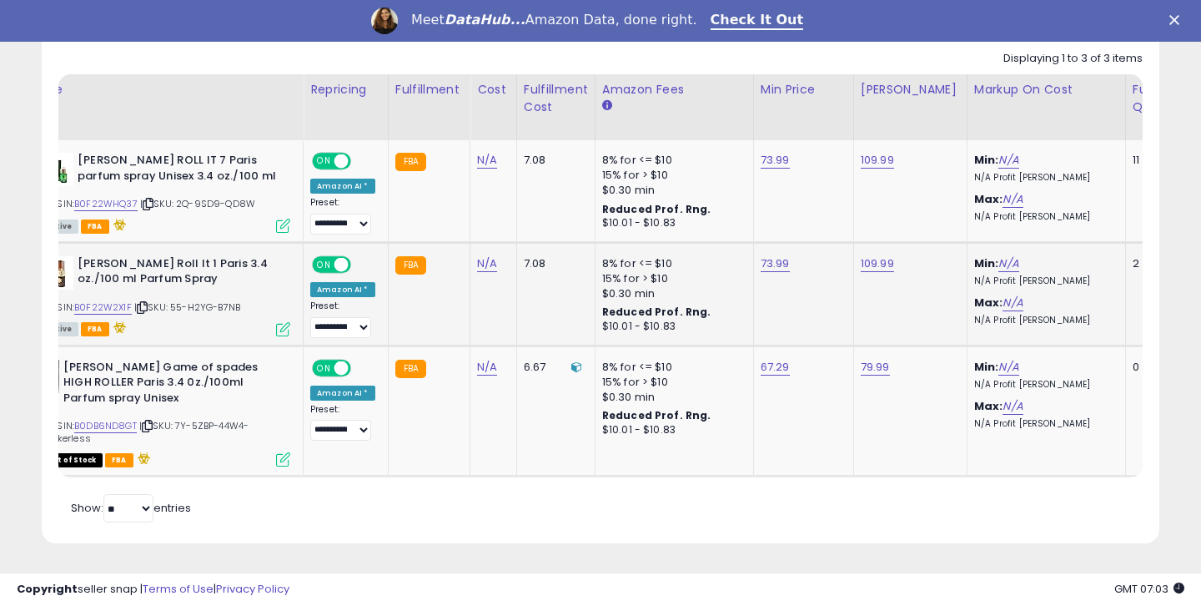
scroll to position [342, 647]
click at [120, 308] on link "B0F22W2X1F" at bounding box center [103, 307] width 58 height 14
click at [120, 192] on div "ASIN: B0F22WHQ37 | SKU: 2Q-9SD9-QD8W Active FBA" at bounding box center [165, 192] width 250 height 78
click at [116, 203] on link "B0F22WHQ37" at bounding box center [105, 204] width 63 height 14
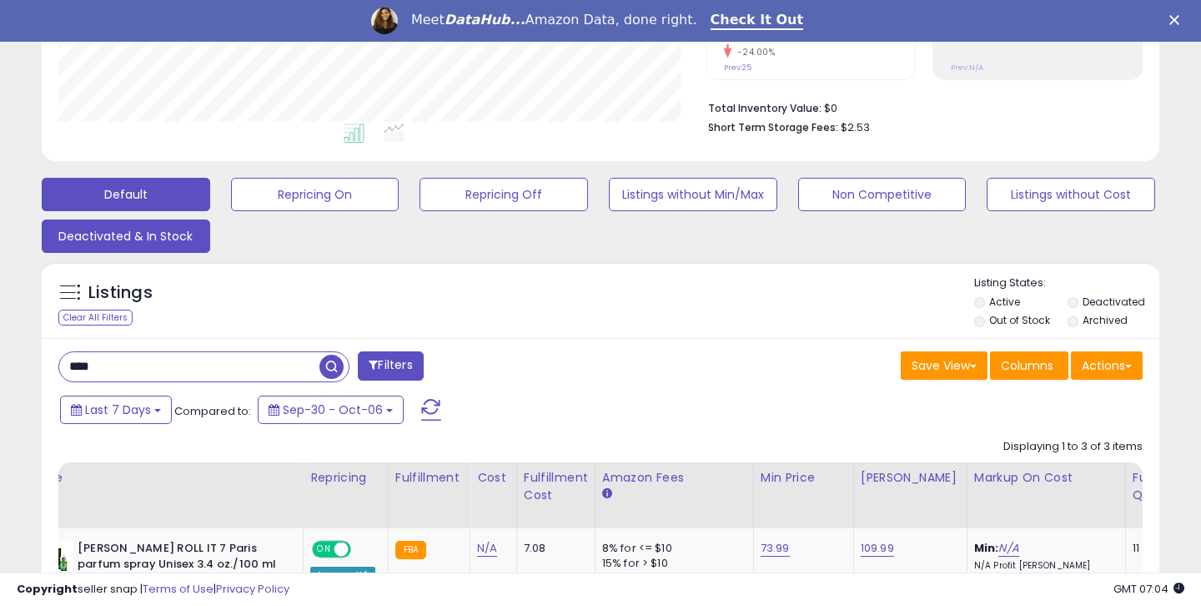
scroll to position [341, 0]
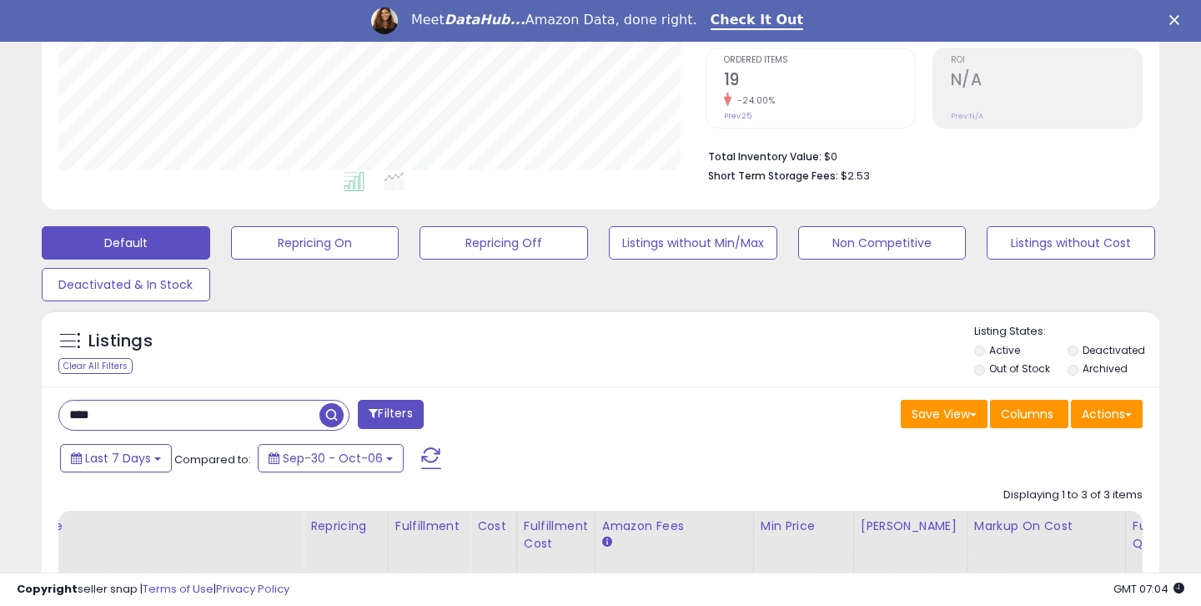
click at [126, 412] on input "****" at bounding box center [189, 414] width 260 height 29
type input "*****"
click at [327, 415] on span "button" at bounding box center [332, 415] width 24 height 24
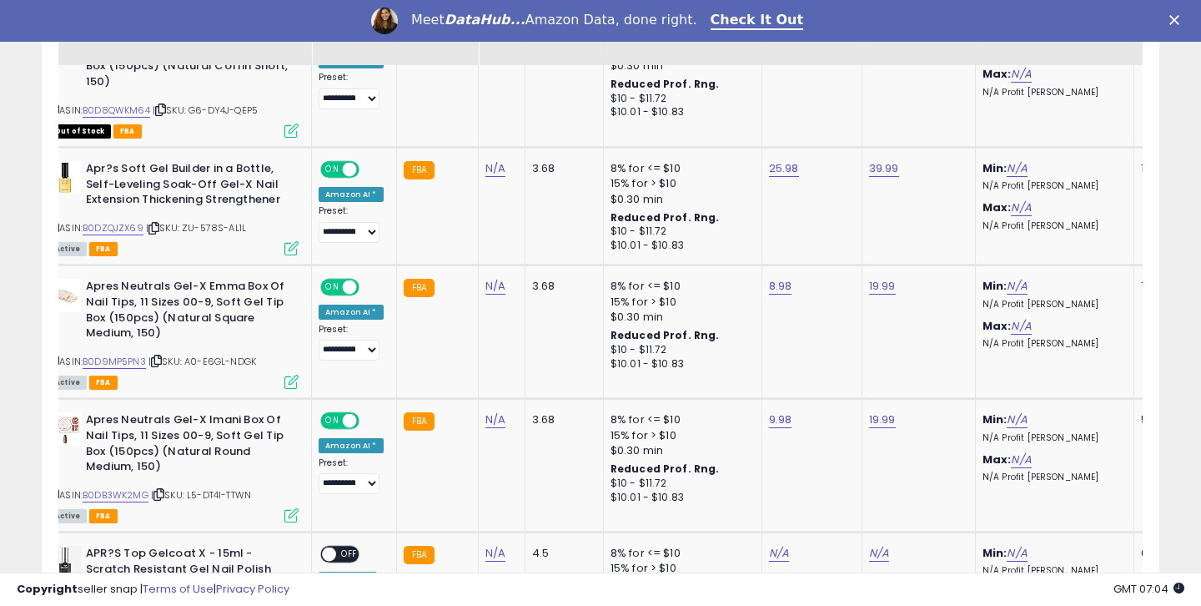
scroll to position [1999, 0]
click at [127, 220] on link "B0DZQJZX69" at bounding box center [113, 227] width 61 height 14
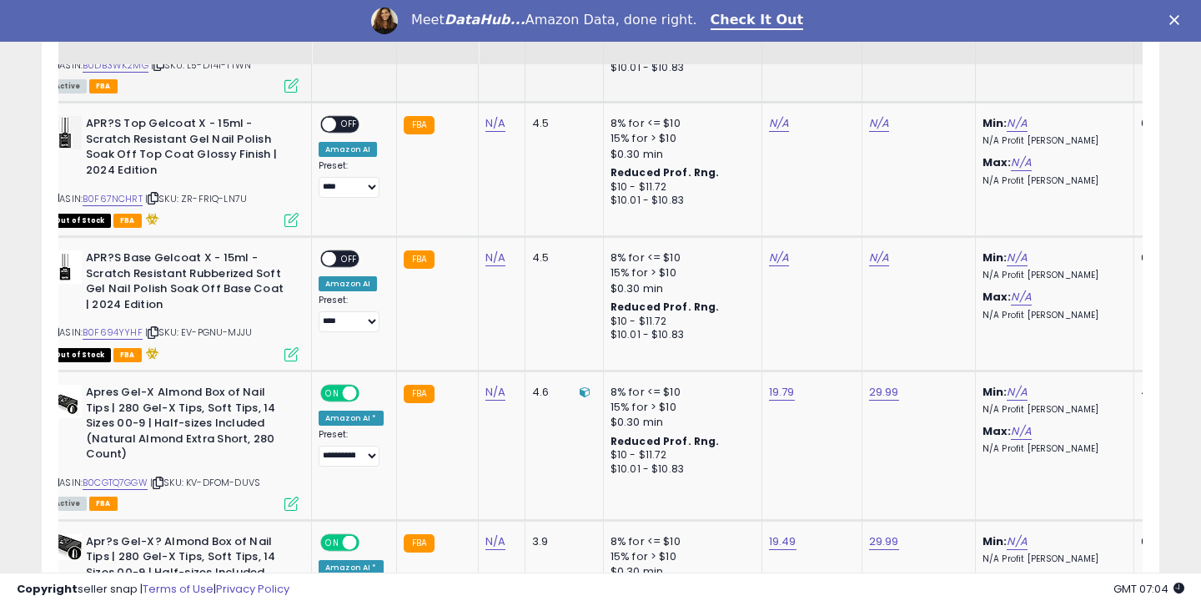
scroll to position [2434, 0]
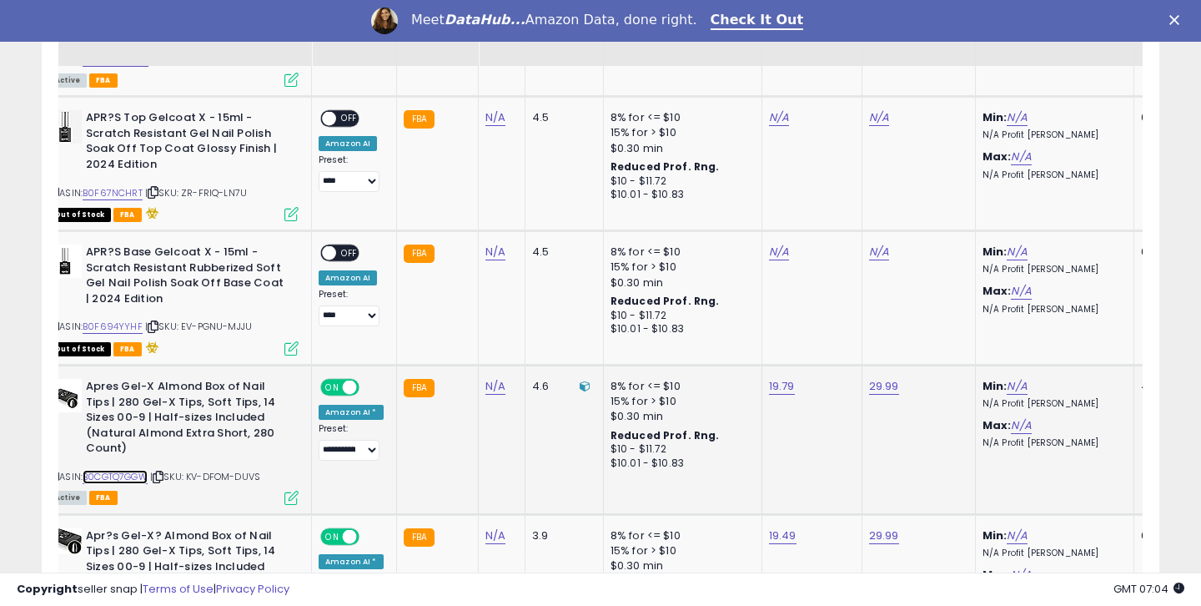
click at [131, 470] on link "B0CGTQ7GGW" at bounding box center [115, 477] width 65 height 14
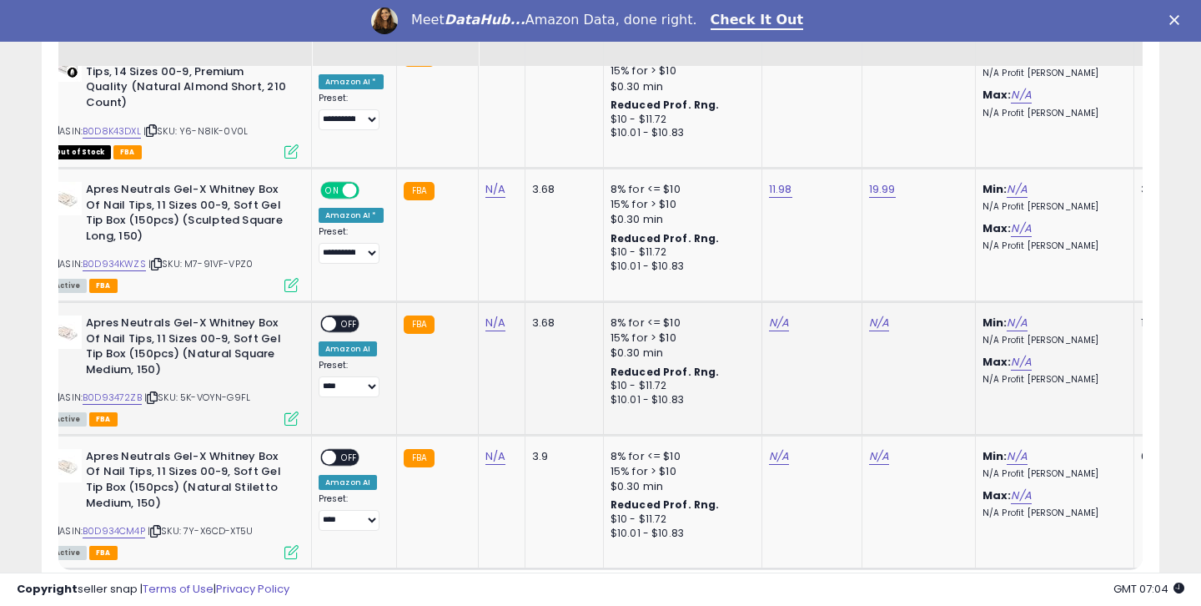
scroll to position [3788, 0]
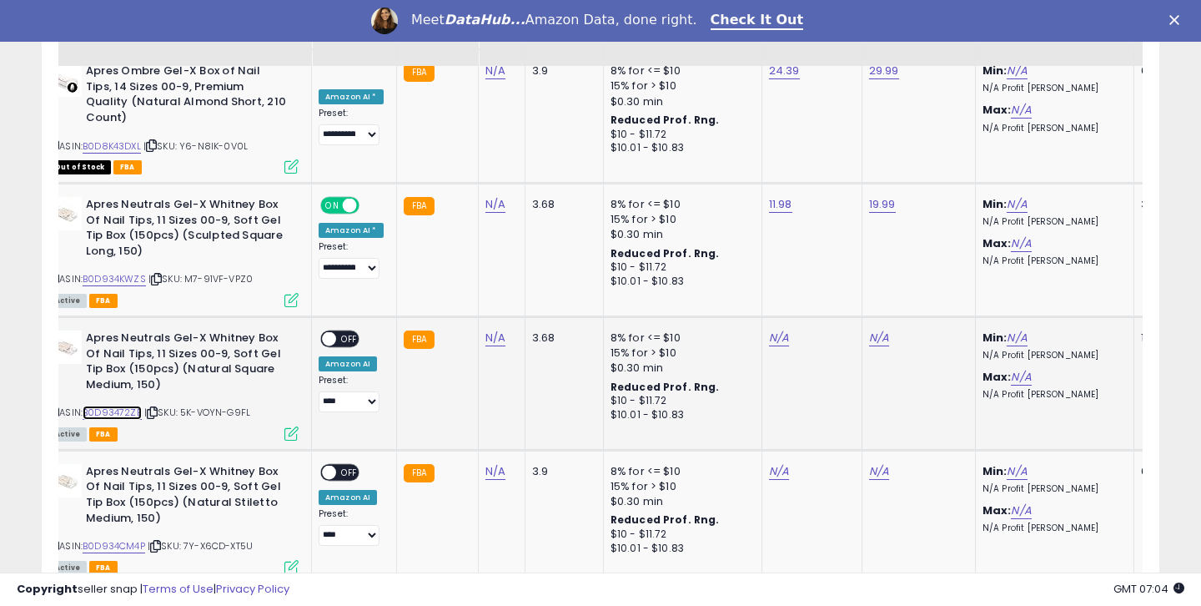
click at [109, 405] on link "B0D93472ZB" at bounding box center [112, 412] width 59 height 14
click at [773, 330] on link "N/A" at bounding box center [779, 338] width 20 height 17
type input "****"
click button "submit" at bounding box center [825, 192] width 28 height 25
click at [873, 330] on link "N/A" at bounding box center [879, 338] width 20 height 17
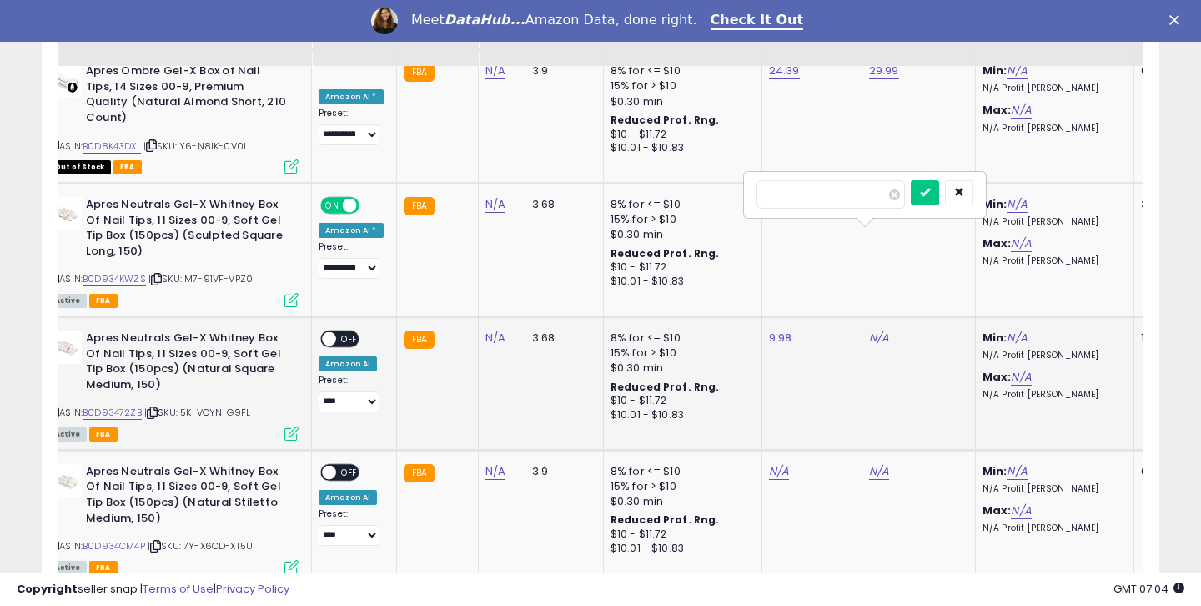
type input "*****"
click button "submit" at bounding box center [925, 192] width 28 height 25
click at [345, 332] on span "OFF" at bounding box center [349, 339] width 27 height 14
click at [340, 391] on select "**********" at bounding box center [349, 401] width 61 height 21
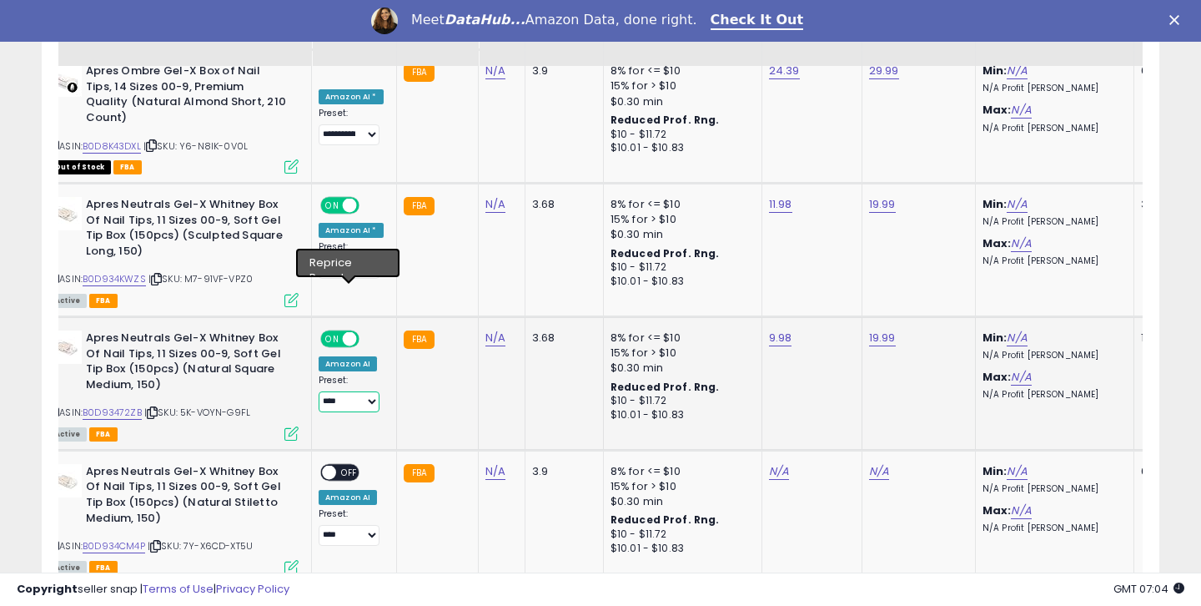
select select "**********"
click at [951, 602] on link "2" at bounding box center [956, 616] width 28 height 28
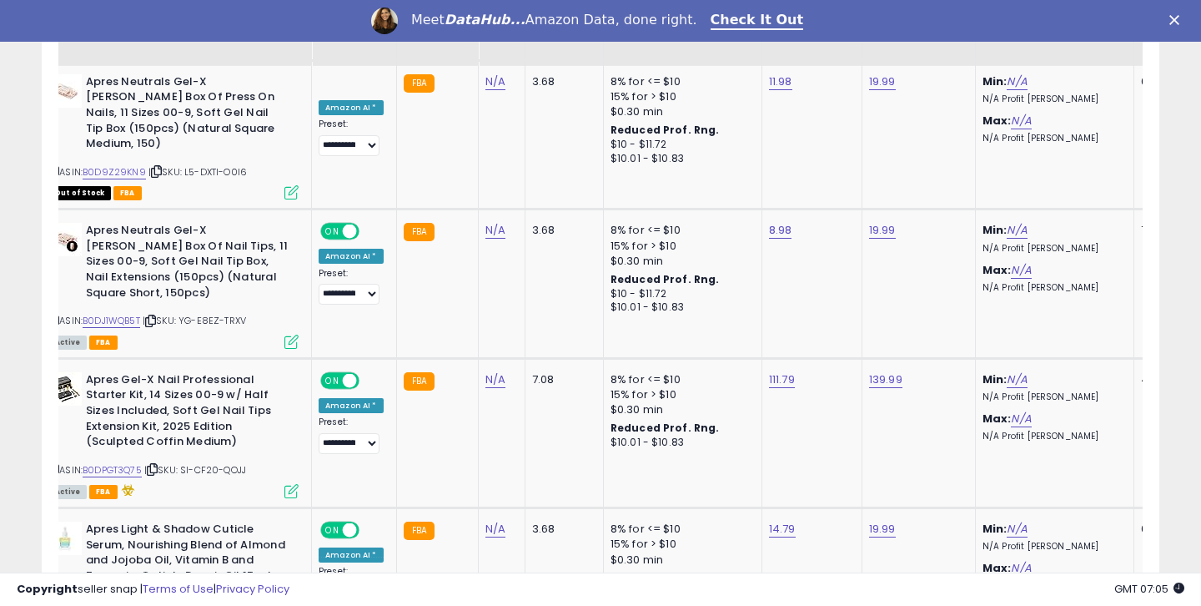
scroll to position [2898, 0]
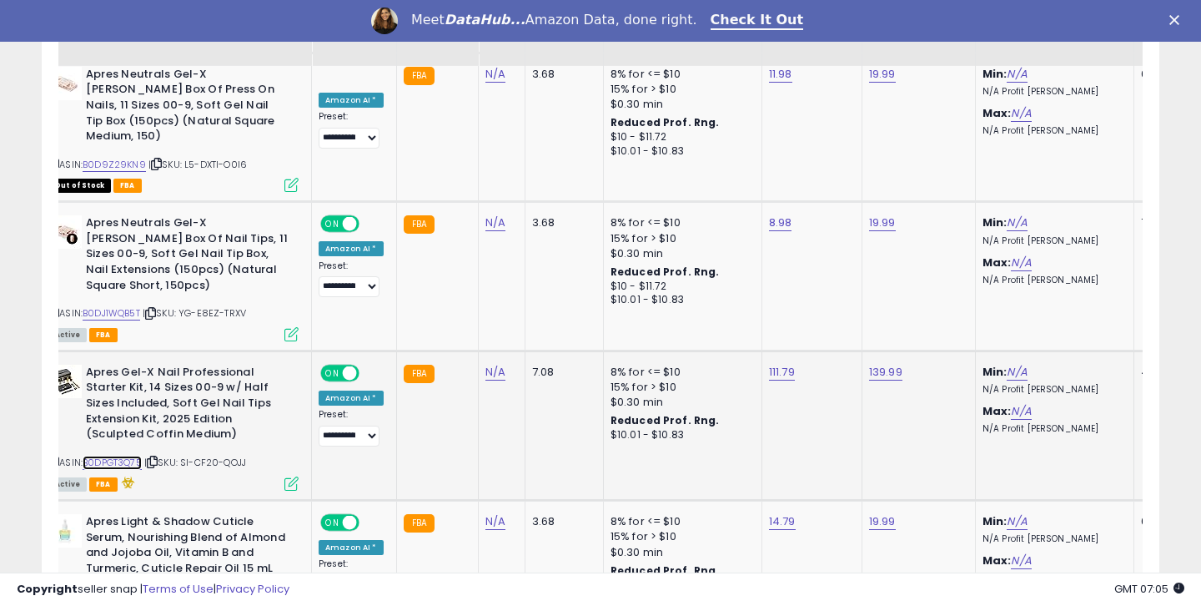
click at [106, 456] on link "B0DPGT3Q75" at bounding box center [112, 463] width 59 height 14
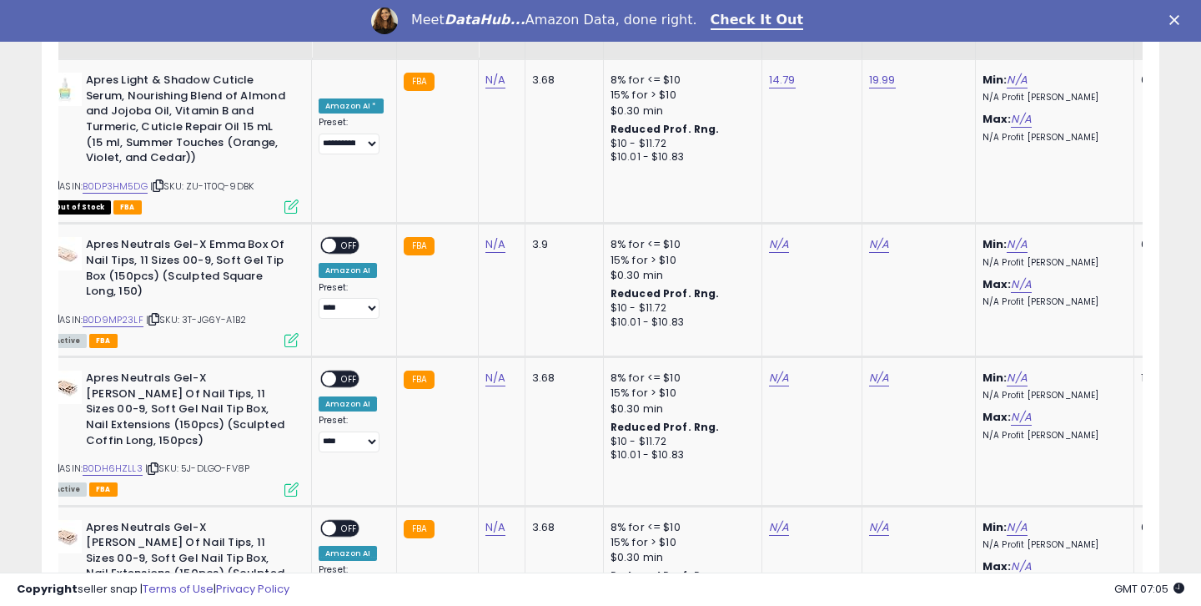
scroll to position [3346, 0]
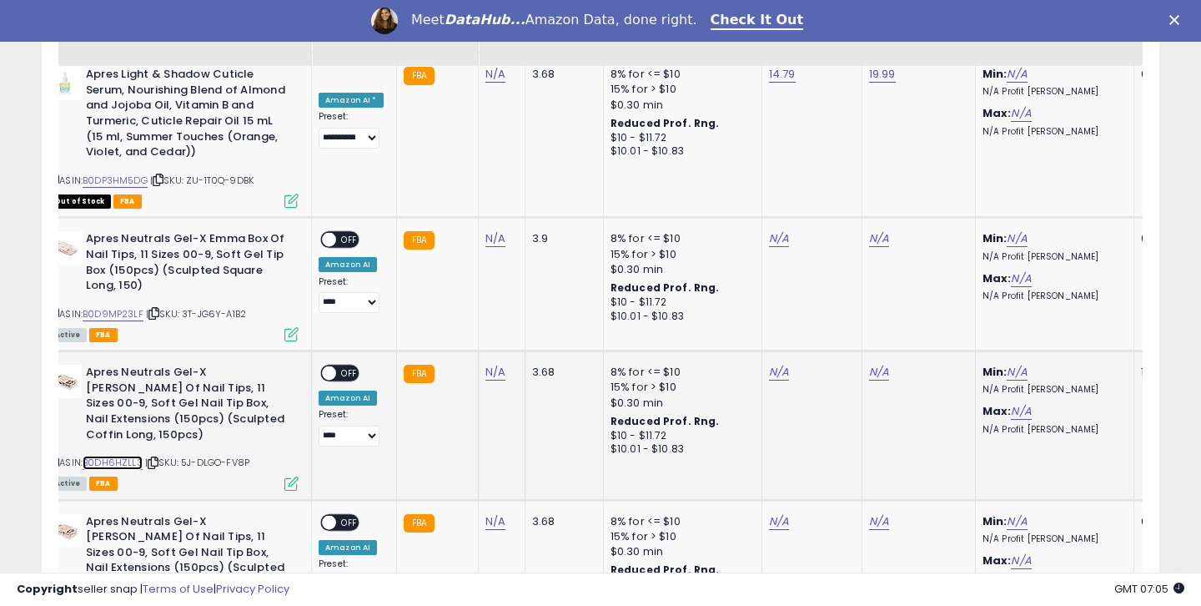
click at [125, 456] on link "B0DH6HZLL3" at bounding box center [113, 463] width 60 height 14
click at [775, 364] on link "N/A" at bounding box center [779, 372] width 20 height 17
type input "****"
click button "submit" at bounding box center [825, 255] width 28 height 25
click at [875, 364] on link "N/A" at bounding box center [879, 372] width 20 height 17
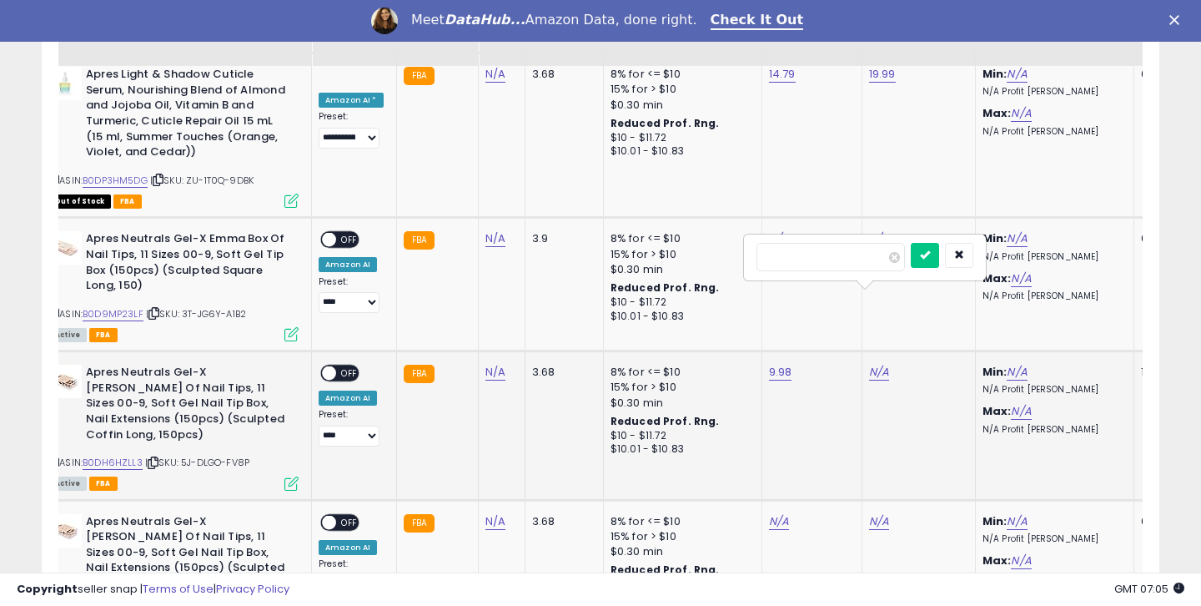
type input "*****"
click button "submit" at bounding box center [925, 255] width 28 height 25
click at [346, 366] on span "OFF" at bounding box center [349, 373] width 27 height 14
click at [347, 375] on td "**********" at bounding box center [354, 425] width 85 height 149
click at [348, 425] on select "**********" at bounding box center [349, 435] width 61 height 21
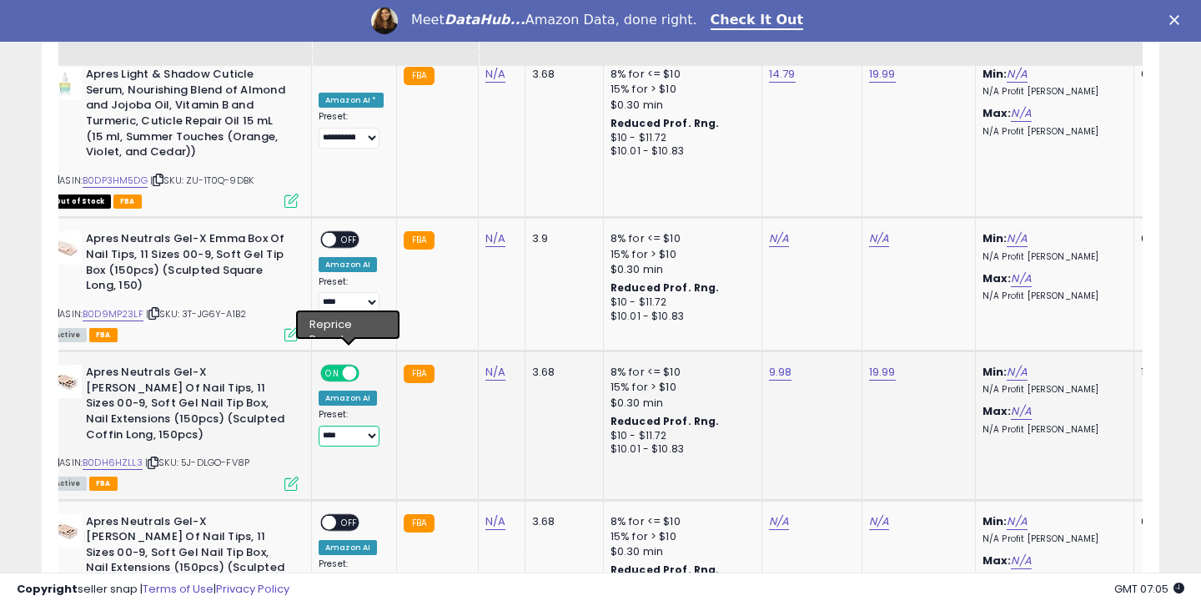
select select "**********"
click at [540, 391] on td "3.68" at bounding box center [564, 425] width 78 height 149
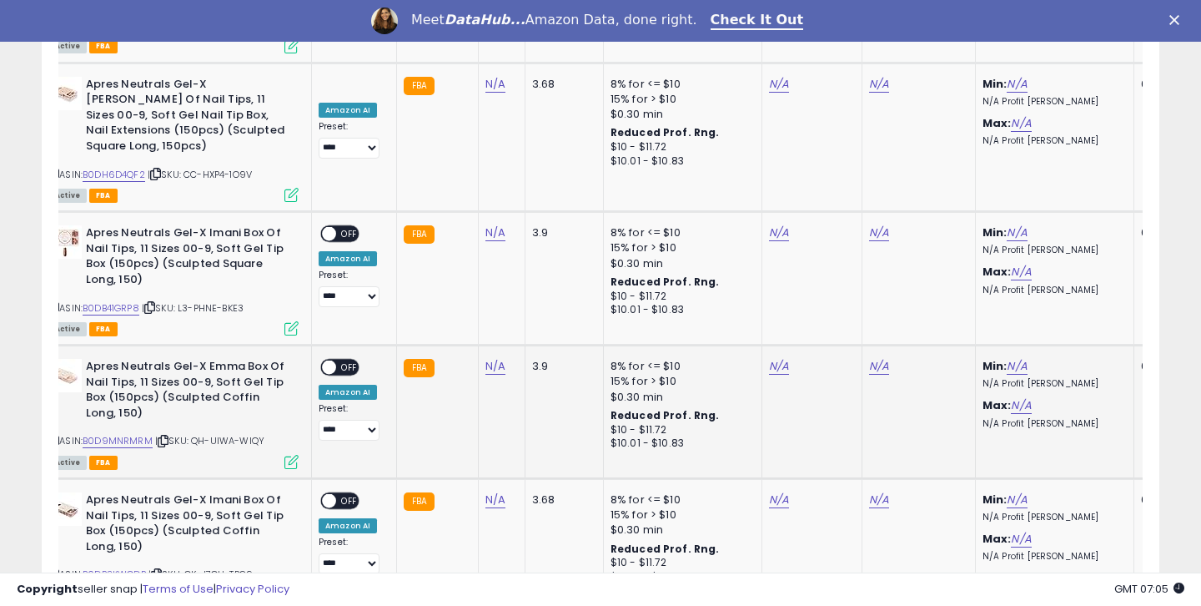
scroll to position [3829, 0]
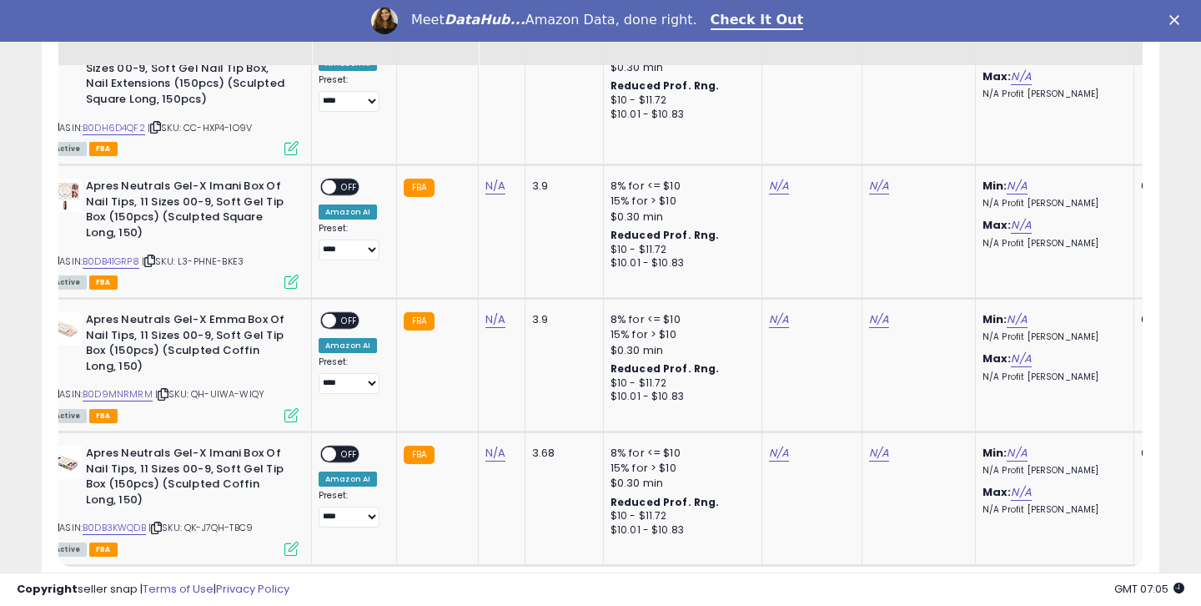
click at [984, 583] on link "3" at bounding box center [984, 597] width 28 height 28
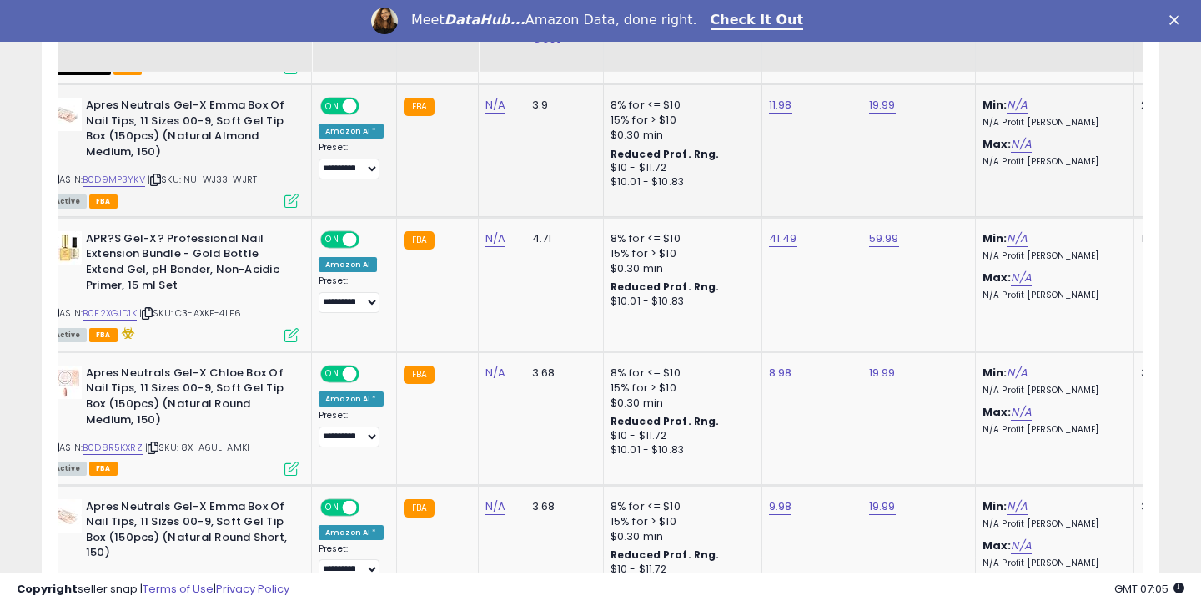
scroll to position [1085, 0]
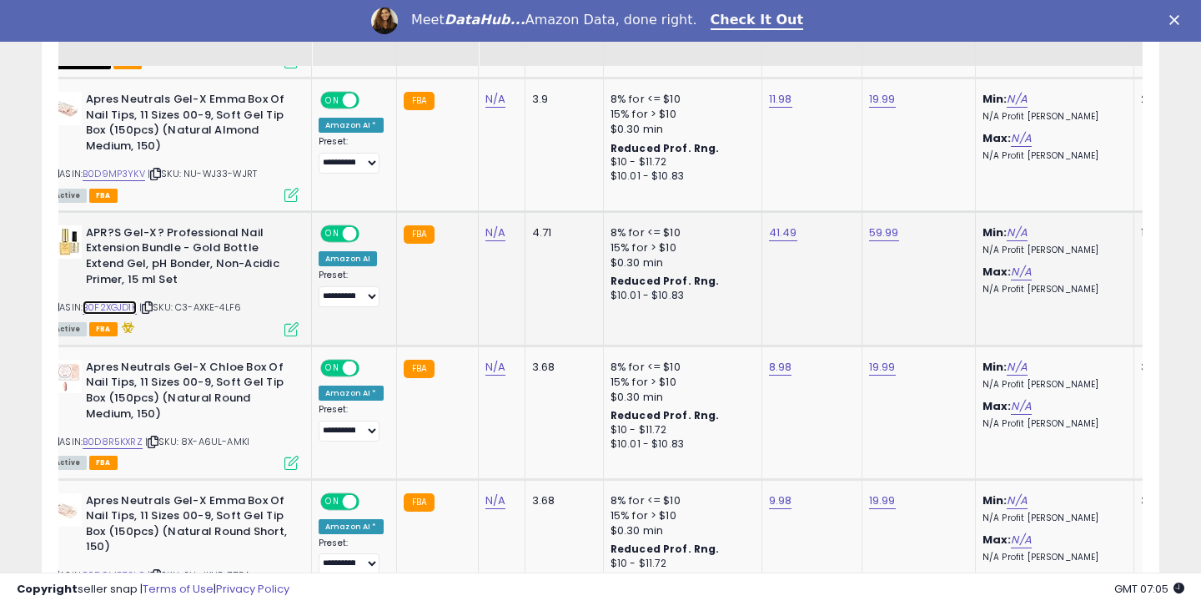
click at [117, 305] on link "B0F2XGJD1K" at bounding box center [110, 307] width 54 height 14
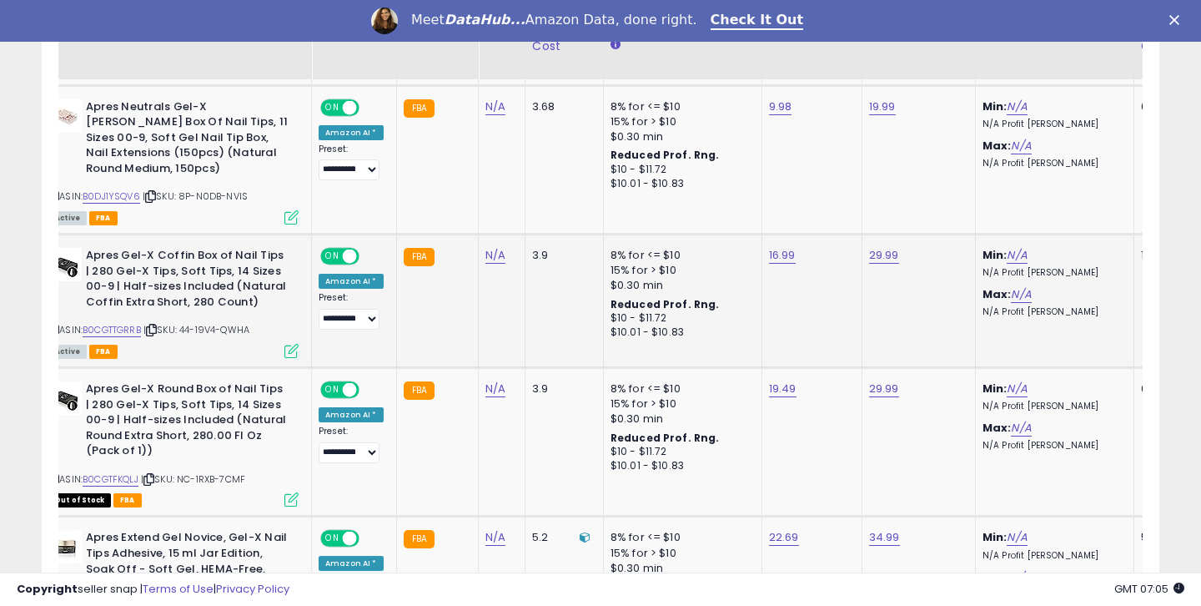
scroll to position [1626, 0]
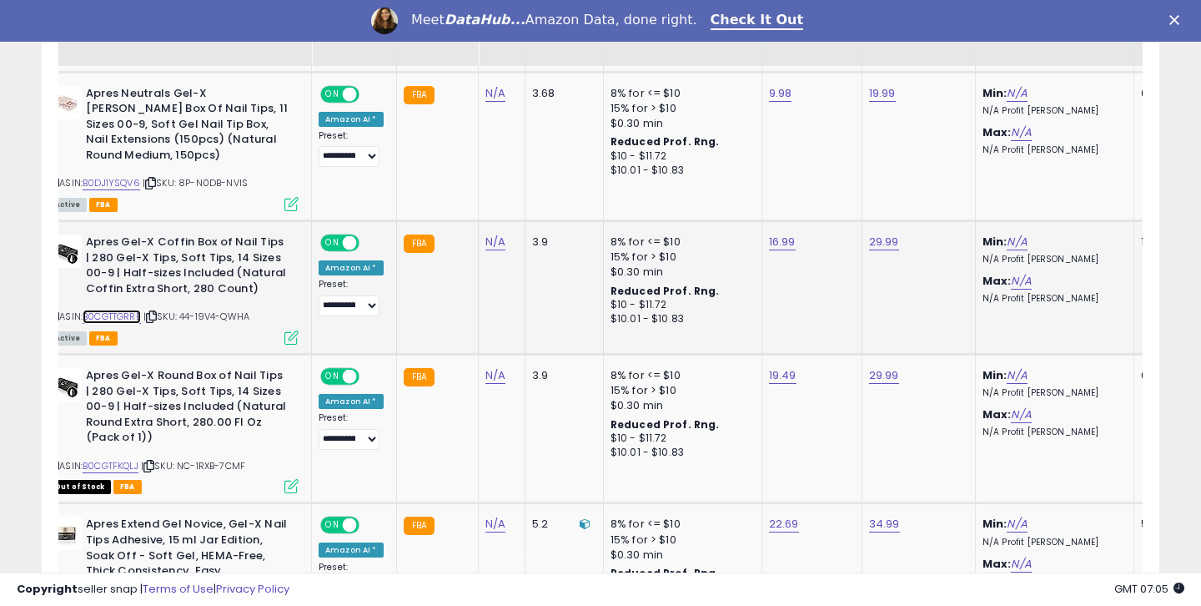
click at [133, 310] on link "B0CGTTGRRB" at bounding box center [112, 317] width 58 height 14
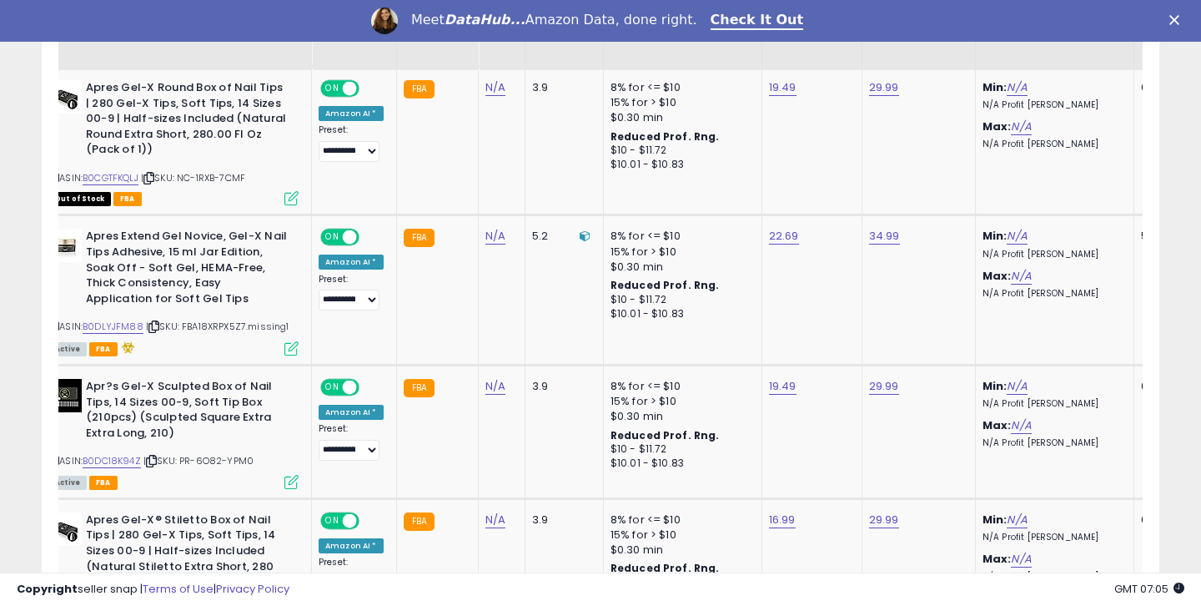
scroll to position [1918, 0]
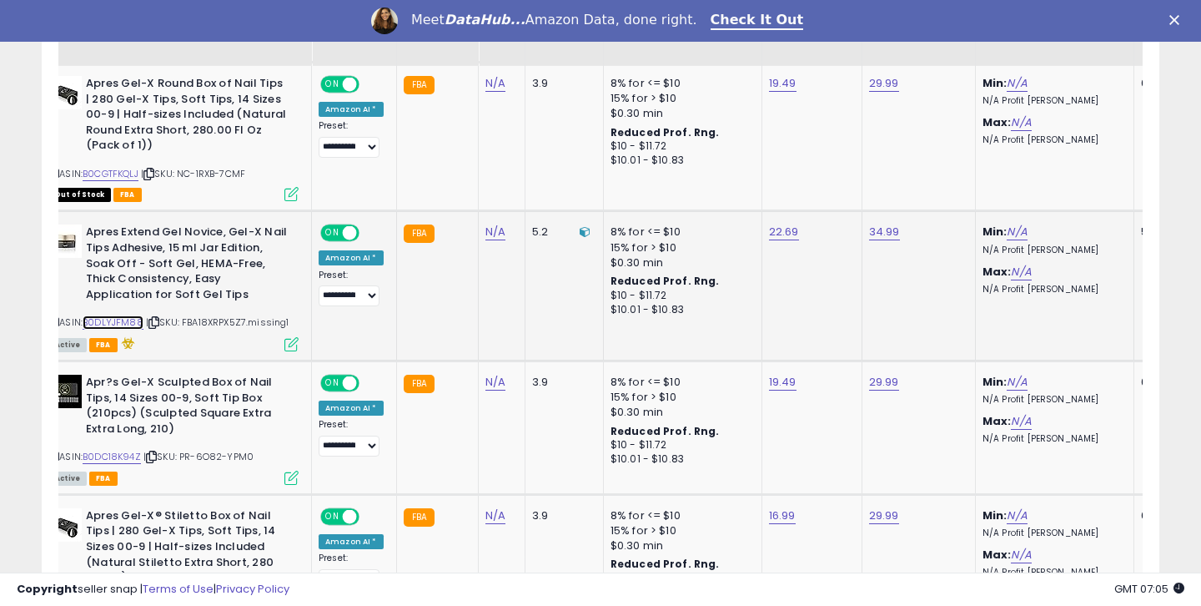
click at [133, 315] on link "B0DLYJFM88" at bounding box center [113, 322] width 61 height 14
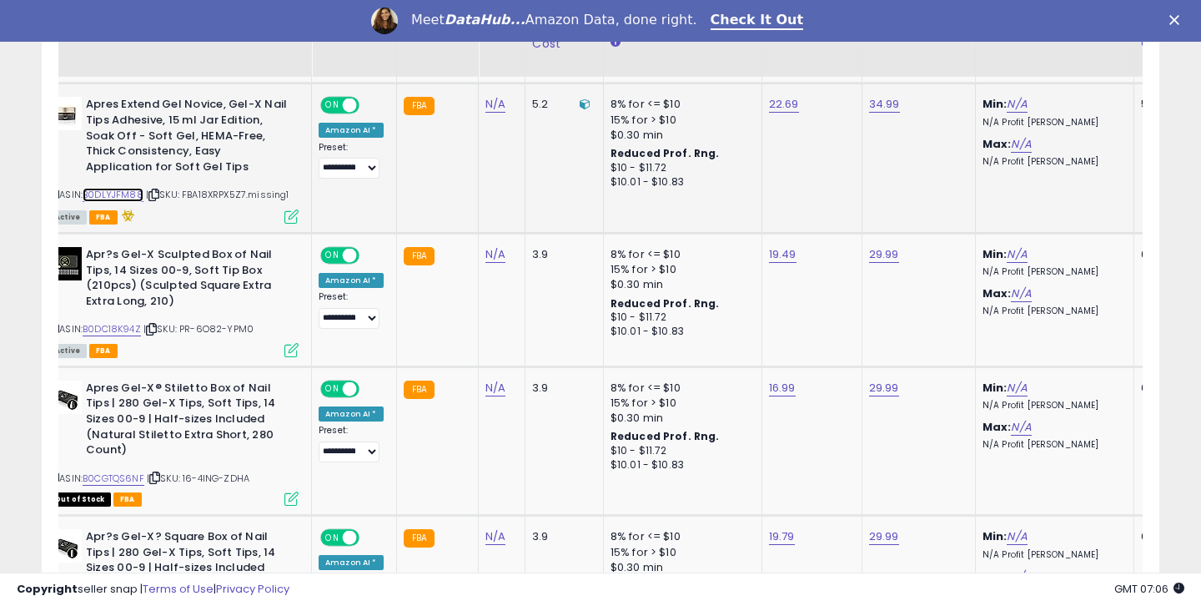
scroll to position [2057, 0]
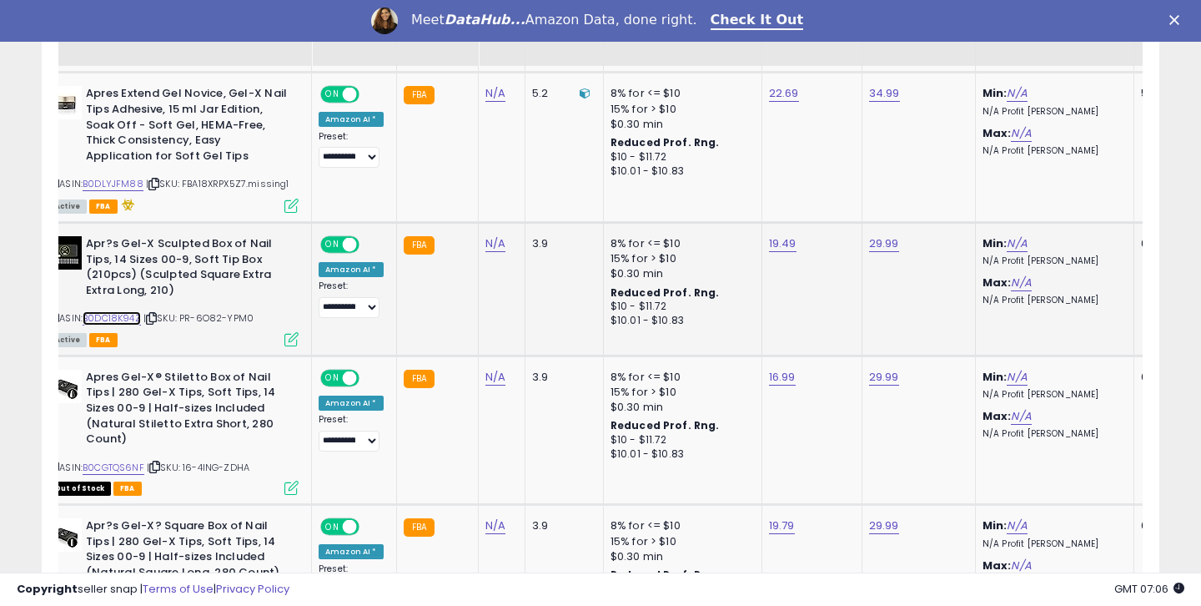
click at [127, 311] on link "B0DC18K94Z" at bounding box center [112, 318] width 58 height 14
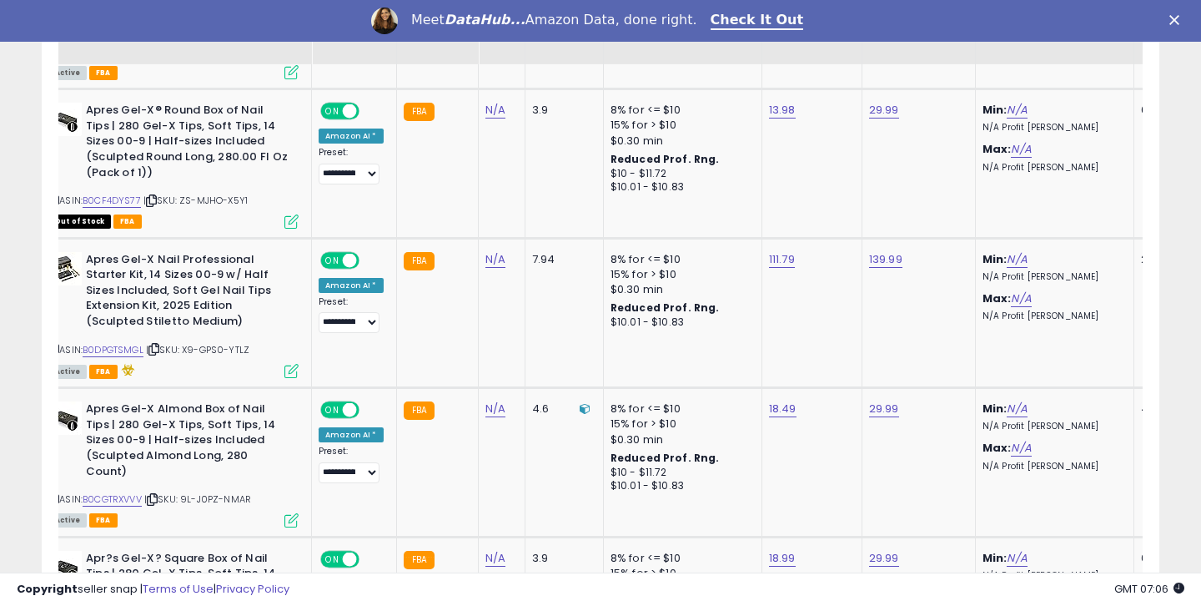
scroll to position [2612, 0]
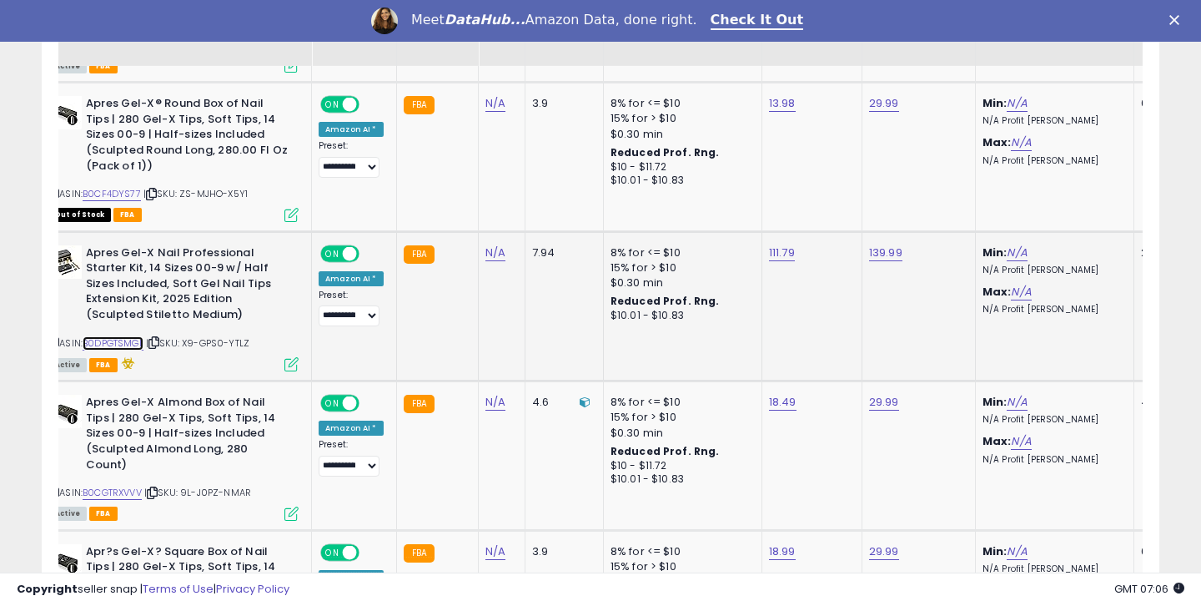
click at [137, 336] on link "B0DPGTSMGL" at bounding box center [113, 343] width 61 height 14
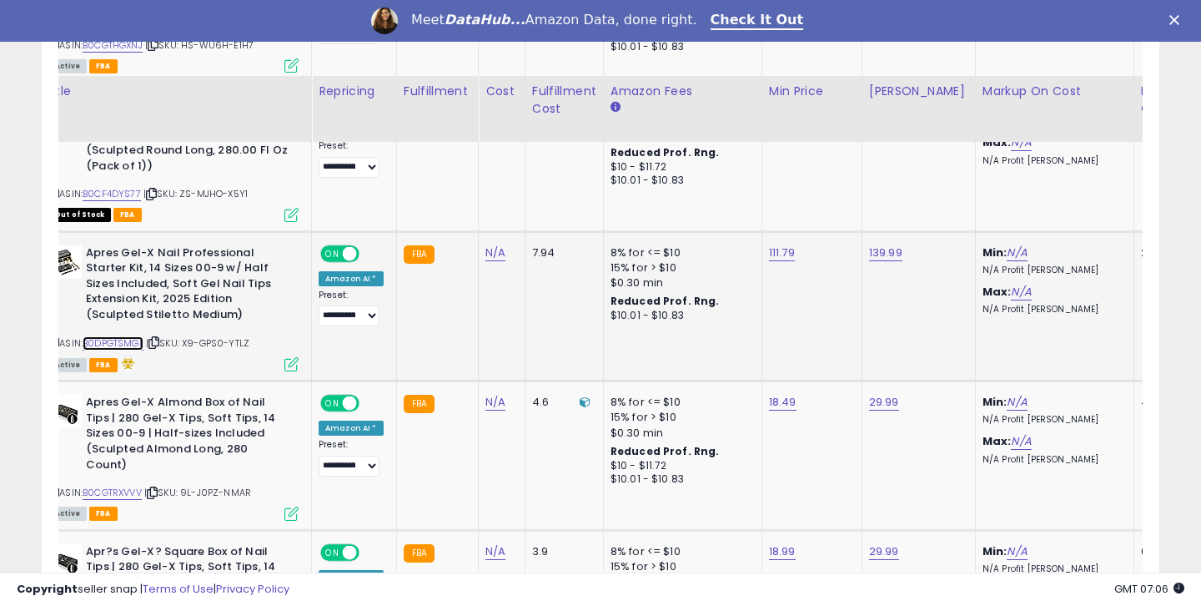
scroll to position [2832, 0]
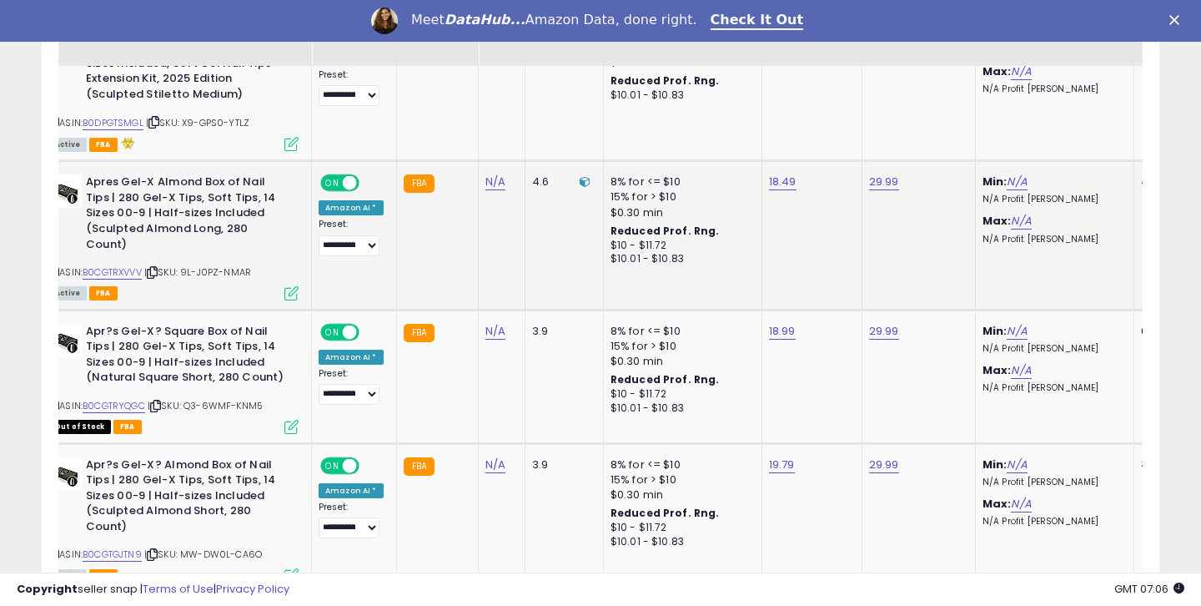
click at [112, 250] on div "ASIN: B0CGTRXVVV | SKU: 9L-J0PZ-NMAR Active FBA" at bounding box center [173, 235] width 250 height 123
click at [114, 252] on div "ASIN: B0CGTRXVVV | SKU: 9L-J0PZ-NMAR Active FBA" at bounding box center [173, 235] width 250 height 123
click at [115, 265] on link "B0CGTRXVVV" at bounding box center [112, 272] width 59 height 14
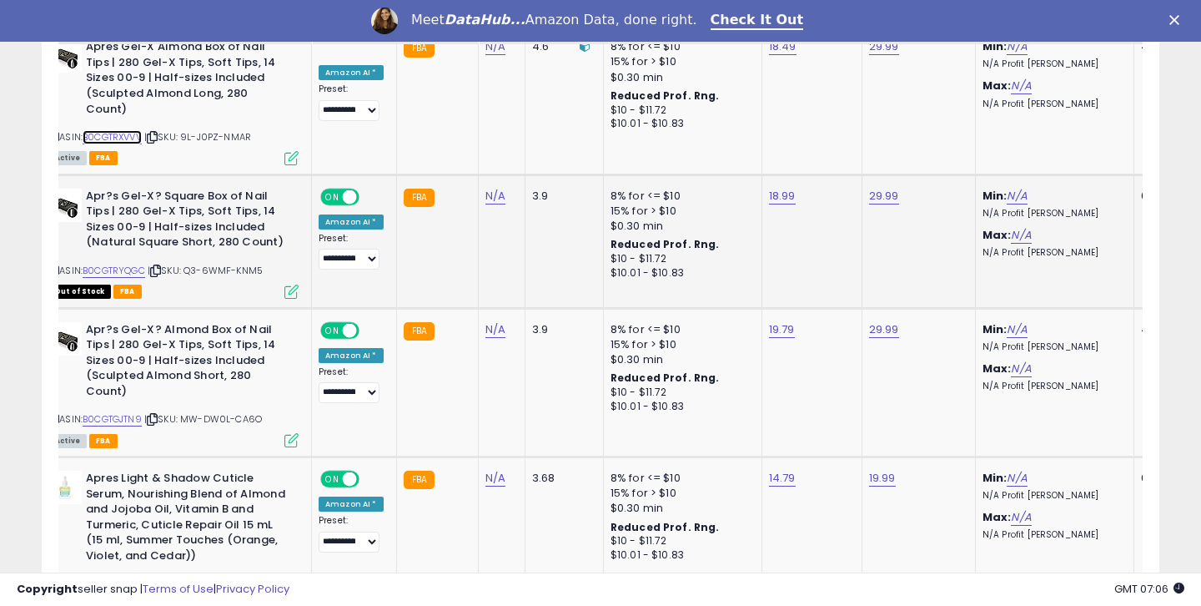
scroll to position [2970, 0]
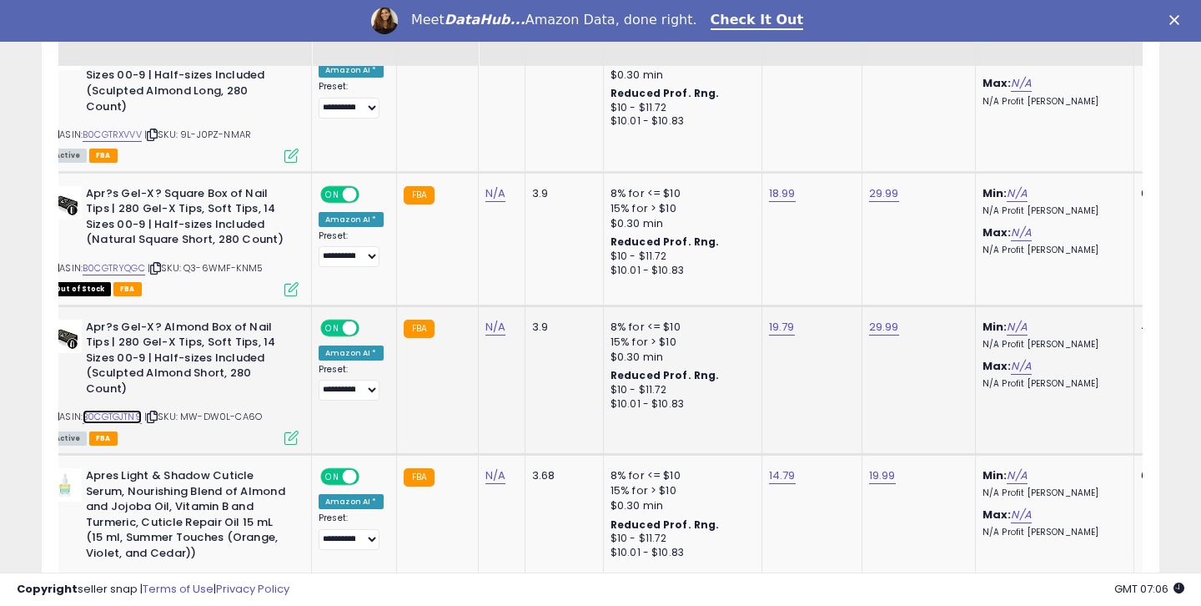
click at [120, 410] on link "B0CGTGJTN9" at bounding box center [112, 417] width 59 height 14
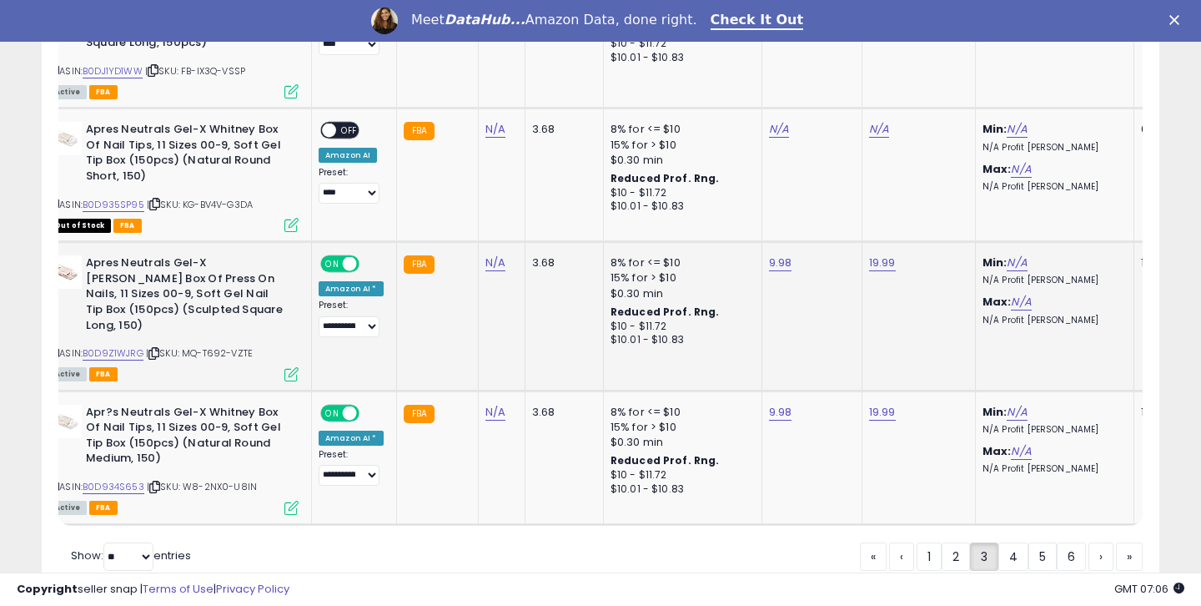
scroll to position [3930, 0]
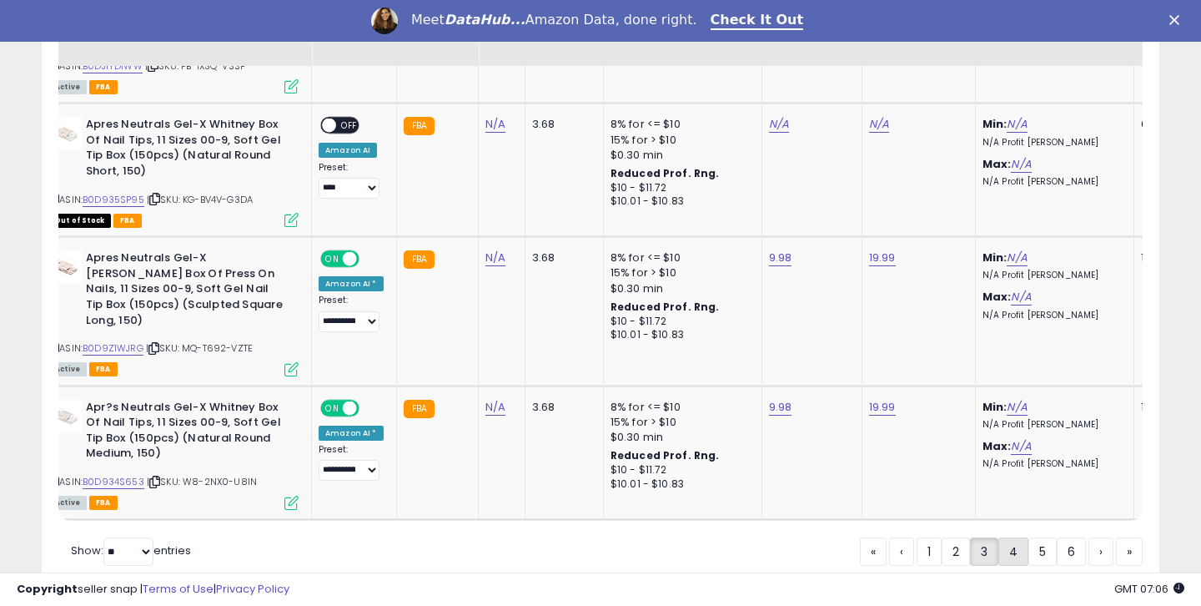
click at [1005, 537] on link "4" at bounding box center [1014, 551] width 30 height 28
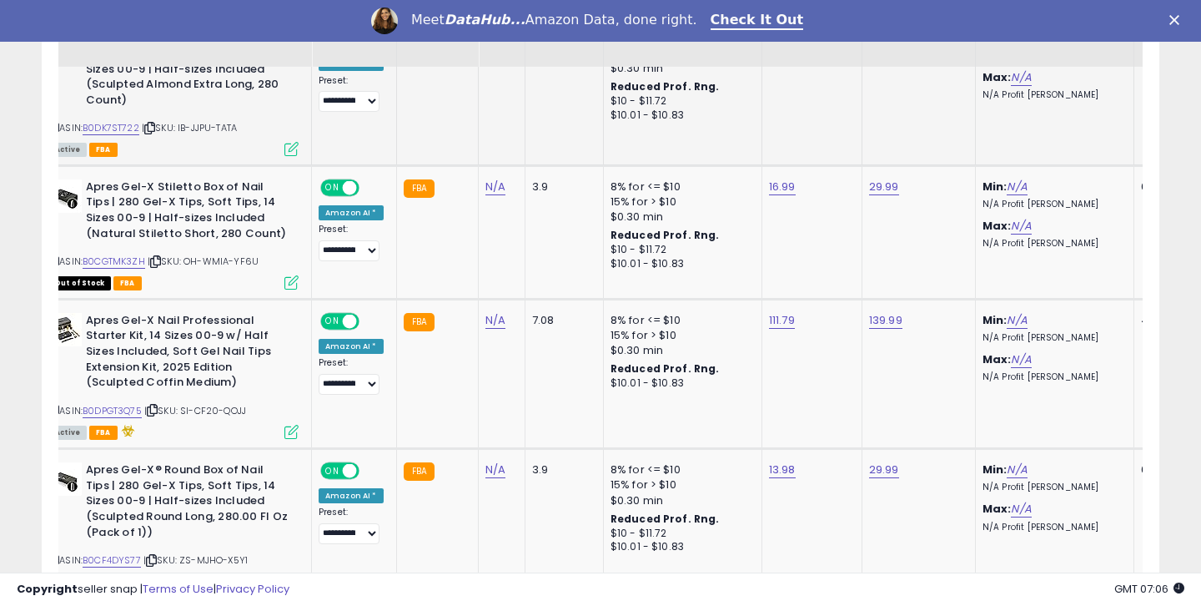
scroll to position [2133, 0]
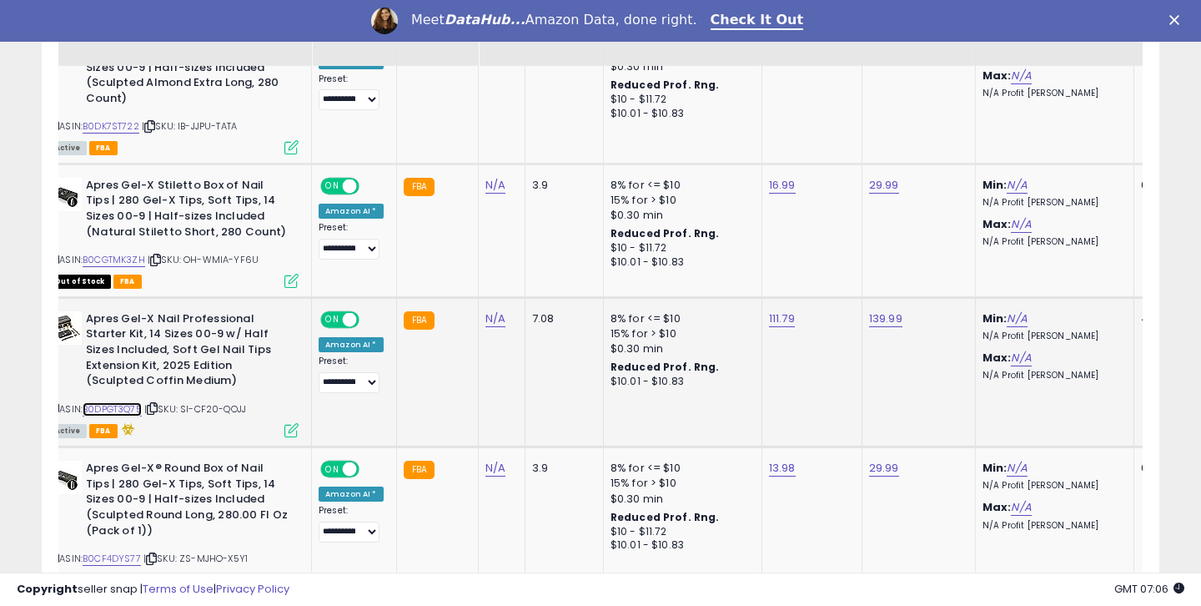
click at [128, 402] on link "B0DPGT3Q75" at bounding box center [112, 409] width 59 height 14
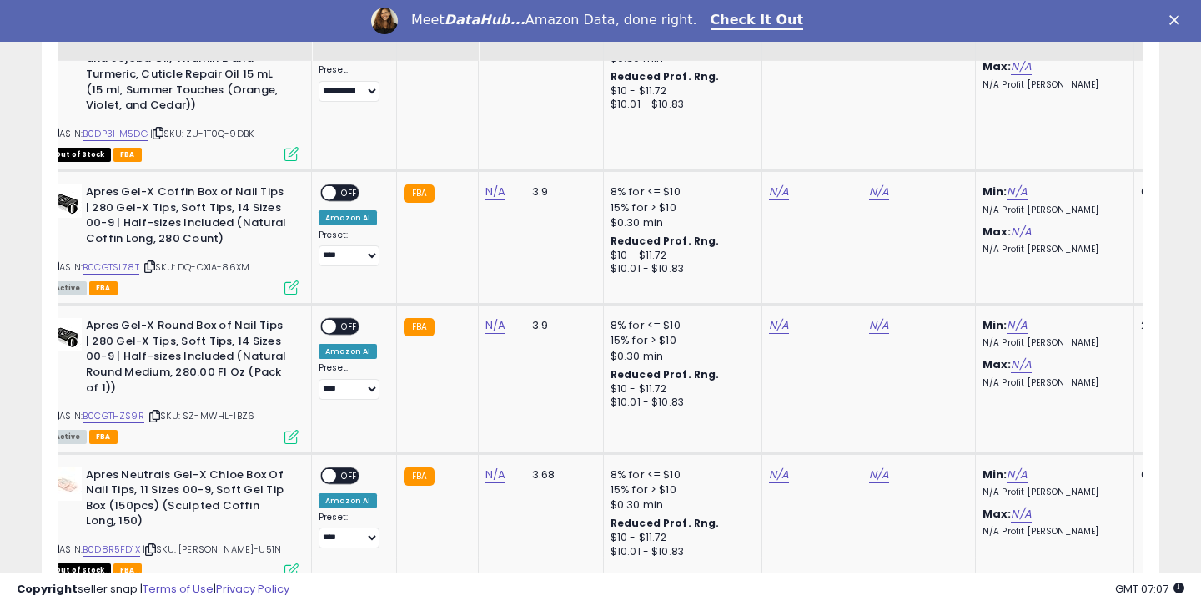
scroll to position [2908, 0]
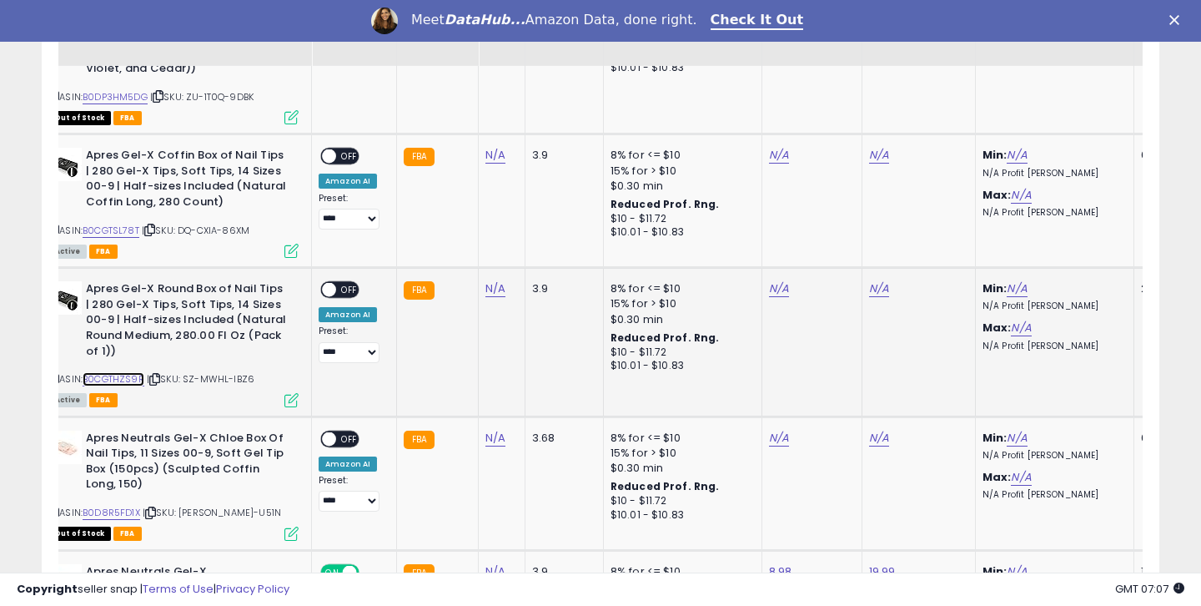
click at [125, 372] on link "B0CGTHZS9R" at bounding box center [114, 379] width 62 height 14
click at [771, 280] on link "N/A" at bounding box center [779, 288] width 20 height 17
type input "*****"
click button "submit" at bounding box center [825, 232] width 28 height 25
click at [873, 280] on link "N/A" at bounding box center [879, 288] width 20 height 17
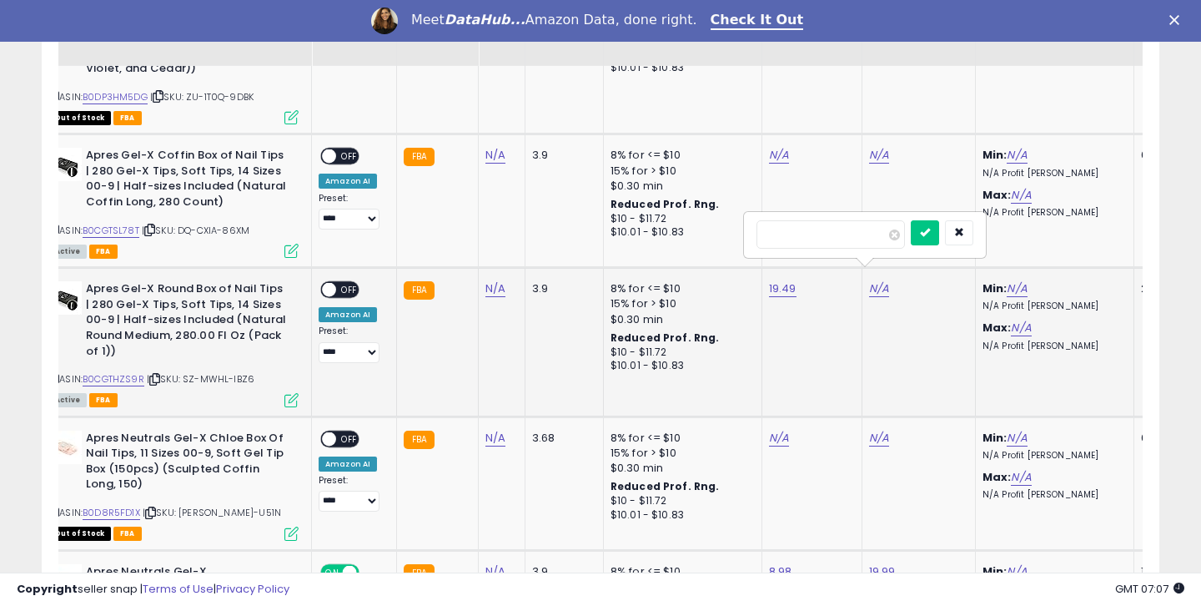
type input "*****"
click button "submit" at bounding box center [925, 232] width 28 height 25
click at [342, 283] on span "OFF" at bounding box center [349, 290] width 27 height 14
click at [350, 346] on select "**********" at bounding box center [349, 352] width 61 height 21
select select "**********"
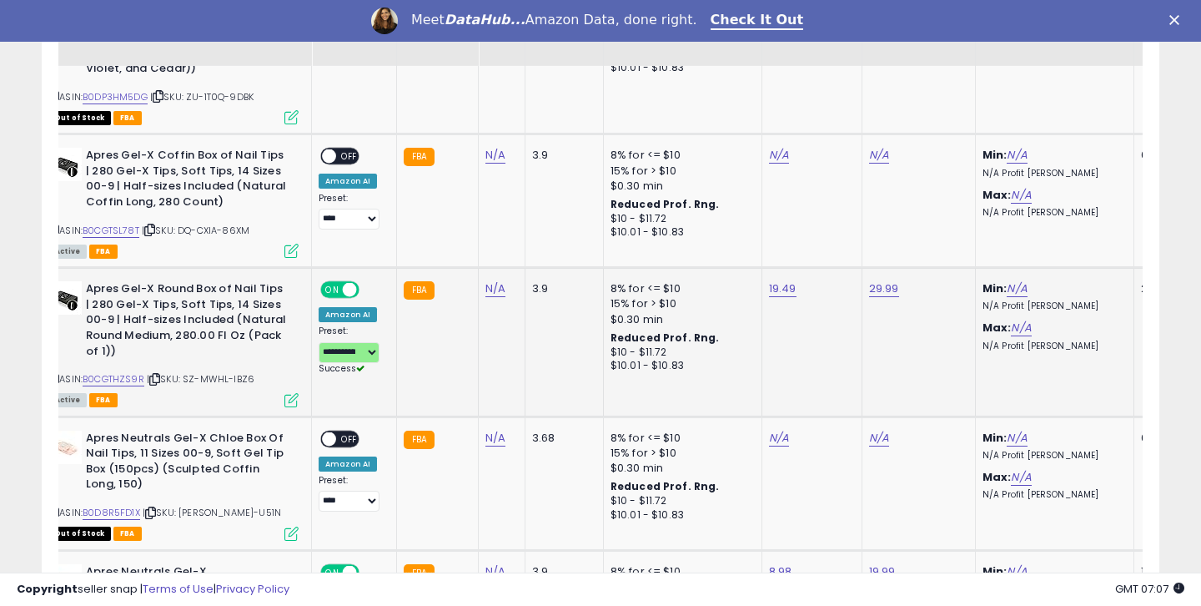
click at [577, 330] on td "3.9" at bounding box center [564, 342] width 78 height 149
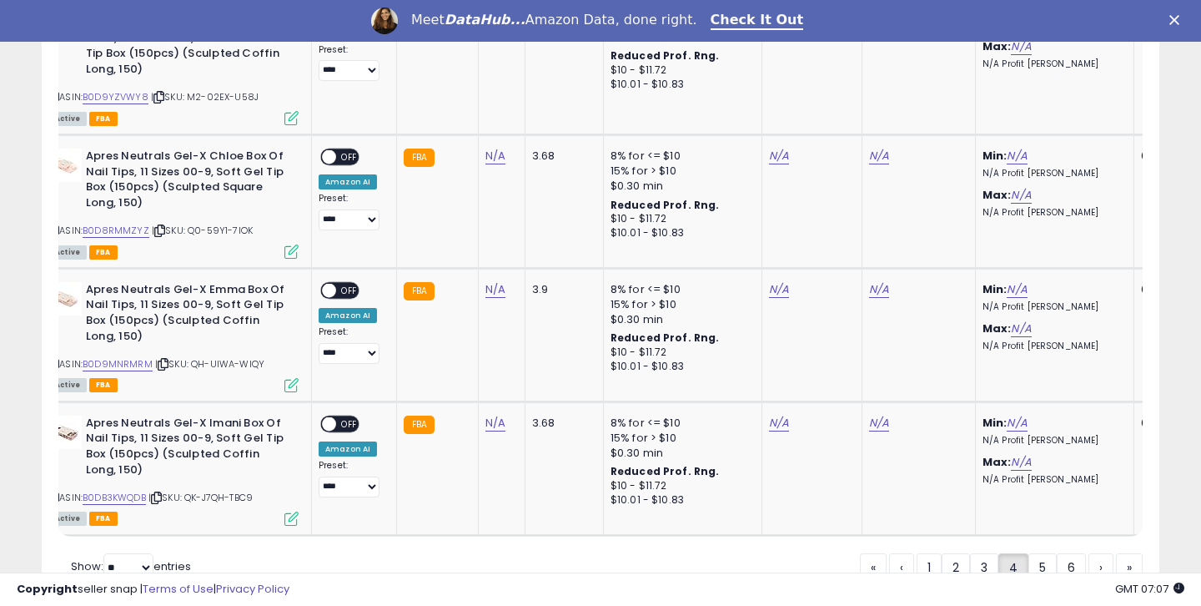
scroll to position [3919, 0]
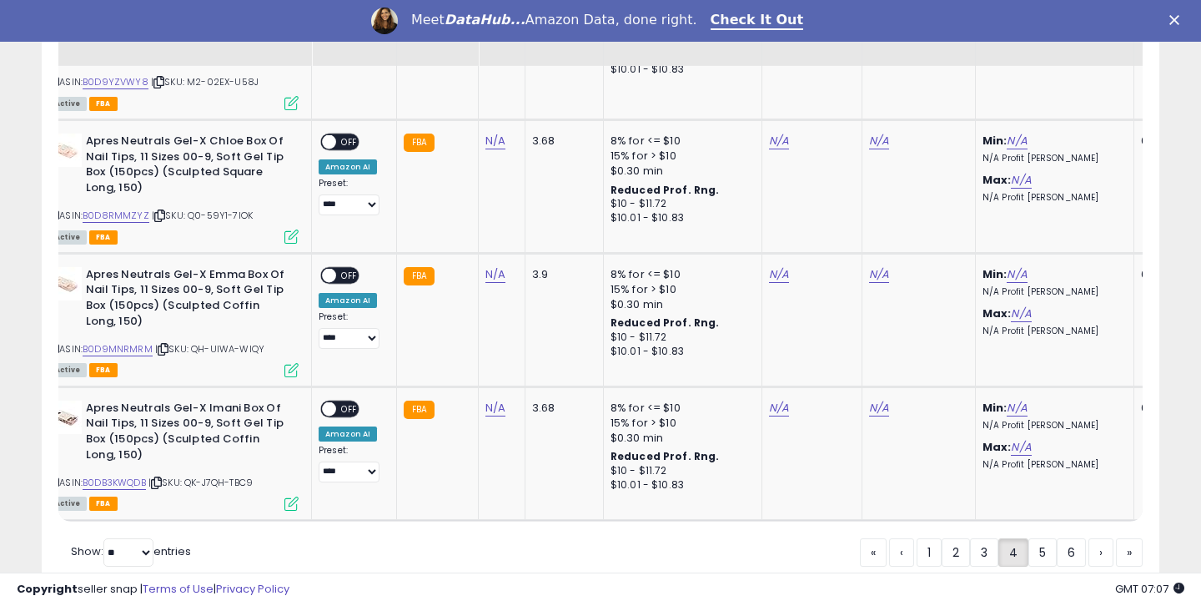
click at [1037, 538] on link "5" at bounding box center [1043, 552] width 28 height 28
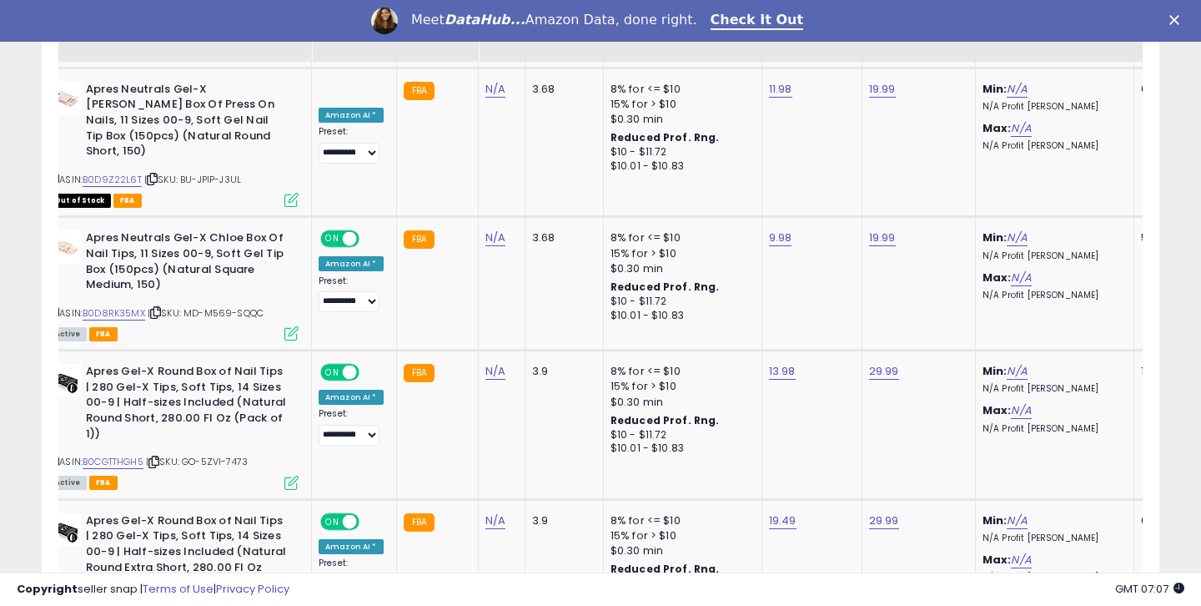
scroll to position [2232, 0]
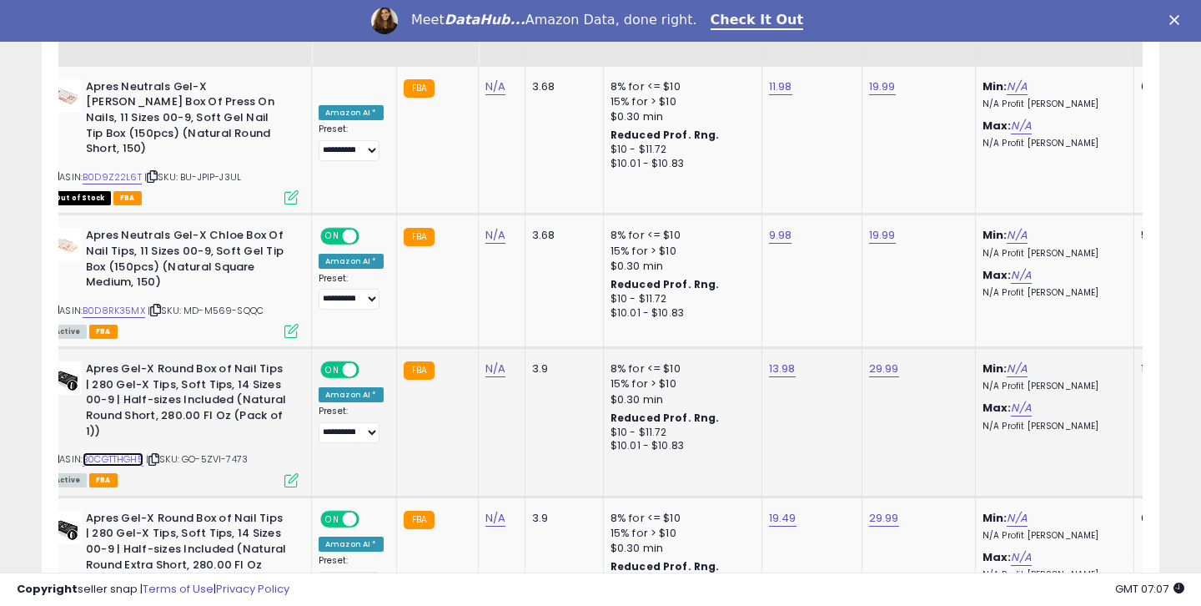
click at [124, 452] on link "B0CGTTHGH5" at bounding box center [113, 459] width 61 height 14
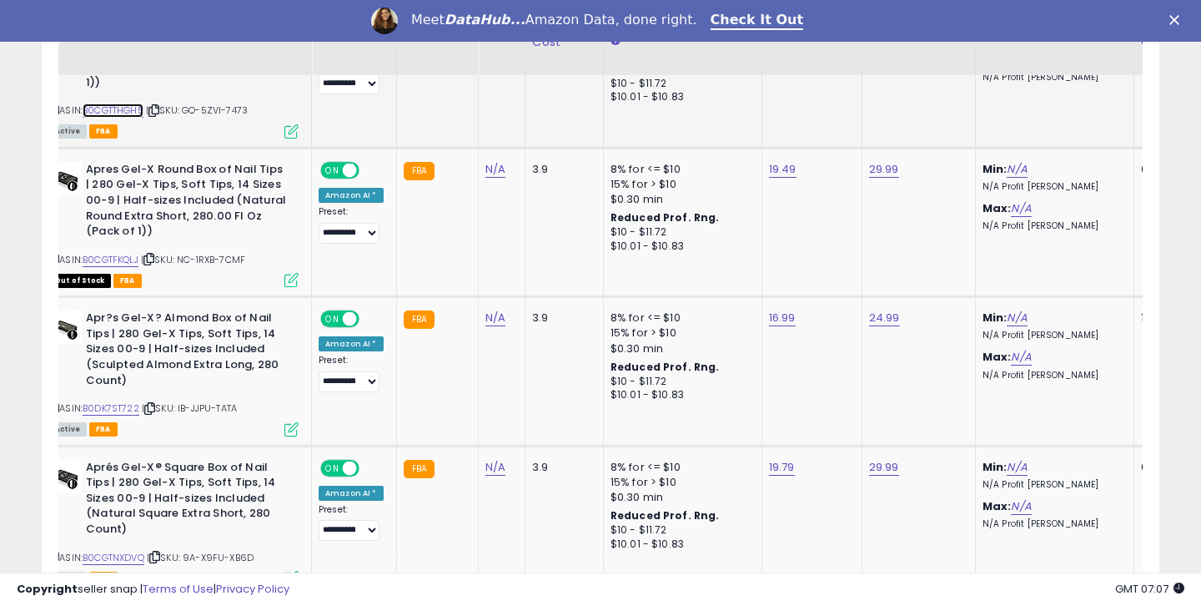
scroll to position [2590, 0]
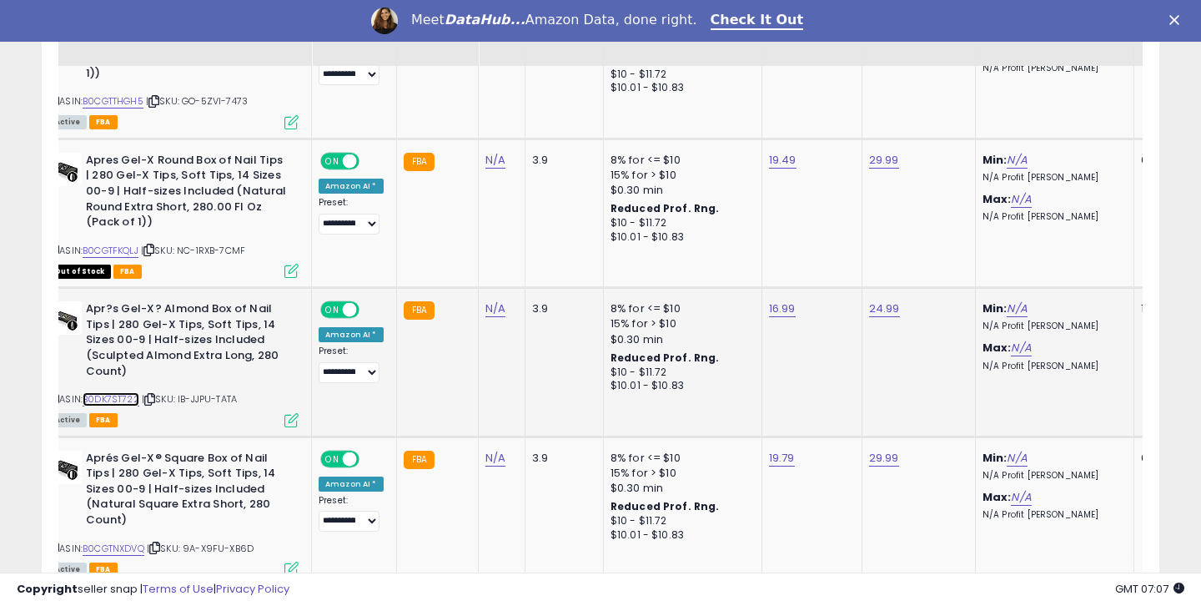
click at [136, 392] on link "B0DK7ST722" at bounding box center [111, 399] width 57 height 14
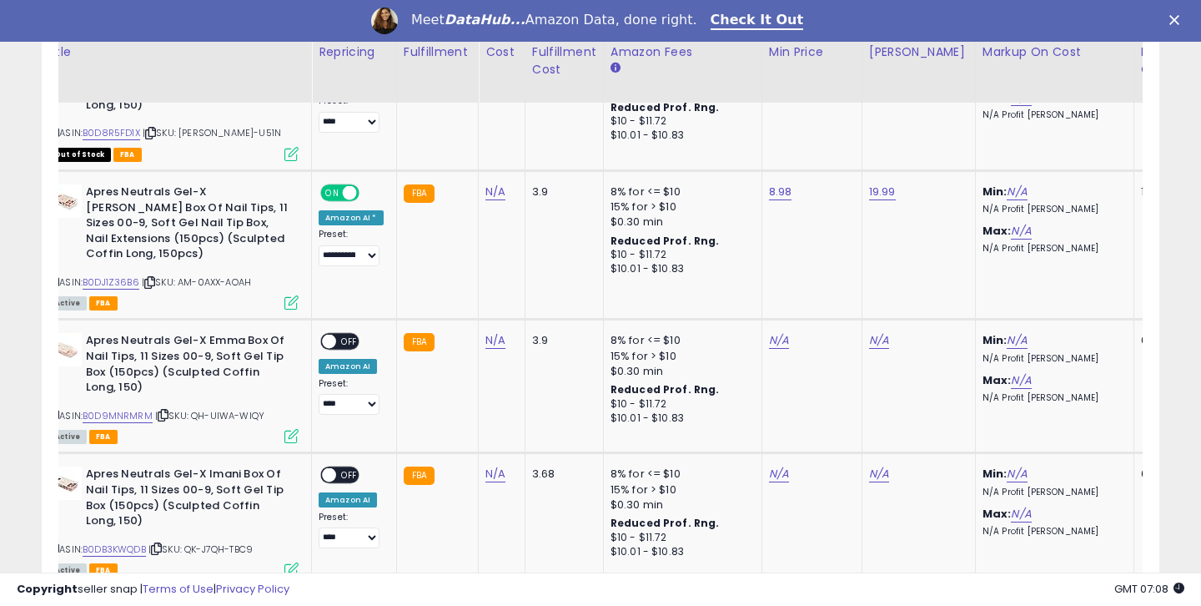
scroll to position [3918, 0]
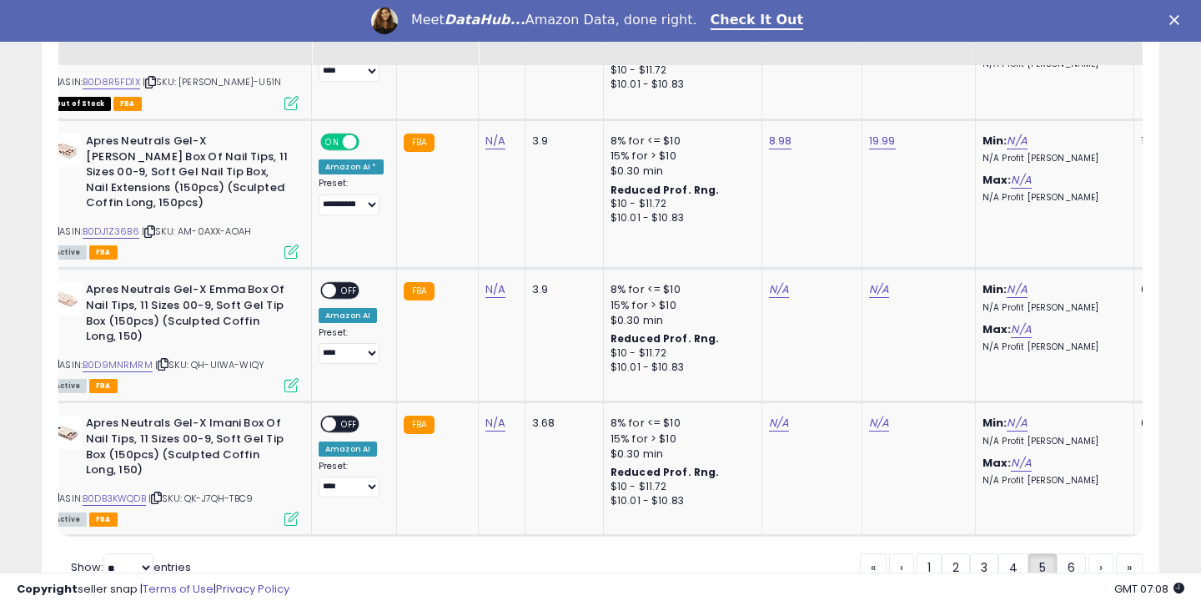
click at [1065, 553] on link "6" at bounding box center [1071, 567] width 29 height 28
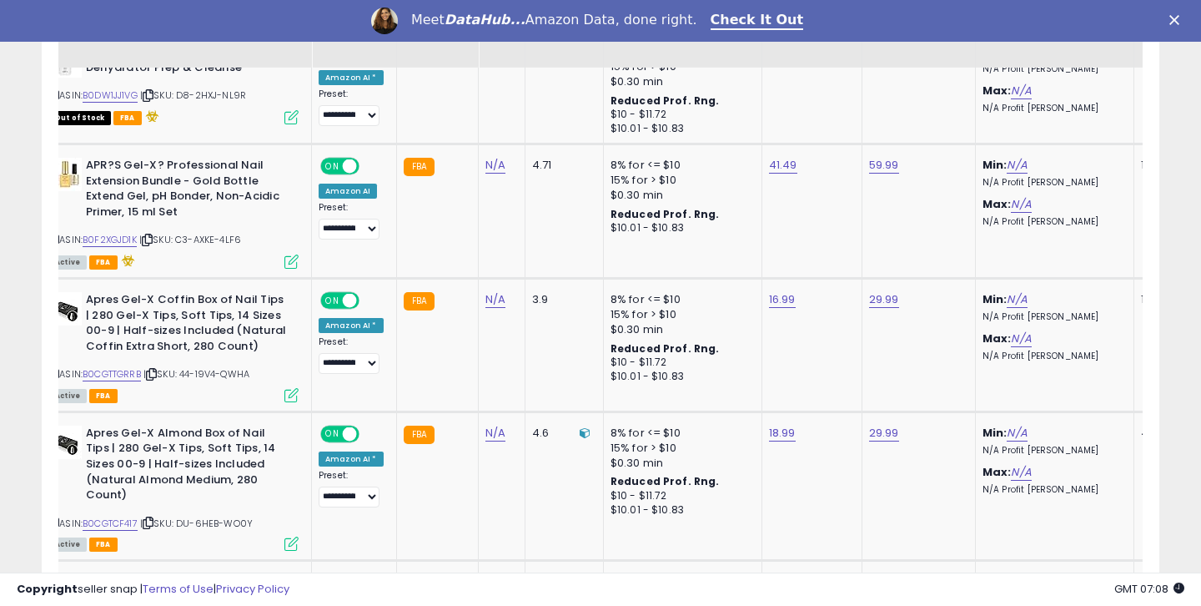
scroll to position [893, 0]
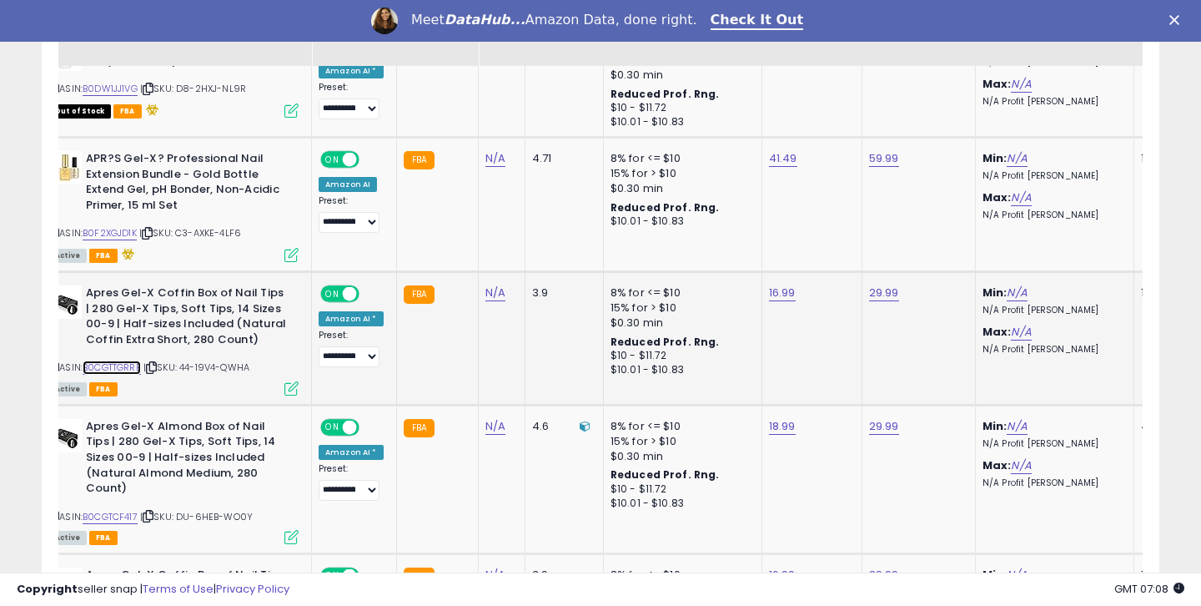
click at [108, 368] on link "B0CGTTGRRB" at bounding box center [112, 367] width 58 height 14
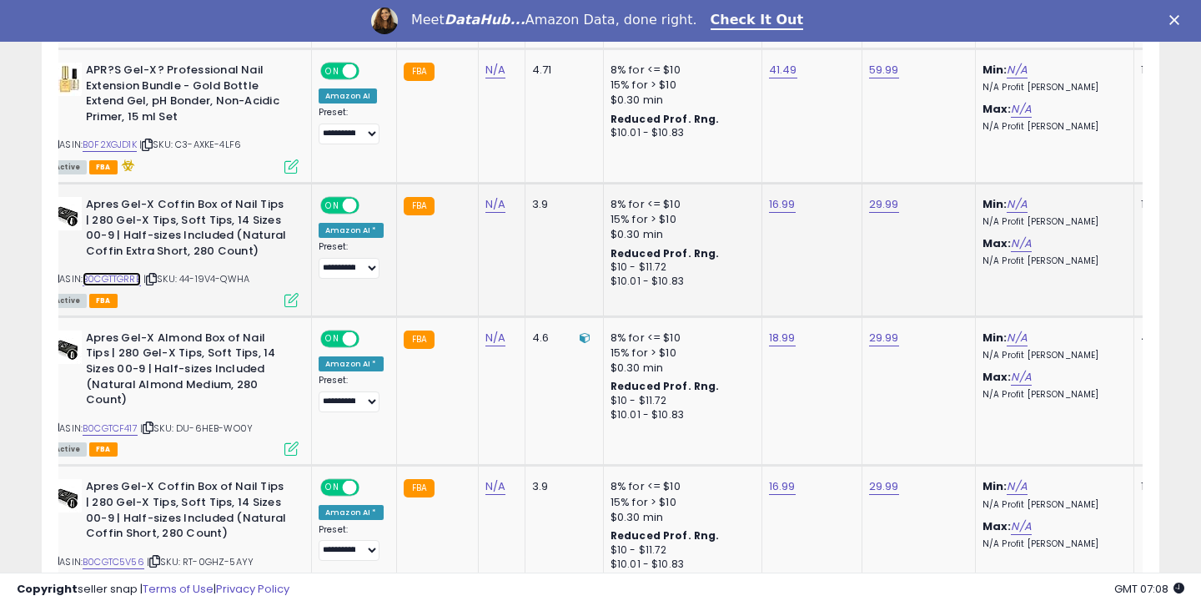
scroll to position [1025, 0]
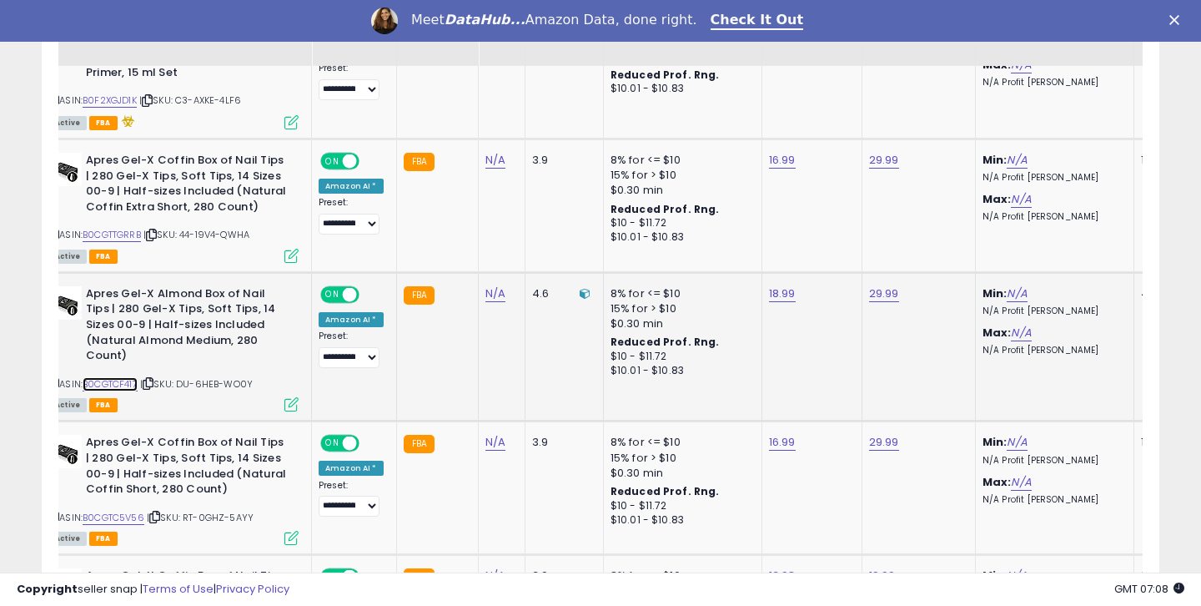
click at [127, 377] on link "B0CGTCF417" at bounding box center [110, 384] width 55 height 14
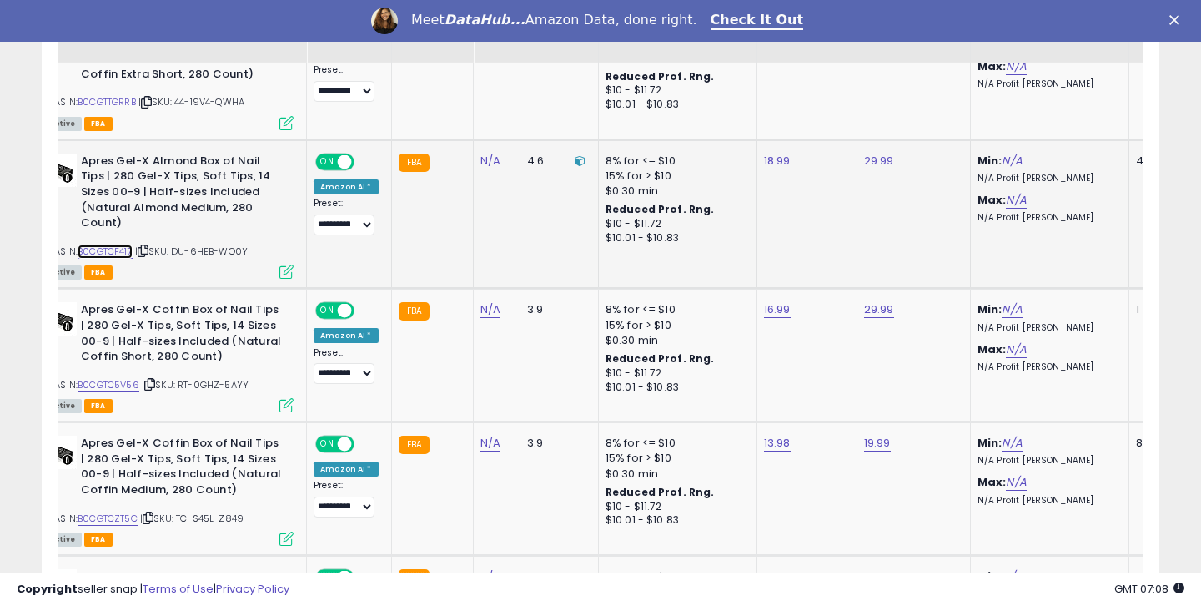
scroll to position [1167, 0]
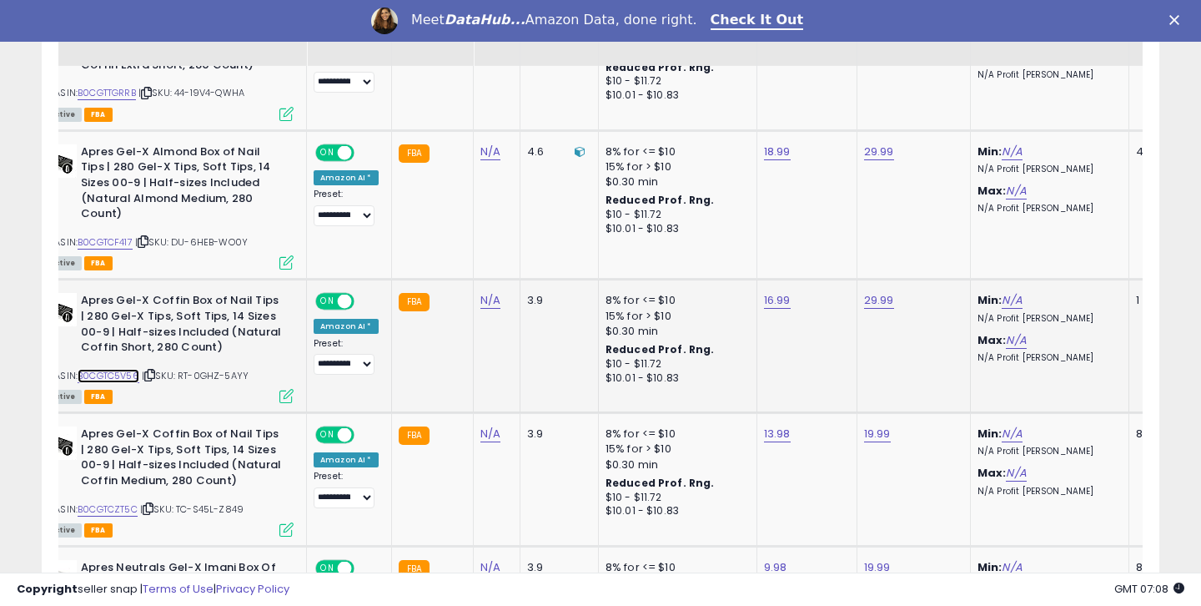
click at [130, 369] on link "B0CGTC5V56" at bounding box center [109, 376] width 62 height 14
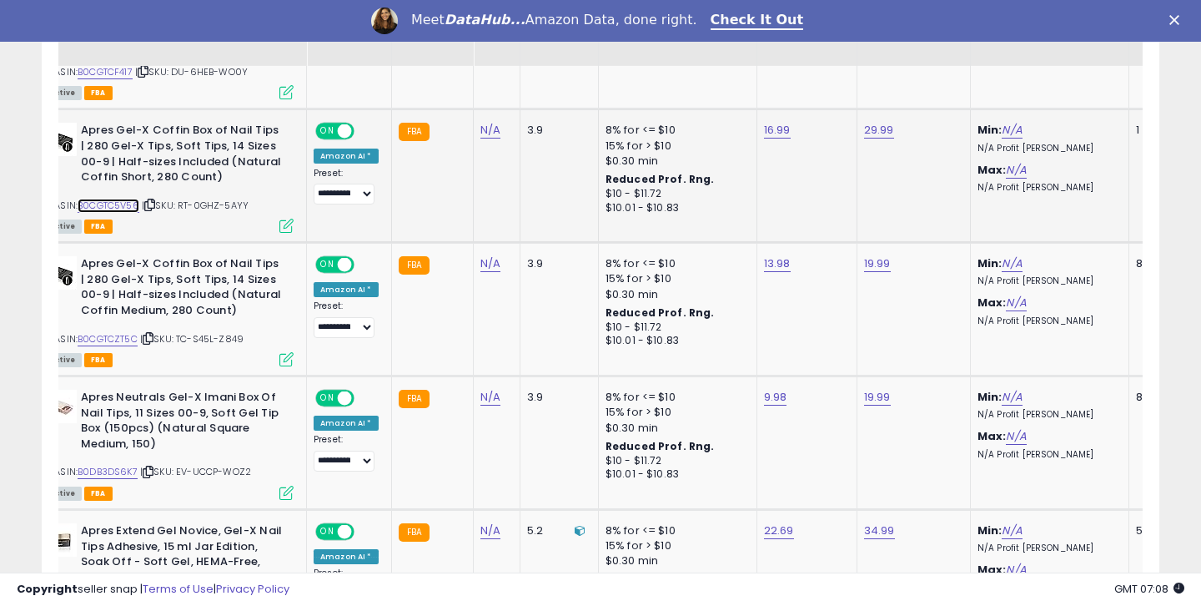
scroll to position [1345, 0]
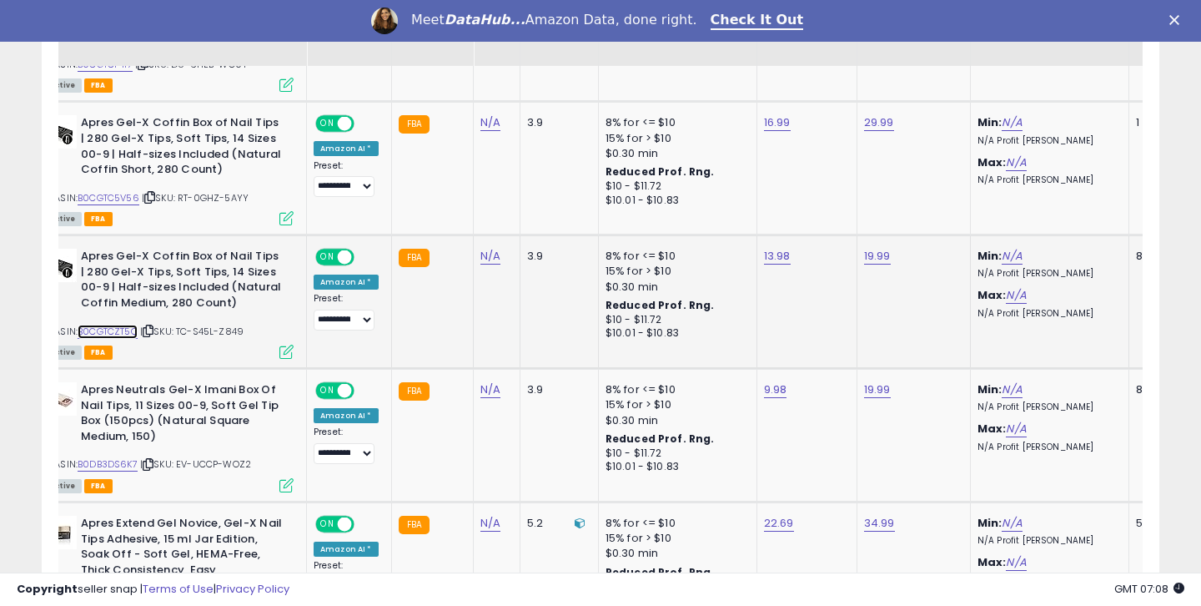
click at [128, 325] on link "B0CGTCZT5C" at bounding box center [108, 332] width 60 height 14
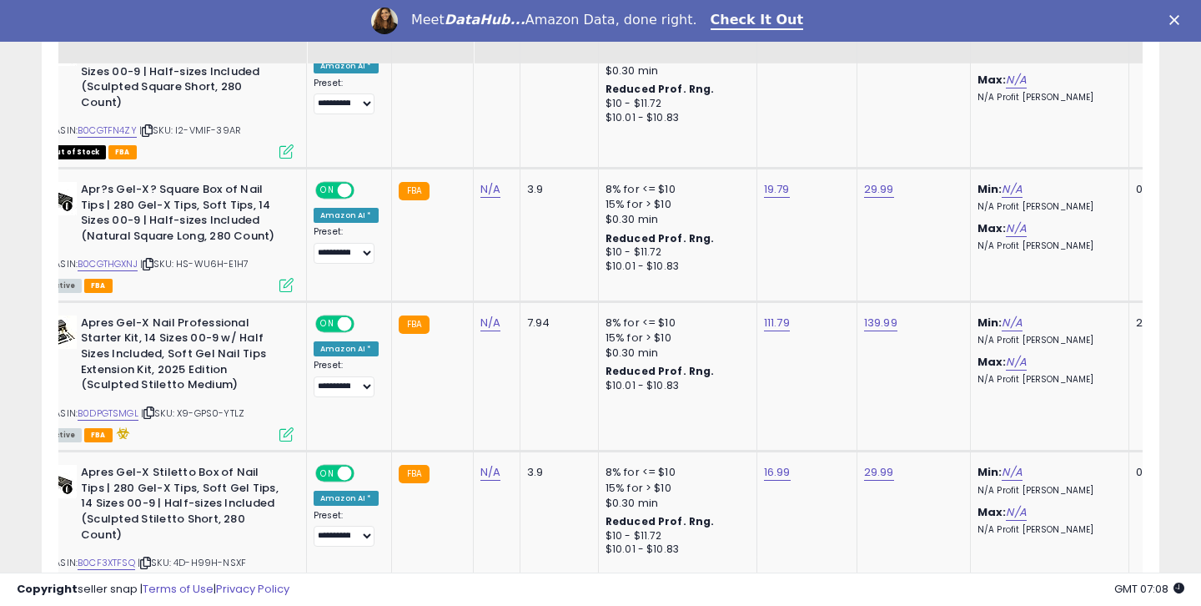
scroll to position [2125, 0]
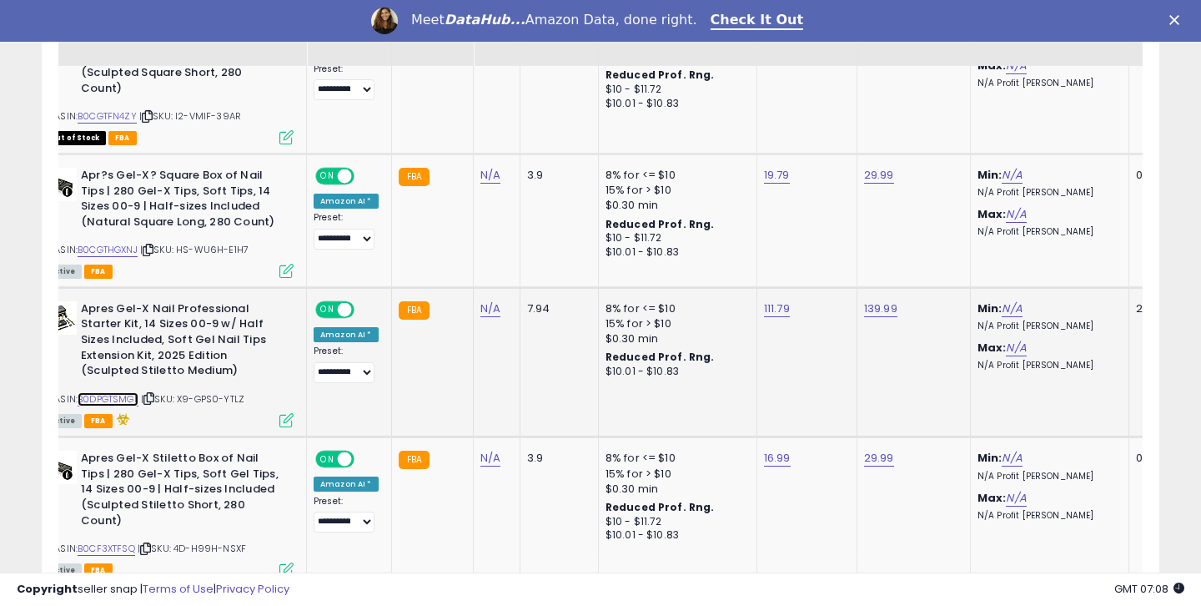
click at [136, 392] on link "B0DPGTSMGL" at bounding box center [108, 399] width 61 height 14
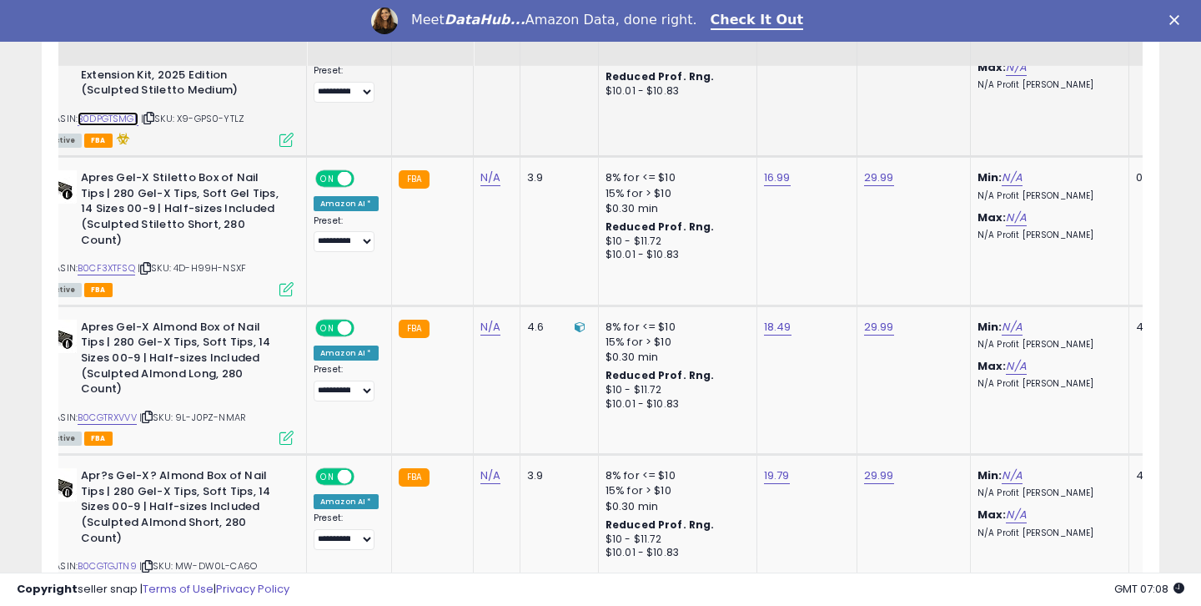
scroll to position [2406, 0]
click at [137, 410] on link "B0CGTRXVVV" at bounding box center [107, 417] width 59 height 14
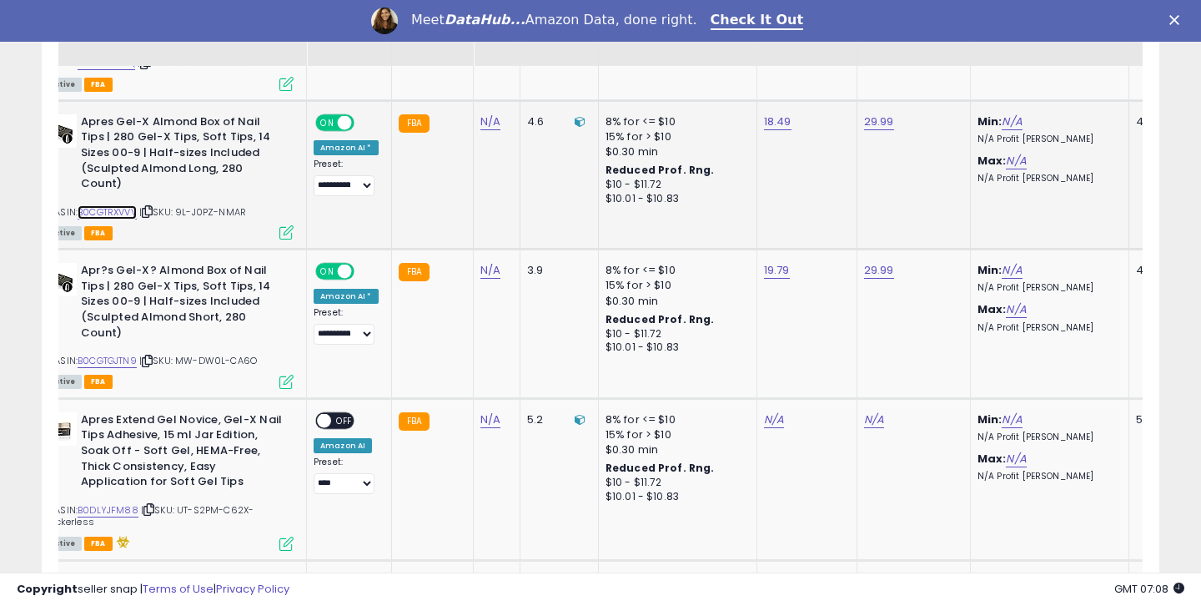
scroll to position [2624, 0]
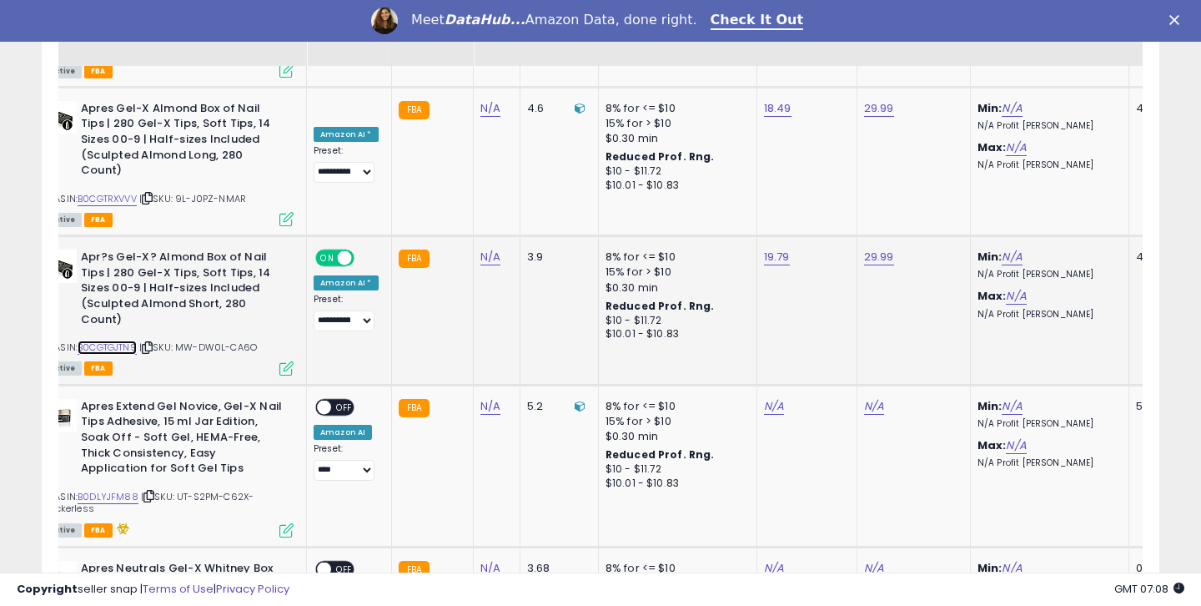
click at [104, 340] on link "B0CGTGJTN9" at bounding box center [107, 347] width 59 height 14
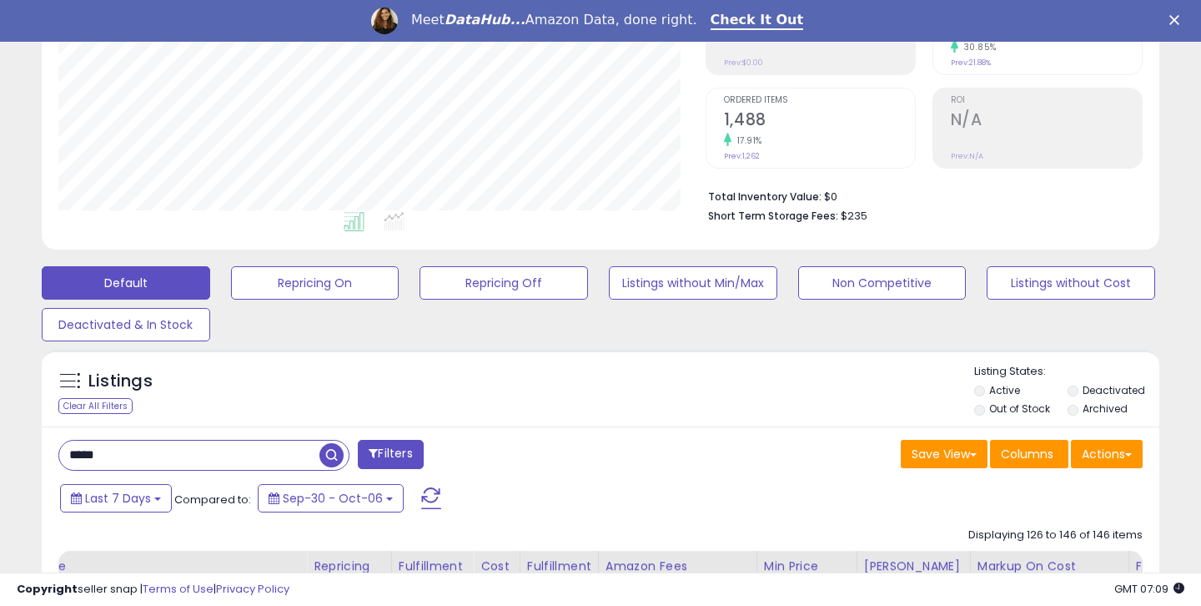
scroll to position [336, 0]
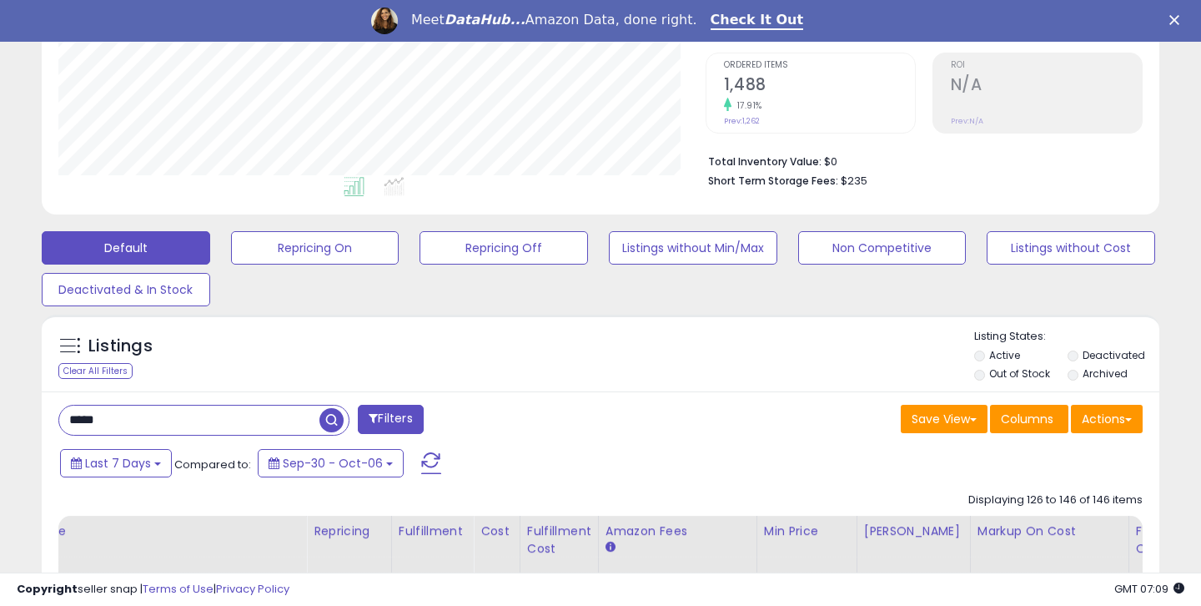
click at [169, 418] on input "*****" at bounding box center [189, 419] width 260 height 29
type input "*****"
